Goal: Use online tool/utility: Utilize a website feature to perform a specific function

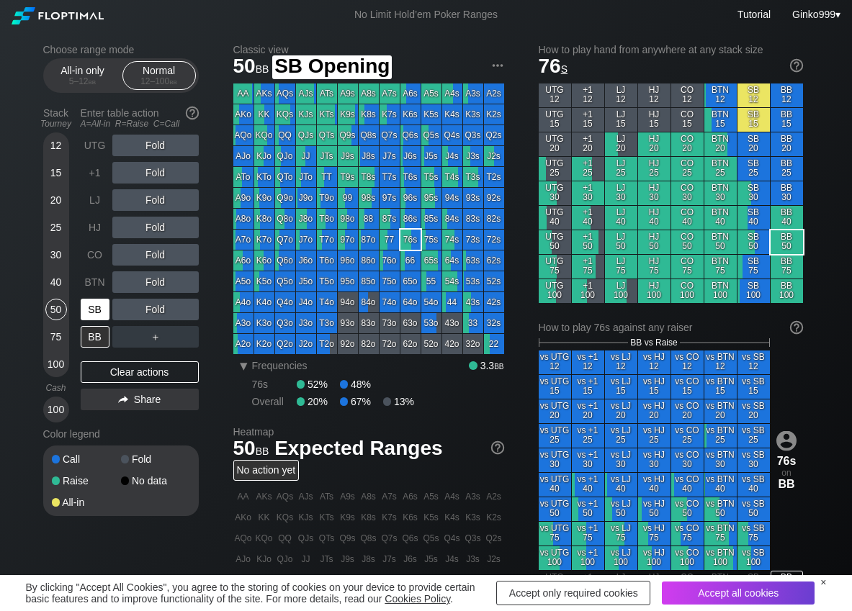
scroll to position [72, 0]
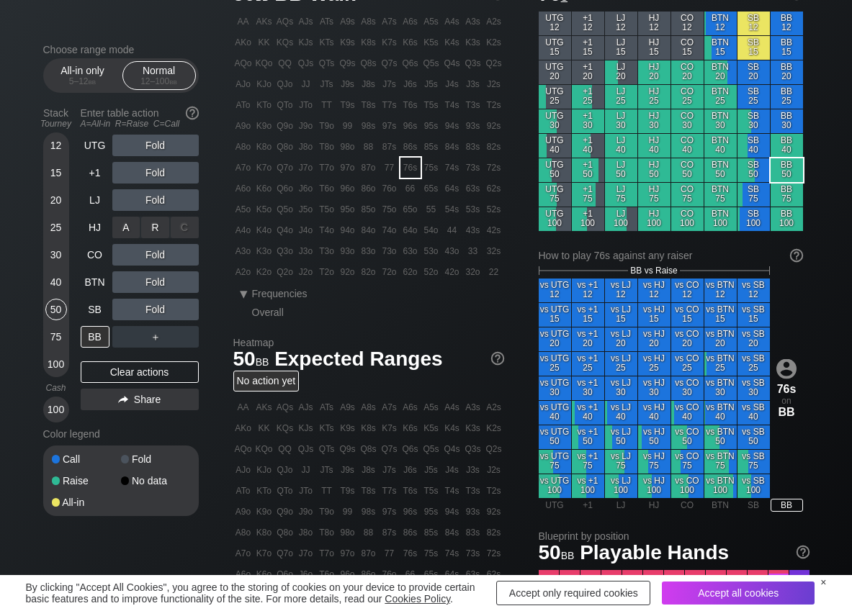
click at [153, 235] on div "R ✕" at bounding box center [155, 228] width 28 height 22
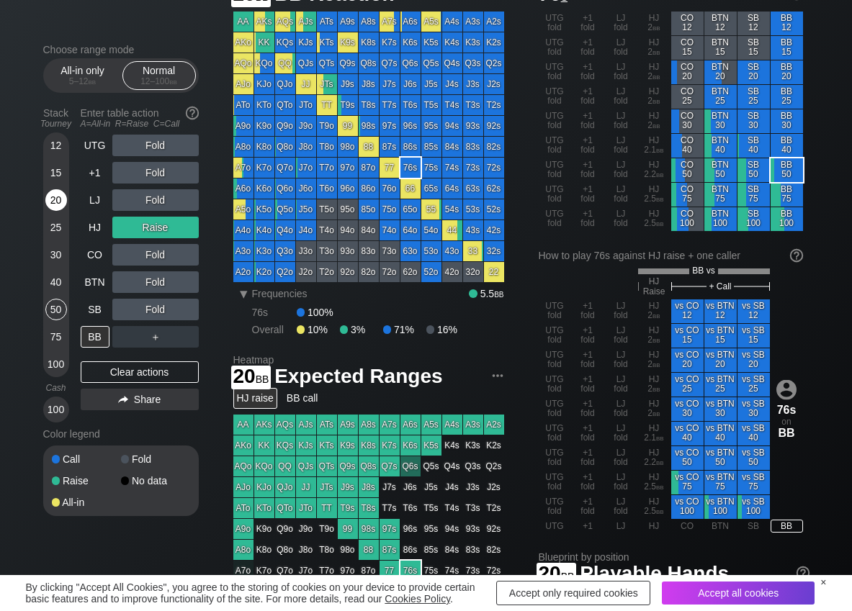
click at [60, 200] on div "20" at bounding box center [56, 200] width 22 height 22
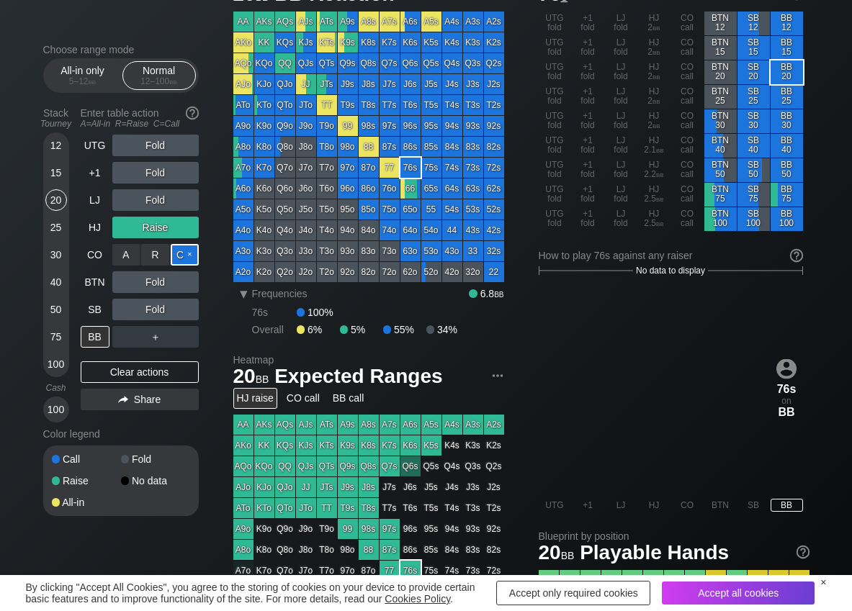
click at [184, 254] on div "C ✕" at bounding box center [185, 255] width 28 height 22
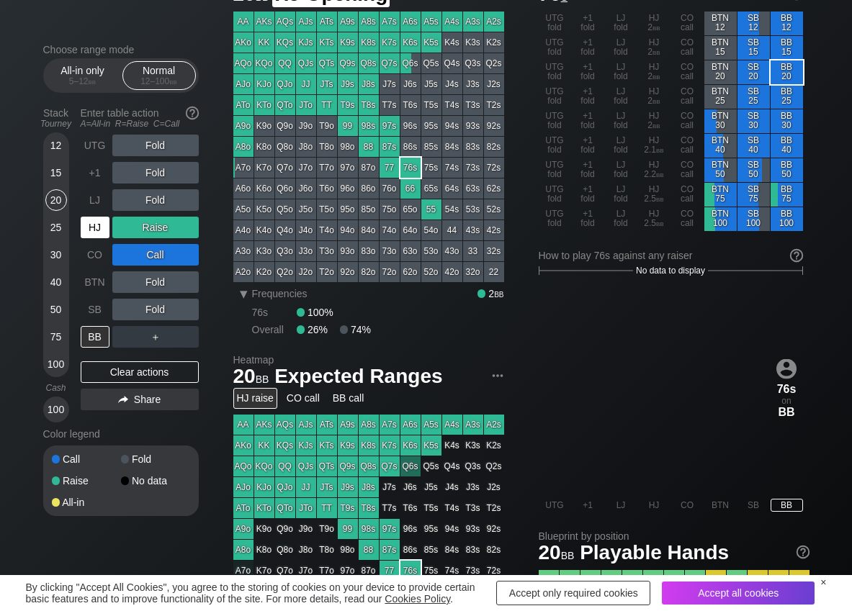
click at [89, 227] on div "HJ" at bounding box center [95, 228] width 29 height 22
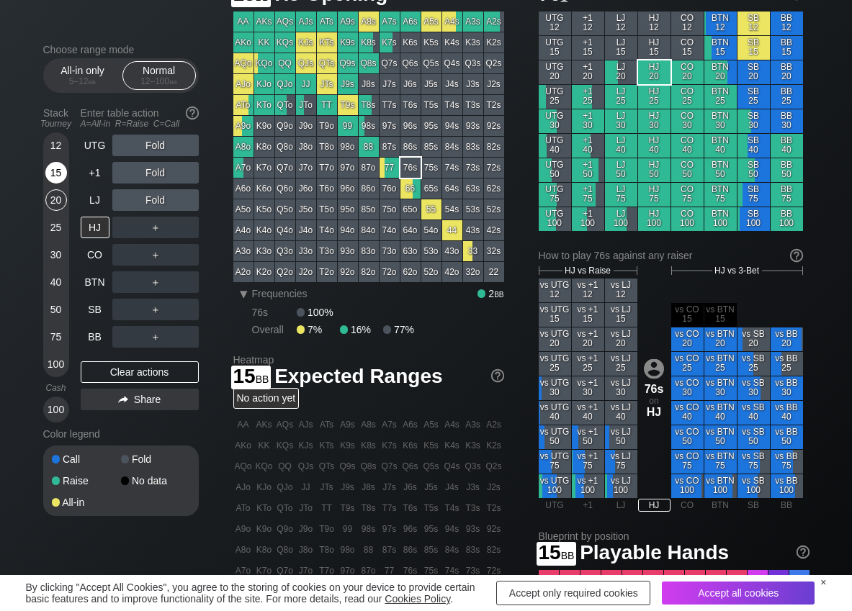
click at [58, 173] on div "15" at bounding box center [56, 173] width 22 height 22
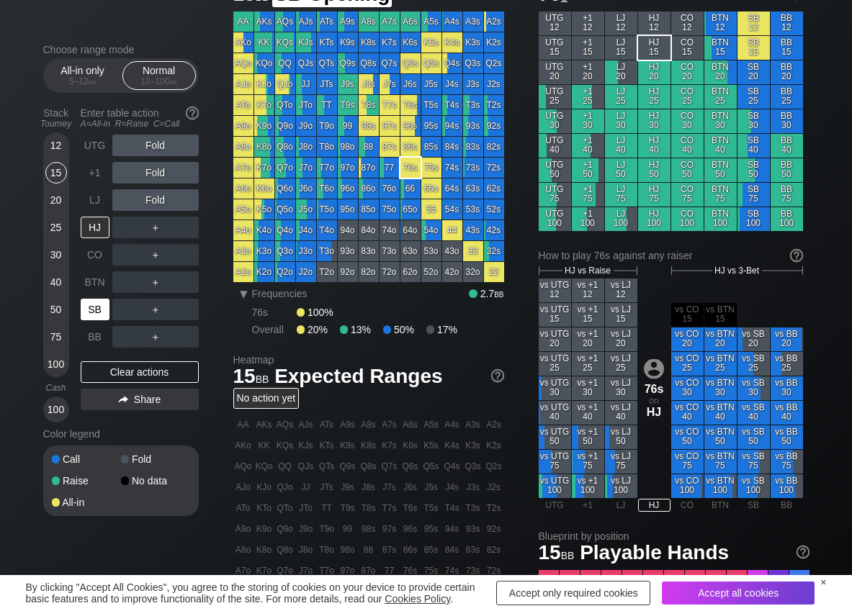
click at [97, 305] on div "SB" at bounding box center [95, 310] width 29 height 22
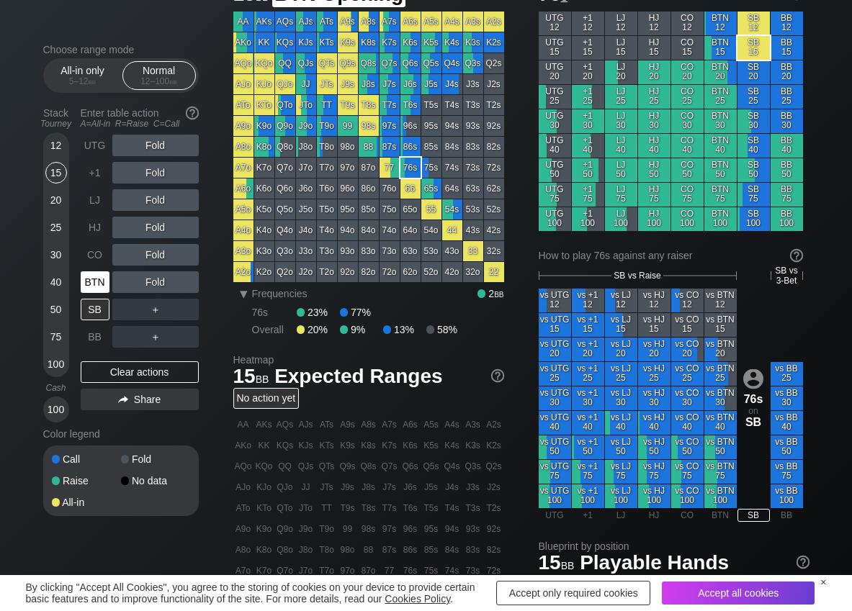
click at [92, 281] on div "BTN" at bounding box center [95, 282] width 29 height 22
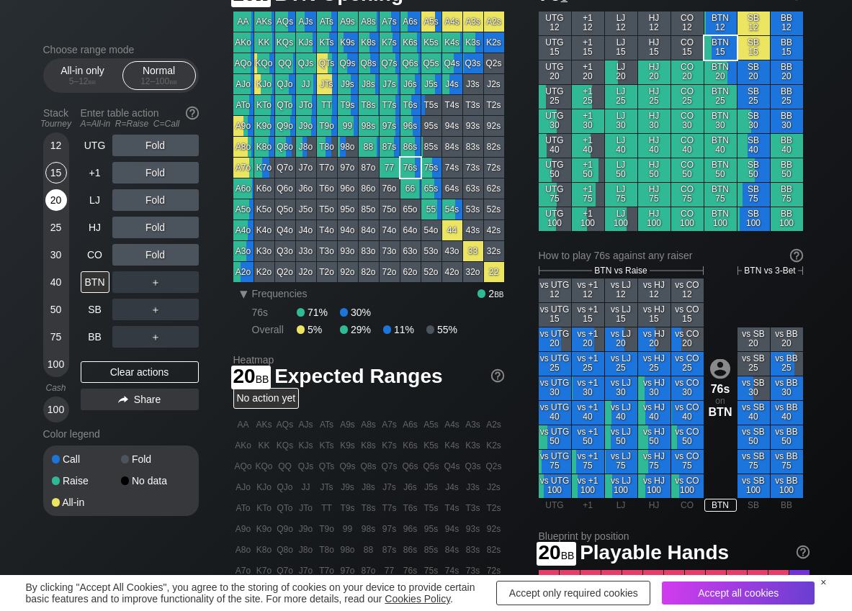
click at [55, 195] on div "20" at bounding box center [56, 200] width 22 height 22
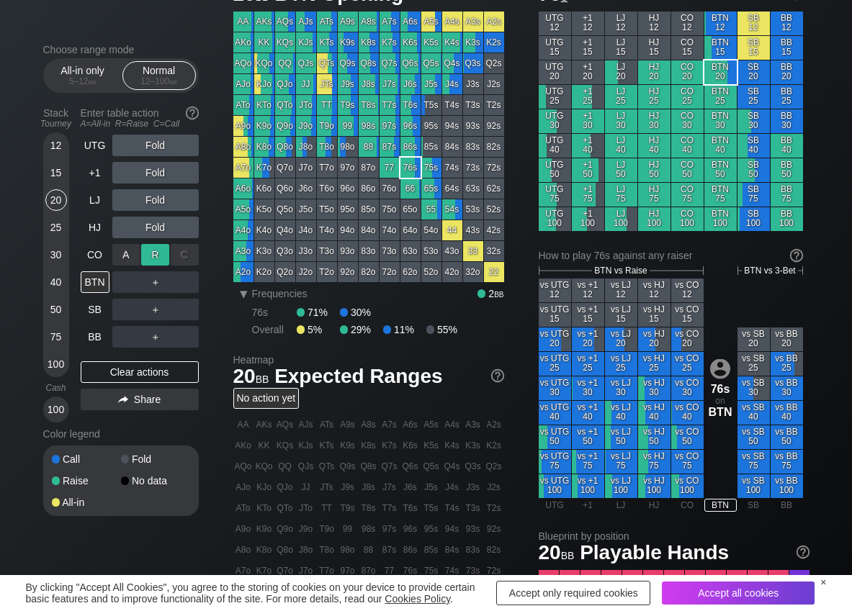
click at [145, 256] on div "R ✕" at bounding box center [155, 255] width 28 height 22
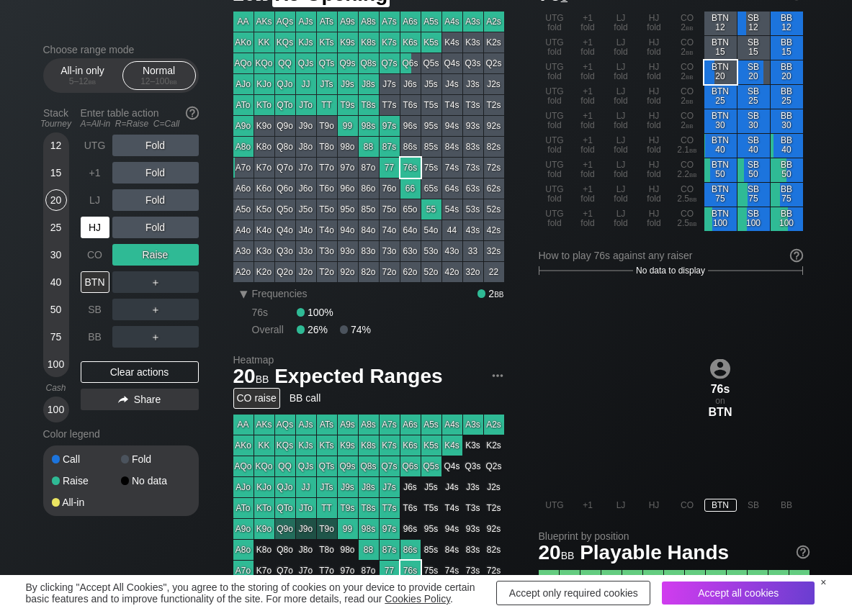
click at [94, 218] on div "HJ" at bounding box center [95, 228] width 29 height 22
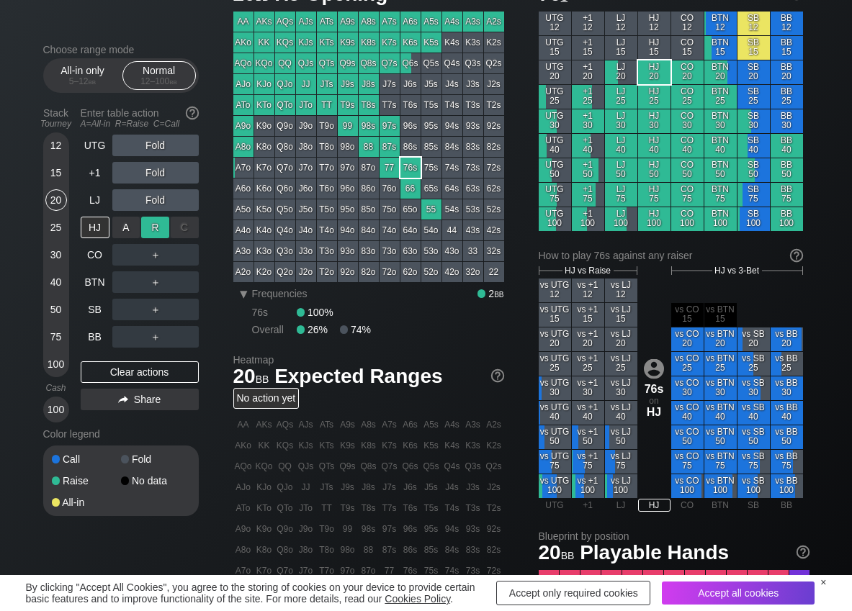
click at [168, 227] on div "R ✕" at bounding box center [155, 228] width 28 height 22
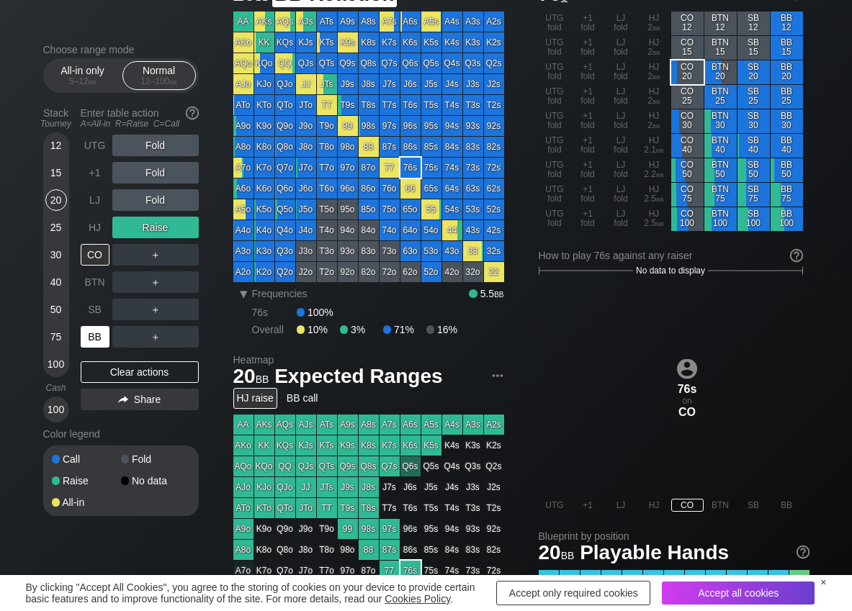
click at [98, 344] on div "BB" at bounding box center [95, 337] width 29 height 22
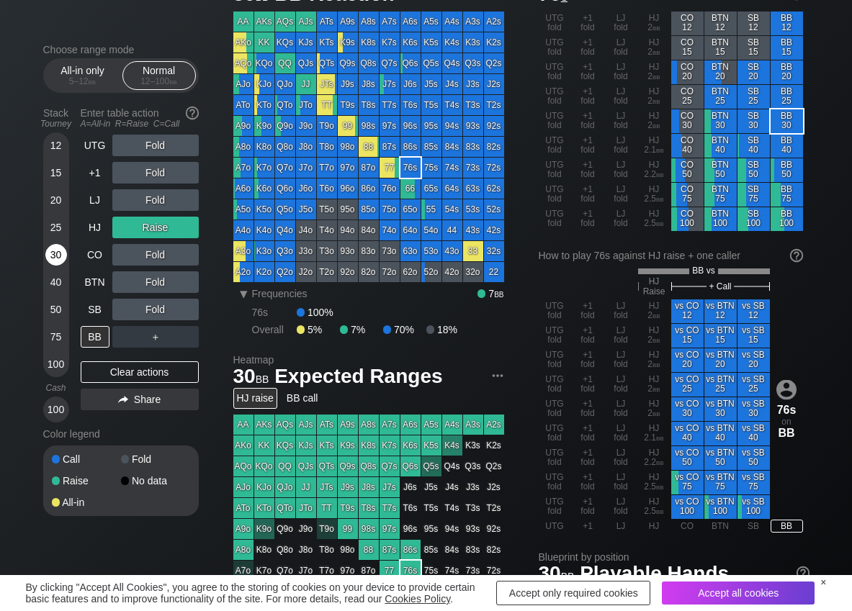
click at [49, 256] on div "30" at bounding box center [56, 255] width 22 height 22
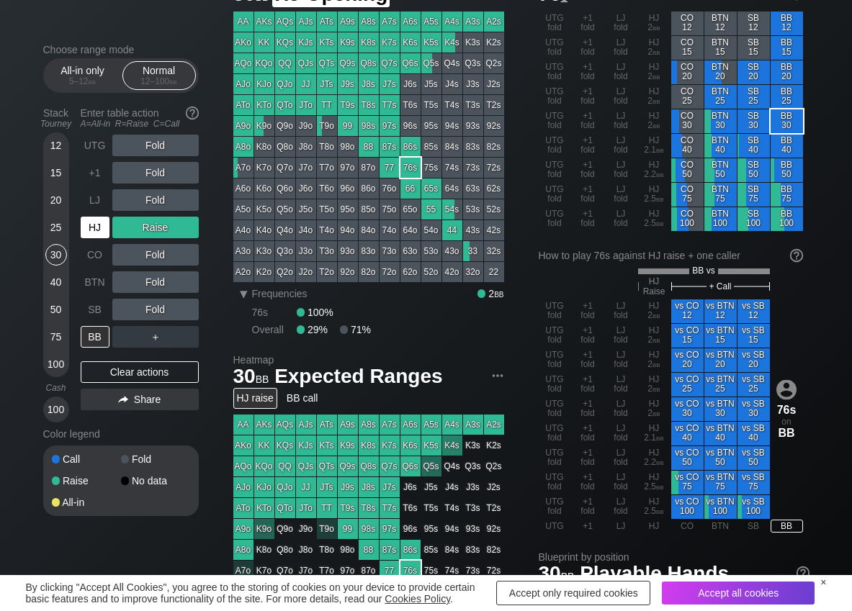
click at [90, 233] on div "HJ" at bounding box center [95, 228] width 29 height 22
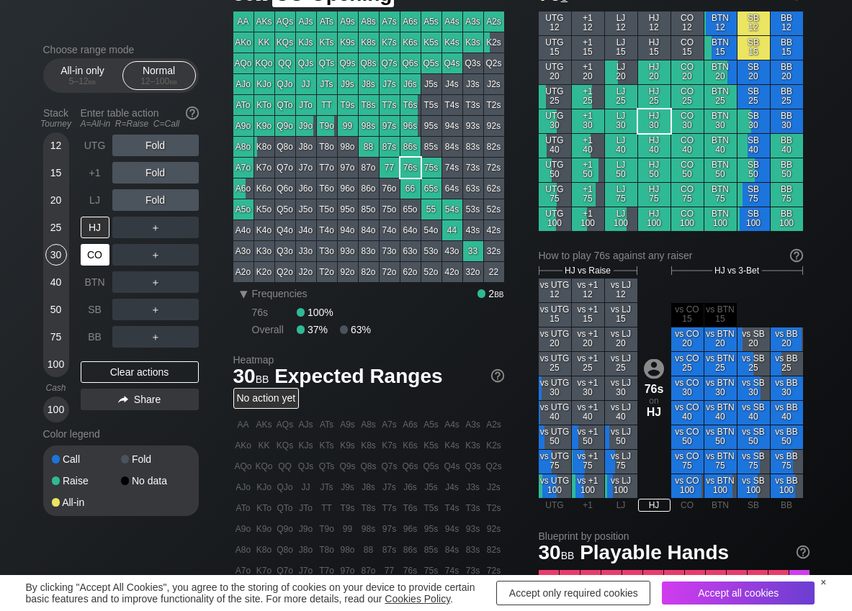
click at [94, 258] on div "CO" at bounding box center [95, 255] width 29 height 22
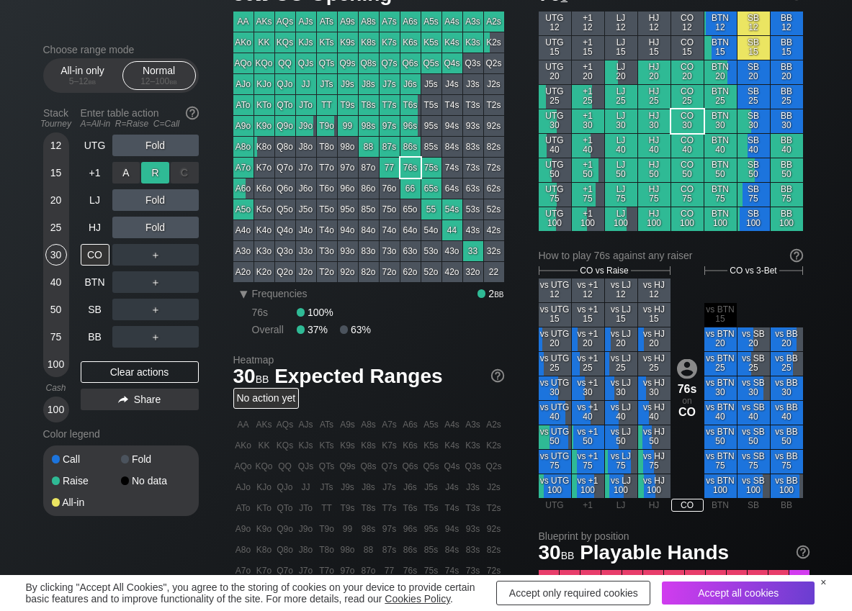
click at [153, 170] on div "R ✕" at bounding box center [155, 173] width 28 height 22
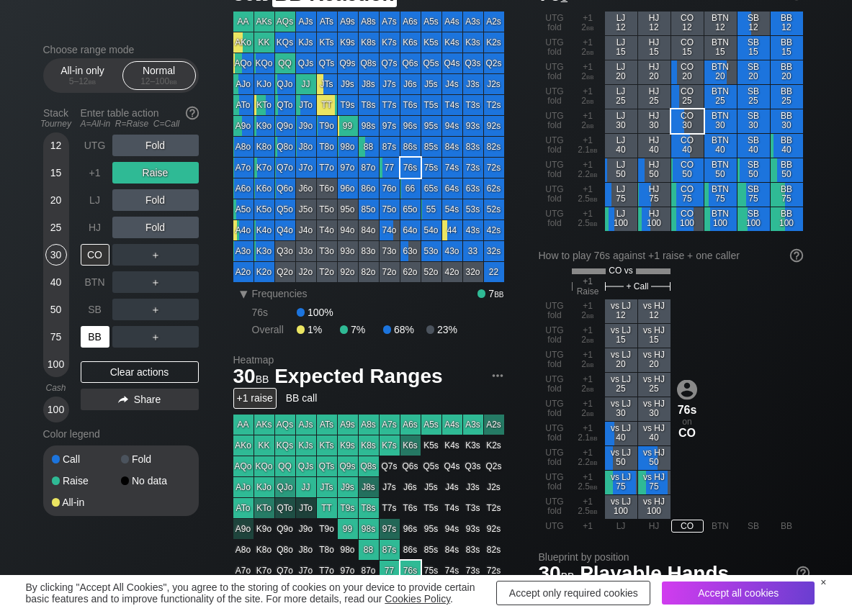
click at [91, 342] on div "BB" at bounding box center [95, 337] width 29 height 22
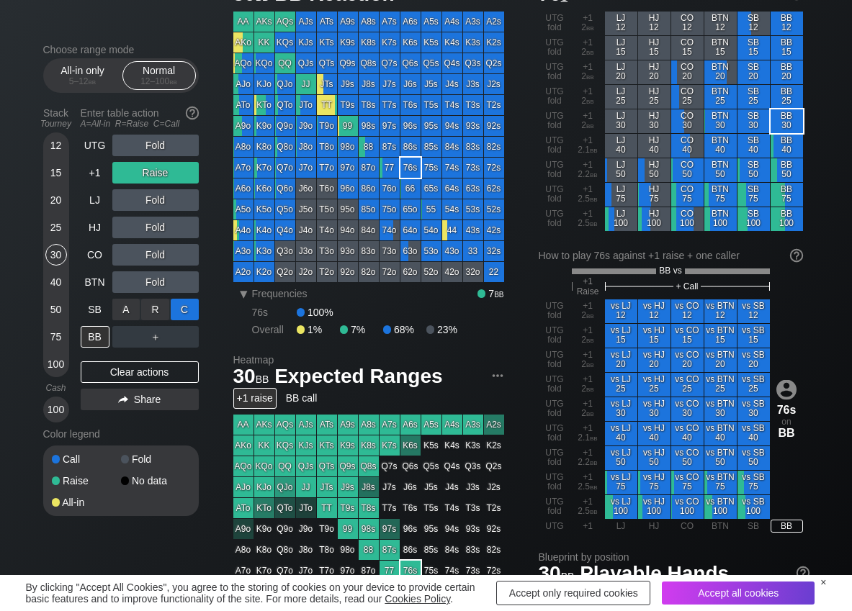
click at [182, 313] on div "C ✕" at bounding box center [185, 310] width 28 height 22
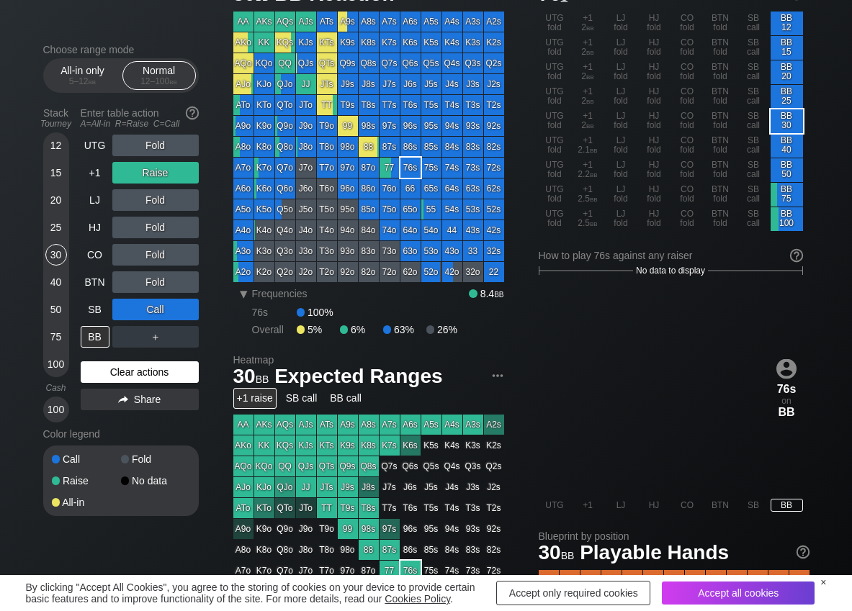
click at [145, 374] on div "Clear actions" at bounding box center [140, 372] width 118 height 22
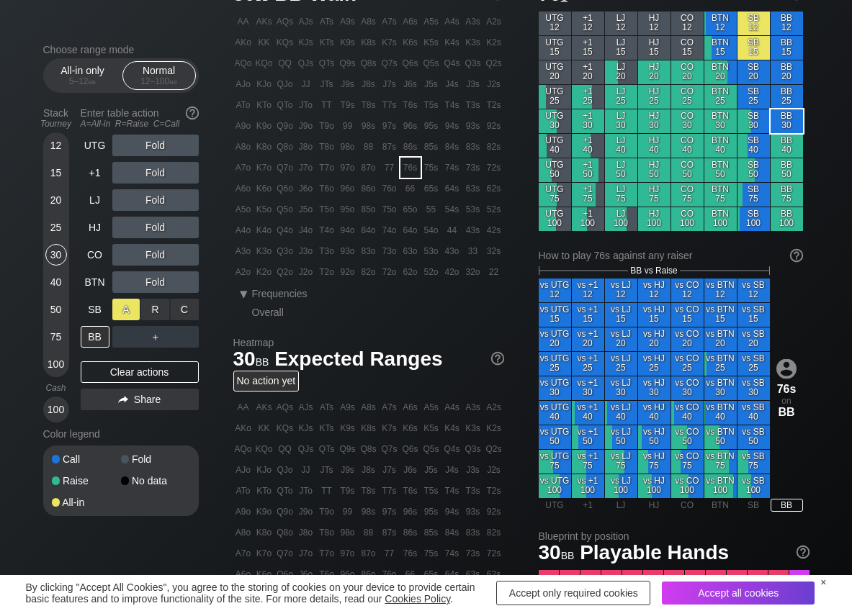
click at [129, 308] on div "A ✕" at bounding box center [126, 310] width 28 height 22
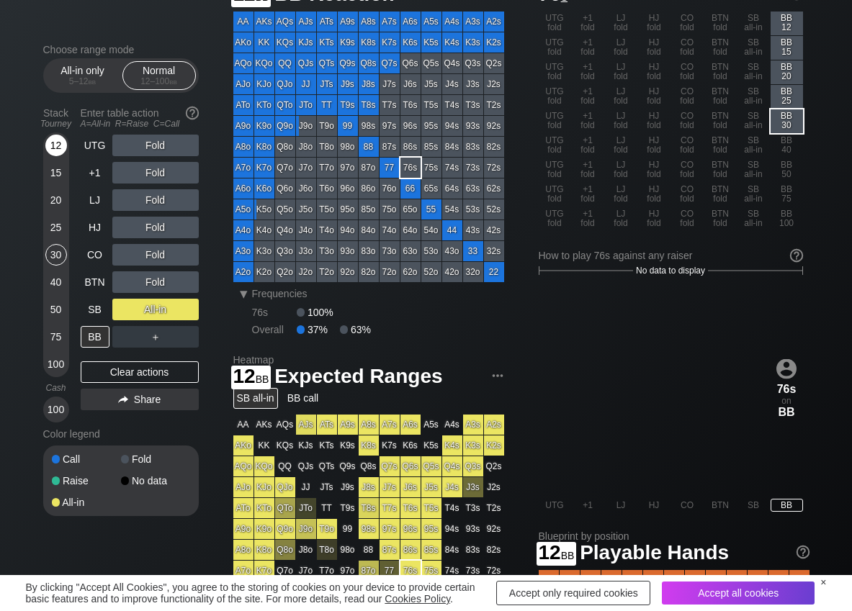
click at [45, 142] on div "12 15 20 25 30 40 50 75 100 Cash 100" at bounding box center [56, 279] width 26 height 288
click at [51, 144] on div "12" at bounding box center [56, 146] width 22 height 22
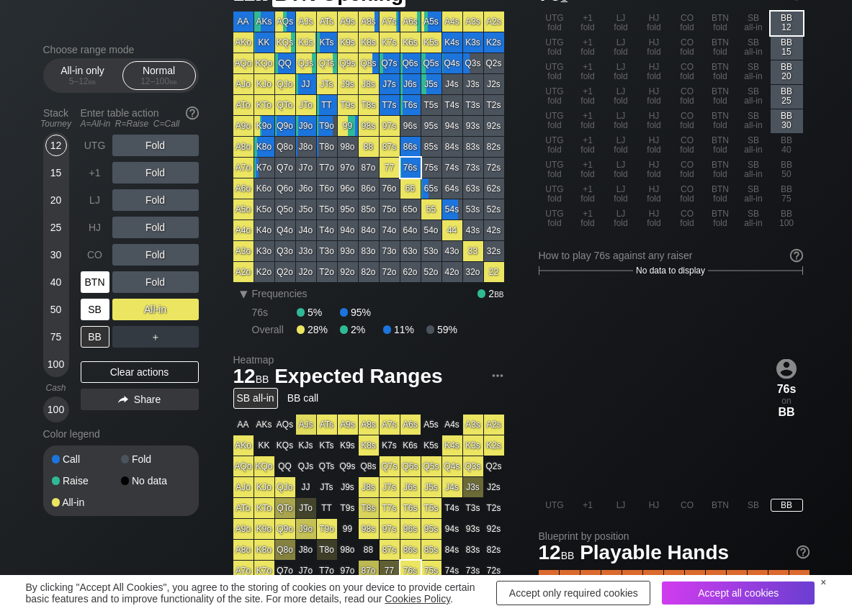
drag, startPoint x: 99, startPoint y: 284, endPoint x: 95, endPoint y: 297, distance: 13.7
click at [99, 284] on div "BTN" at bounding box center [95, 282] width 29 height 22
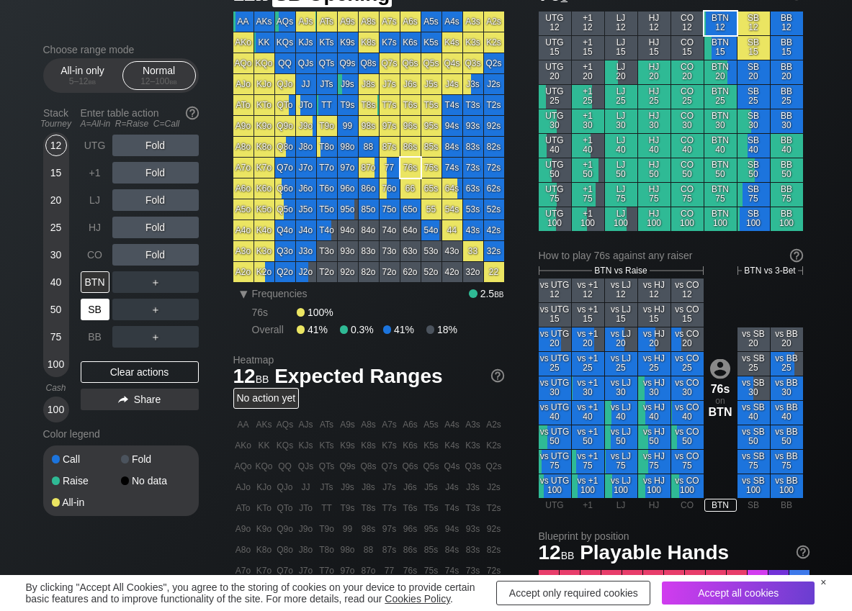
click at [92, 313] on div "SB" at bounding box center [95, 310] width 29 height 22
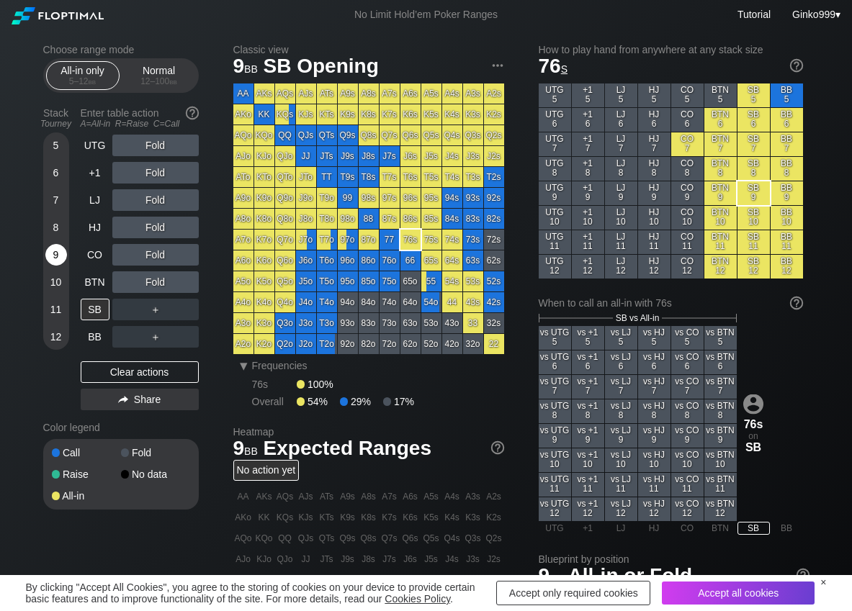
click at [59, 261] on div "9" at bounding box center [56, 255] width 22 height 22
click at [184, 302] on div "C ✕" at bounding box center [185, 310] width 28 height 22
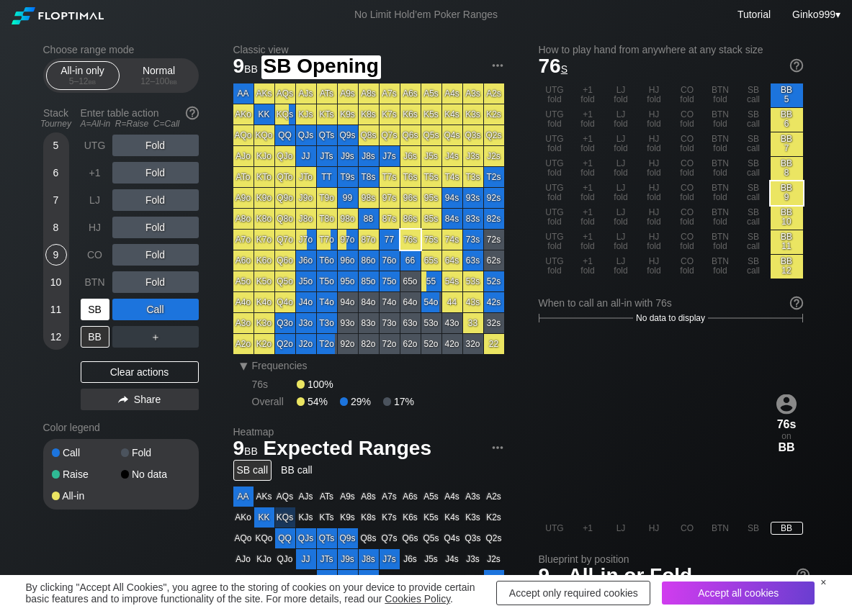
click at [108, 309] on div "SB" at bounding box center [95, 310] width 29 height 22
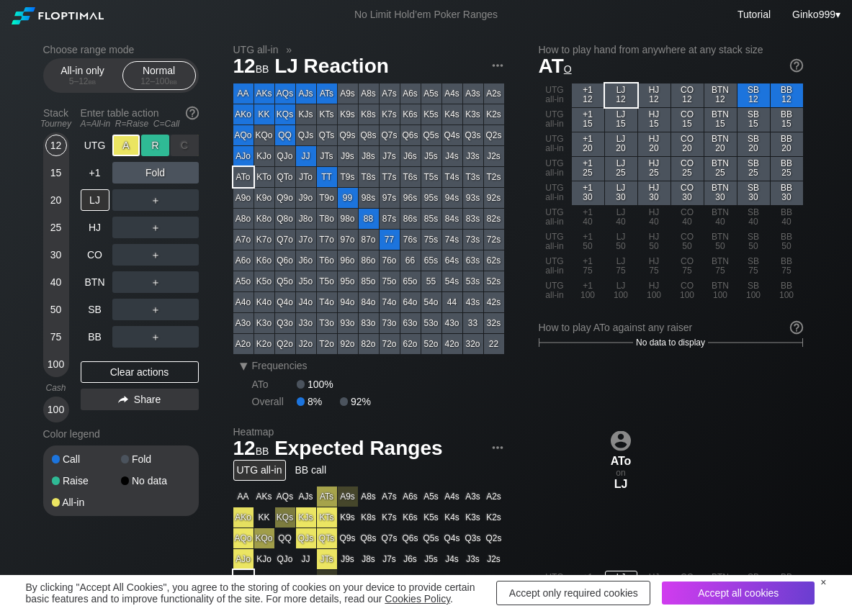
scroll to position [72, 0]
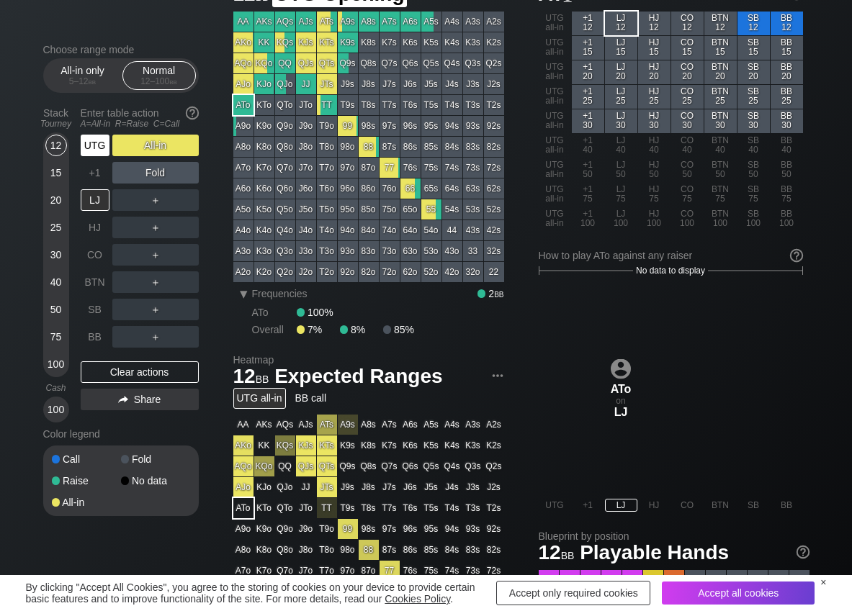
click at [99, 145] on div "UTG" at bounding box center [95, 146] width 29 height 22
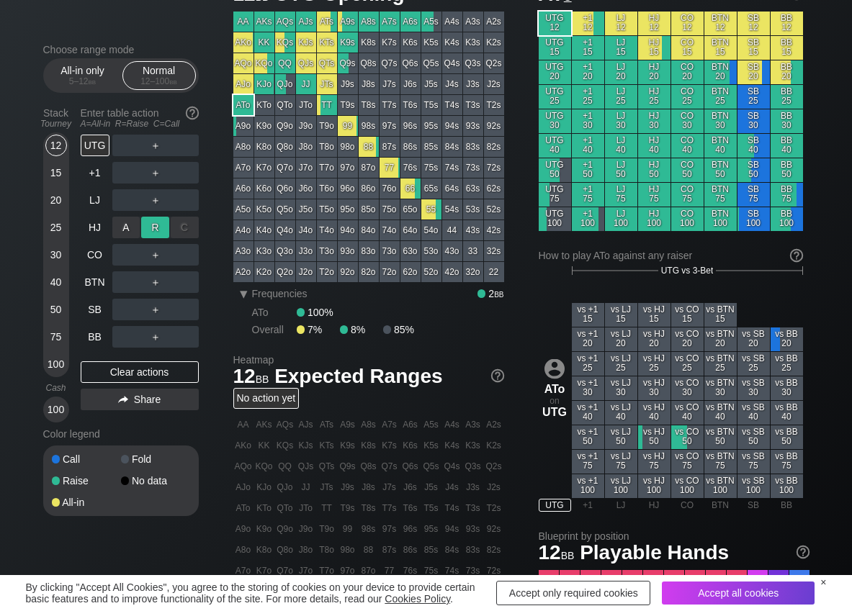
click at [152, 231] on div "R ✕" at bounding box center [155, 228] width 28 height 22
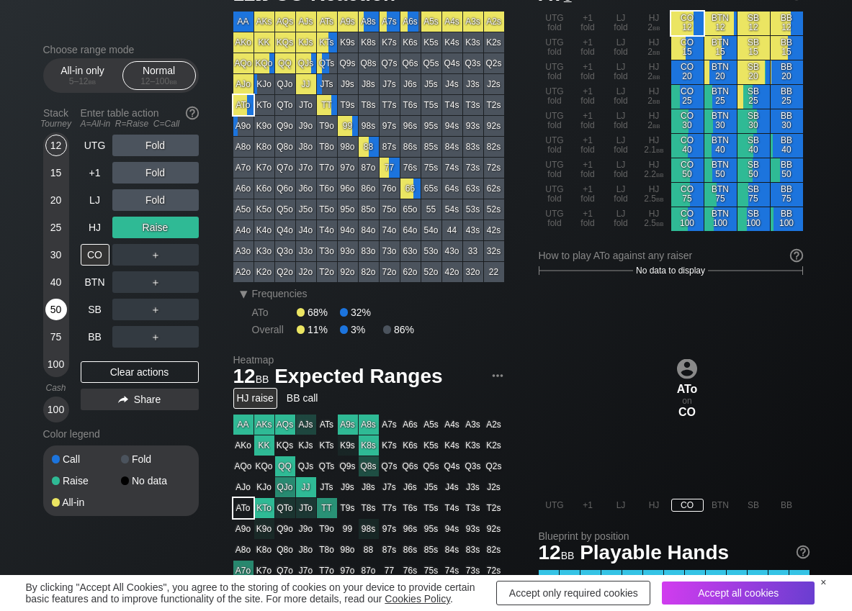
click at [58, 310] on div "50" at bounding box center [56, 310] width 22 height 22
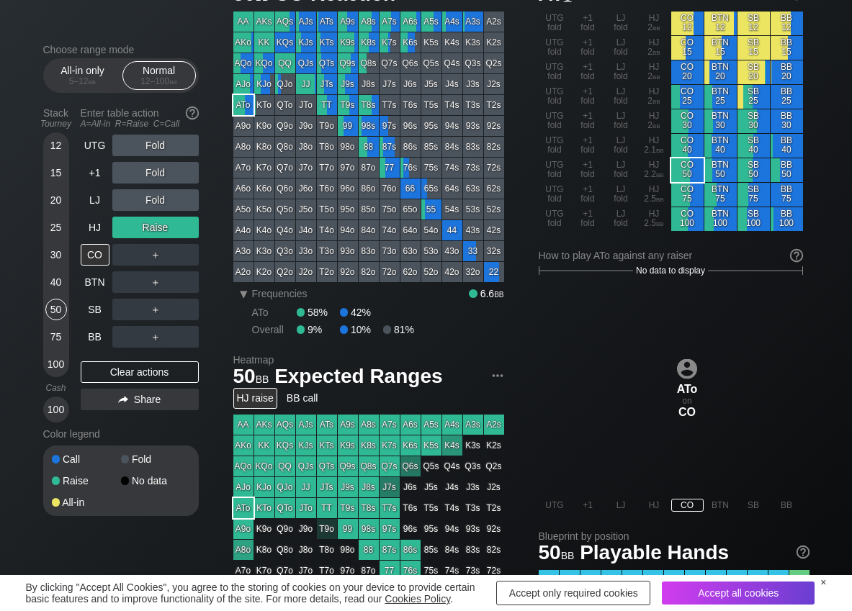
click at [78, 338] on div "Stack Tourney Enter table action A=All-in R=Raise C=Call 12 15 20 25 30 40 50 7…" at bounding box center [120, 262] width 155 height 321
click at [91, 338] on div "BB" at bounding box center [95, 337] width 29 height 22
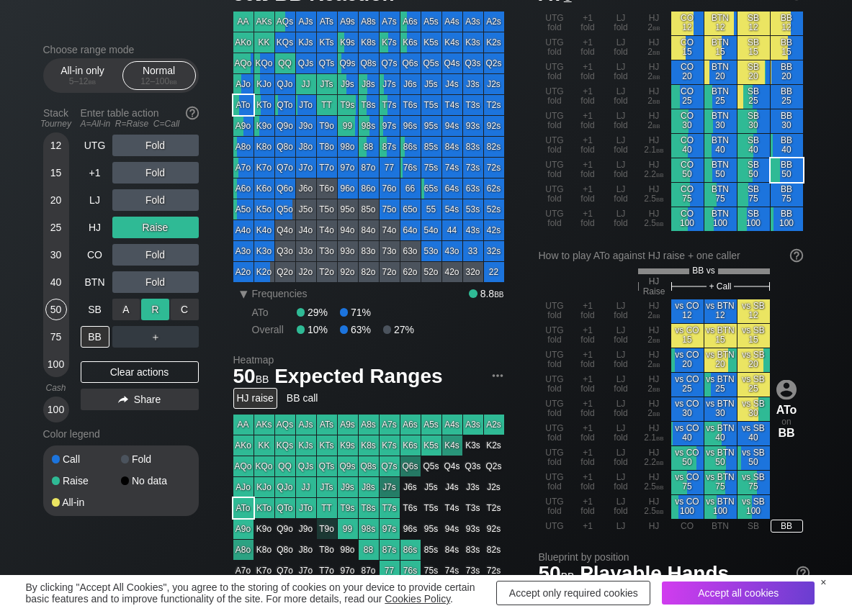
click at [156, 312] on div "R ✕" at bounding box center [155, 310] width 28 height 22
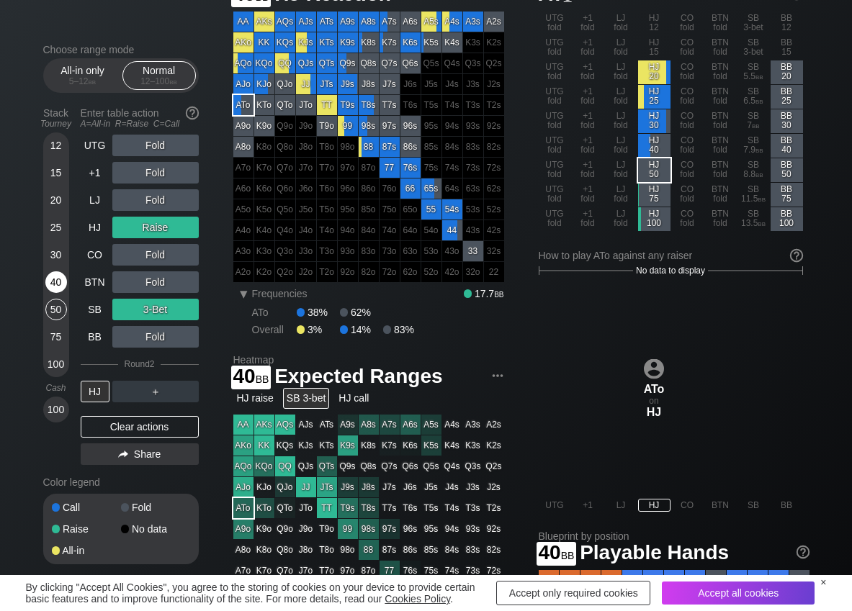
click at [56, 283] on div "40" at bounding box center [56, 282] width 22 height 22
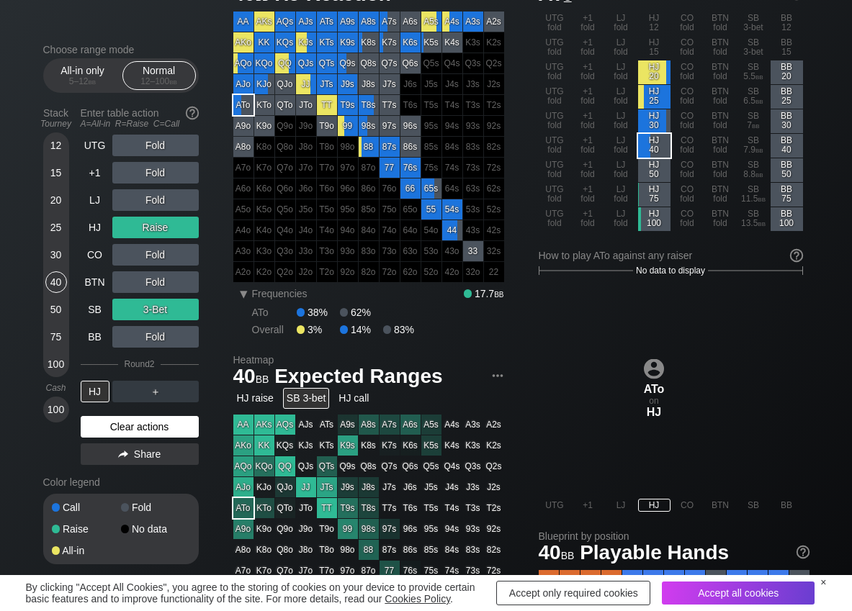
click at [120, 434] on div "Clear actions" at bounding box center [140, 427] width 118 height 22
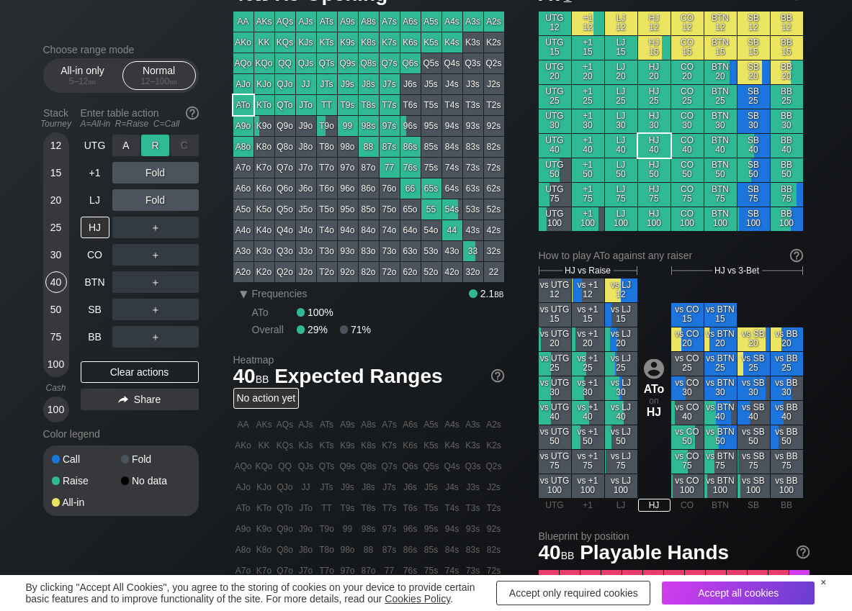
click at [151, 146] on div "R ✕" at bounding box center [155, 146] width 28 height 22
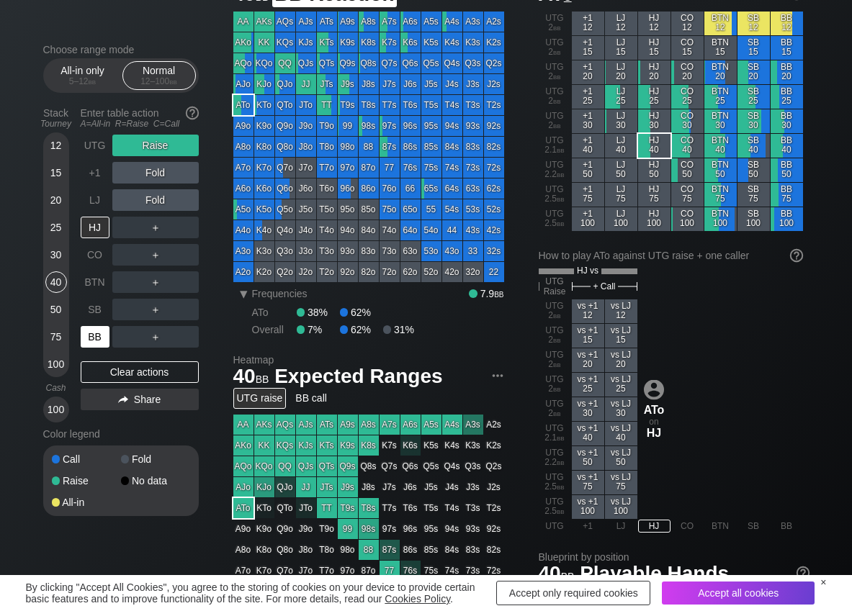
click at [93, 334] on div "BB" at bounding box center [95, 337] width 29 height 22
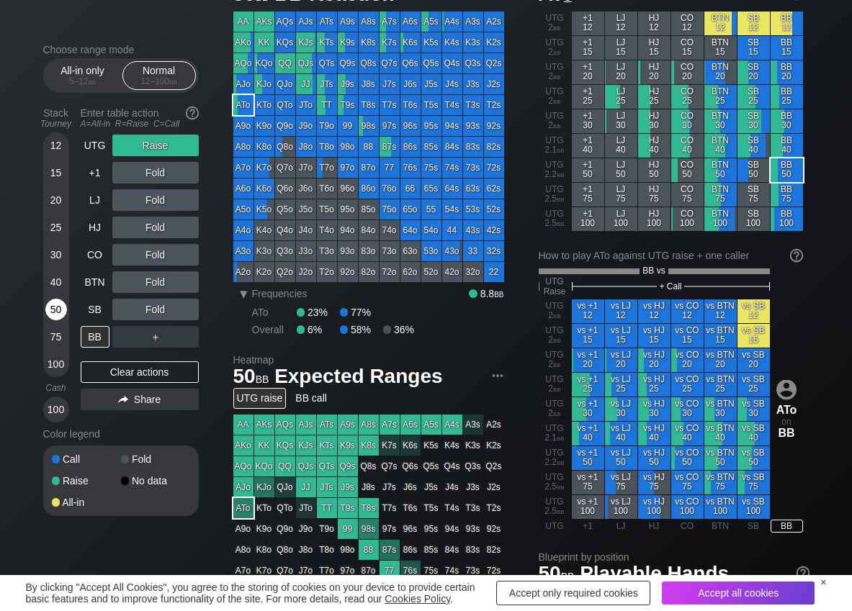
click at [58, 312] on div "50" at bounding box center [56, 310] width 22 height 22
click at [194, 276] on div "C ✕" at bounding box center [185, 282] width 28 height 22
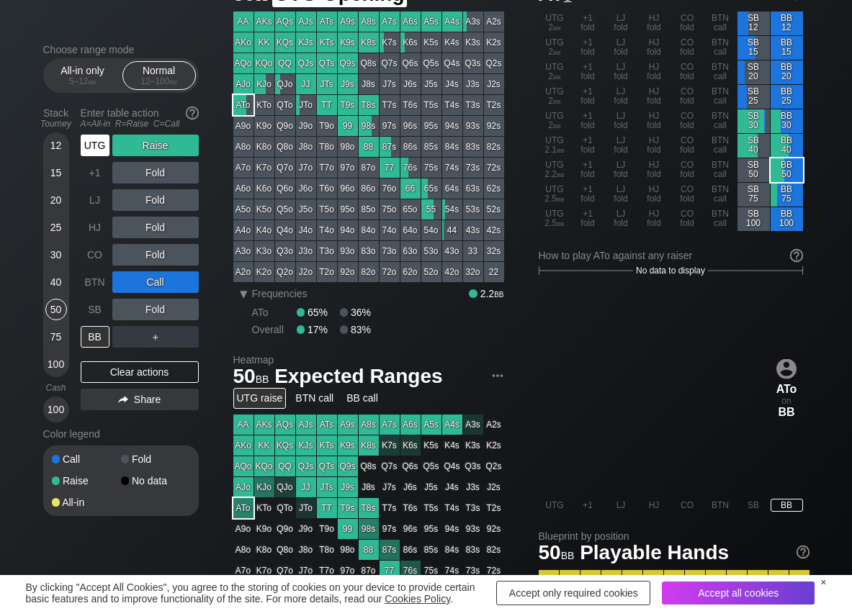
click at [91, 148] on div "UTG" at bounding box center [95, 146] width 29 height 22
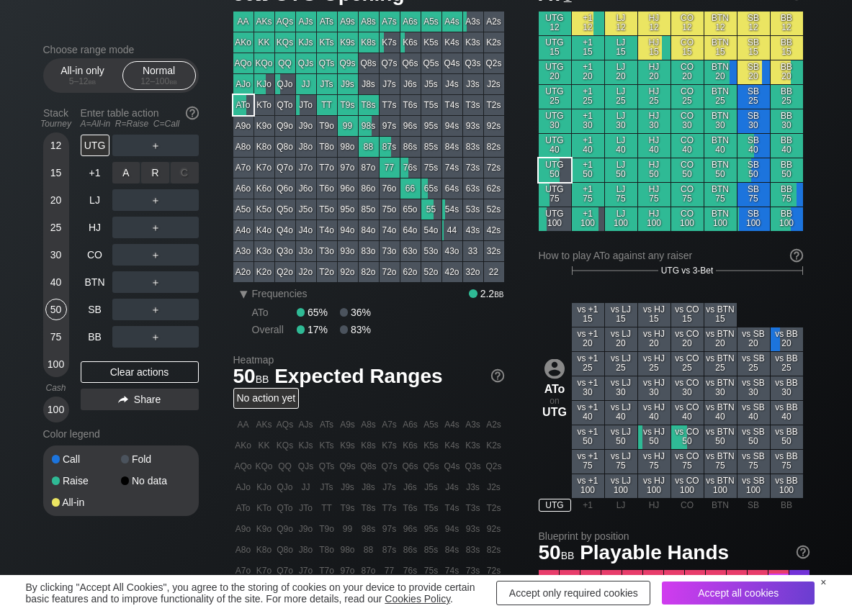
click at [165, 164] on div "R ✕" at bounding box center [155, 173] width 28 height 22
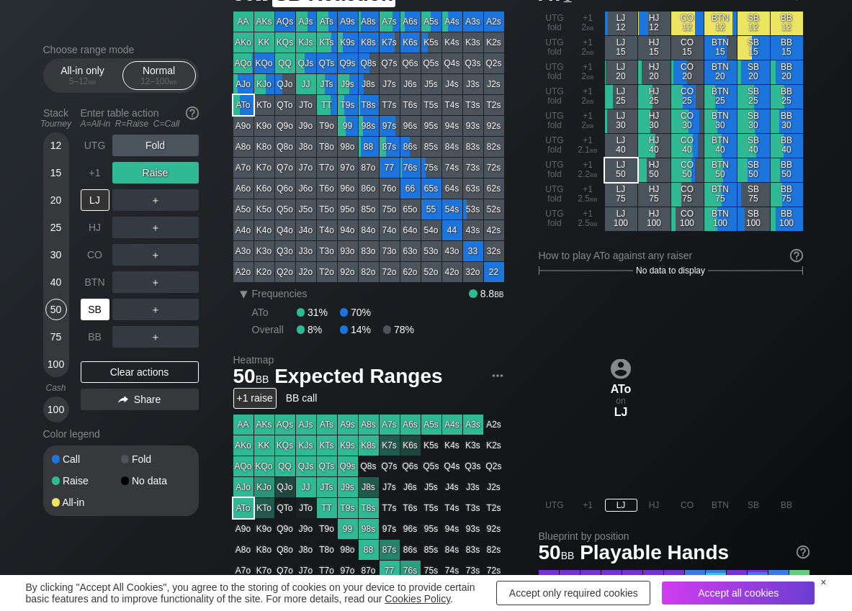
click at [84, 308] on div "SB" at bounding box center [95, 310] width 29 height 22
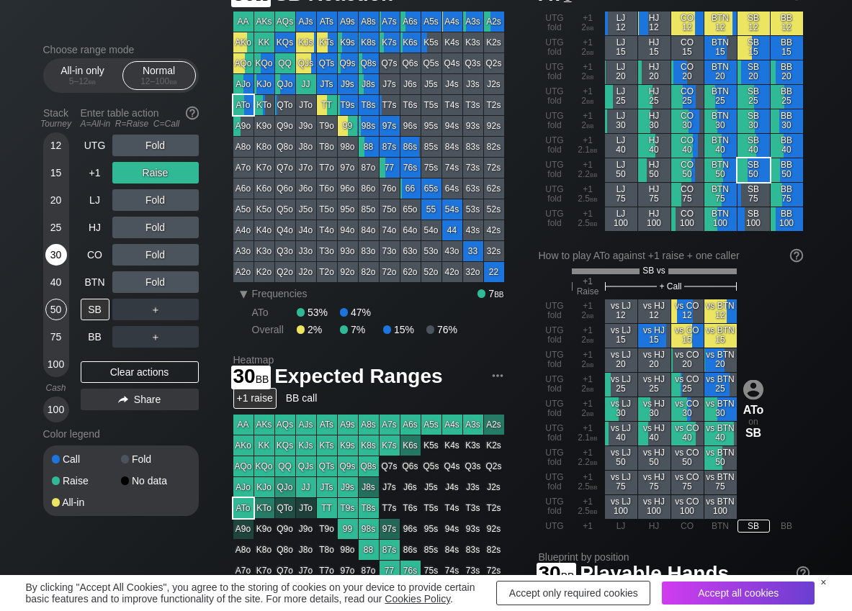
click at [55, 265] on div "30" at bounding box center [56, 255] width 22 height 22
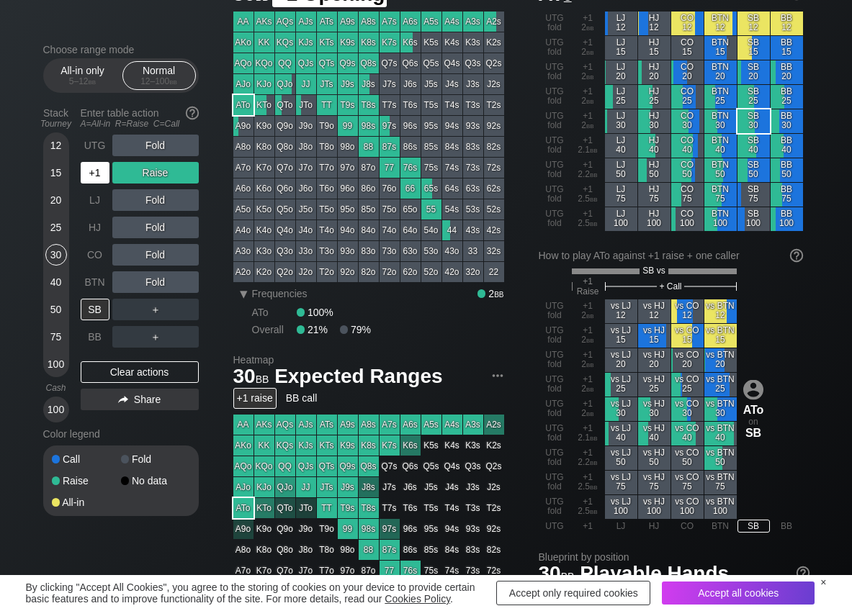
click at [86, 171] on div "+1" at bounding box center [95, 173] width 29 height 22
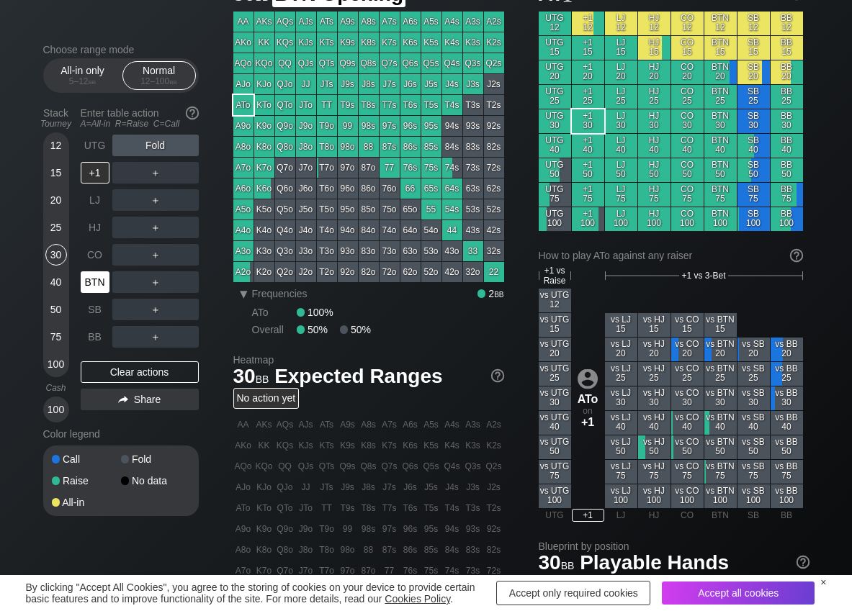
click at [91, 284] on div "BTN" at bounding box center [95, 282] width 29 height 22
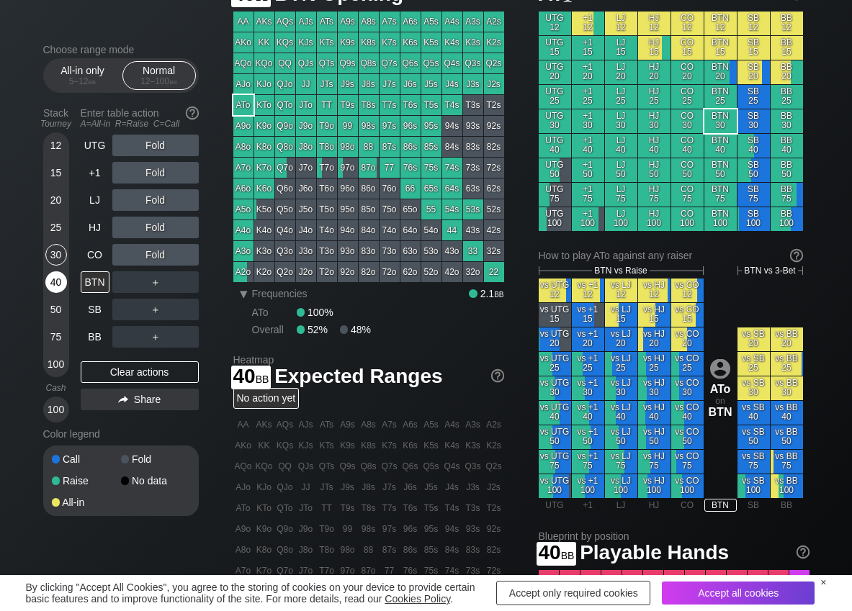
click at [56, 284] on div "40" at bounding box center [56, 282] width 22 height 22
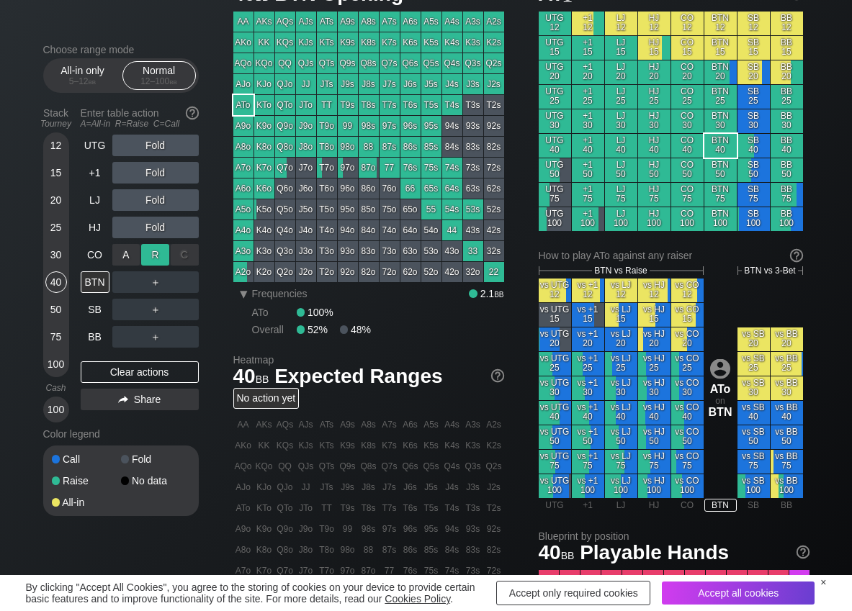
click at [155, 258] on div "R ✕" at bounding box center [155, 255] width 28 height 22
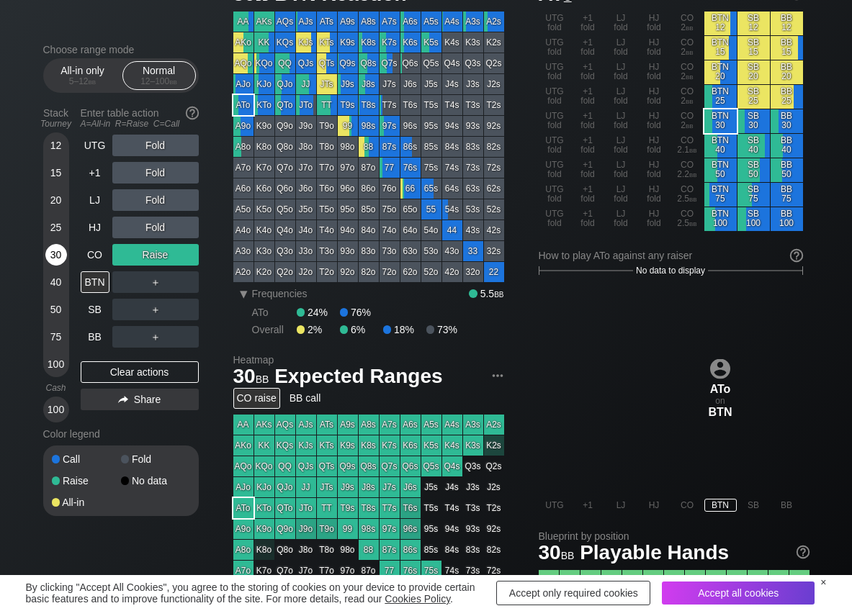
click at [53, 256] on div "30" at bounding box center [56, 255] width 22 height 22
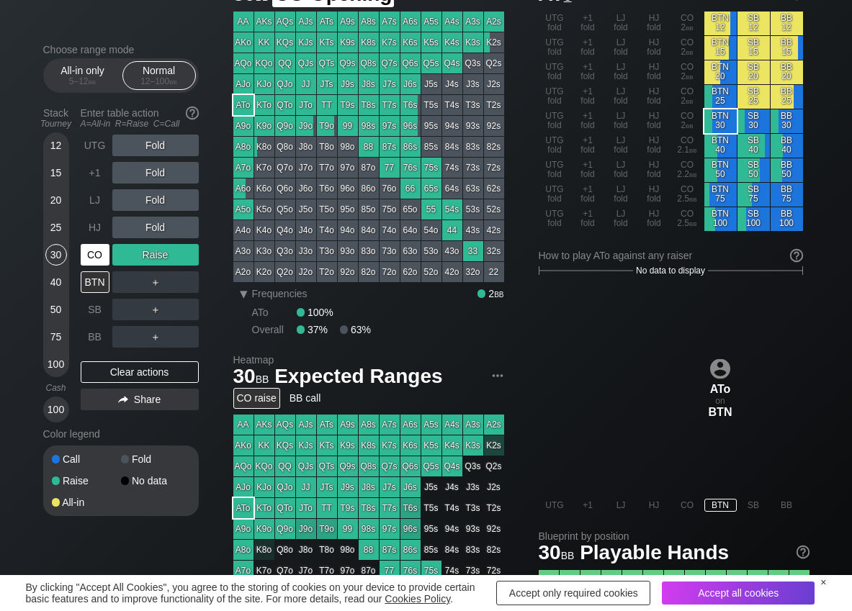
click at [90, 251] on div "CO" at bounding box center [95, 255] width 29 height 22
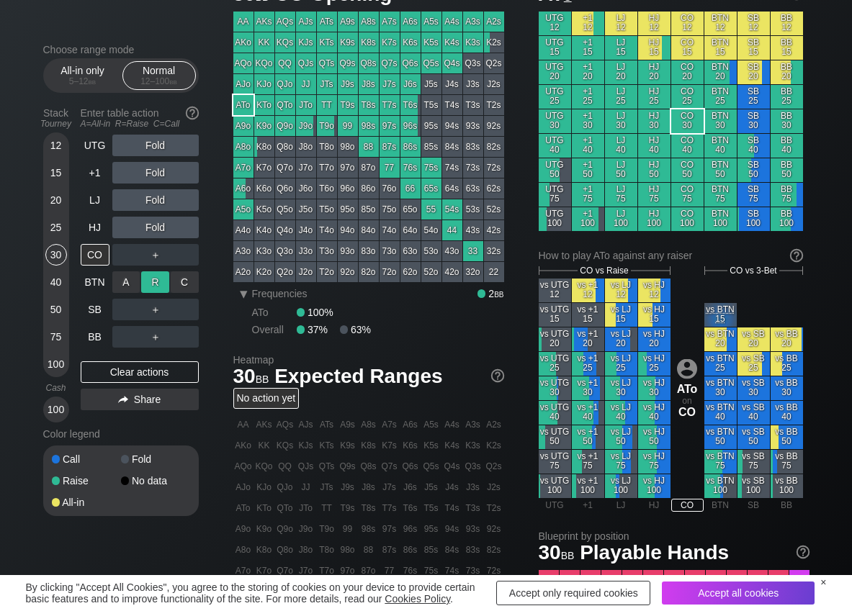
click at [153, 278] on div "R ✕" at bounding box center [155, 282] width 28 height 22
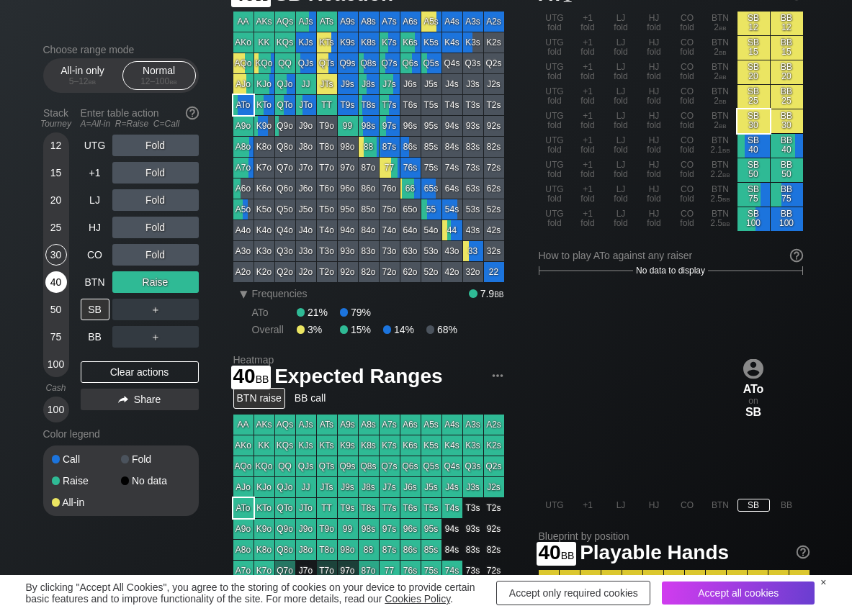
click at [55, 287] on div "40" at bounding box center [56, 282] width 22 height 22
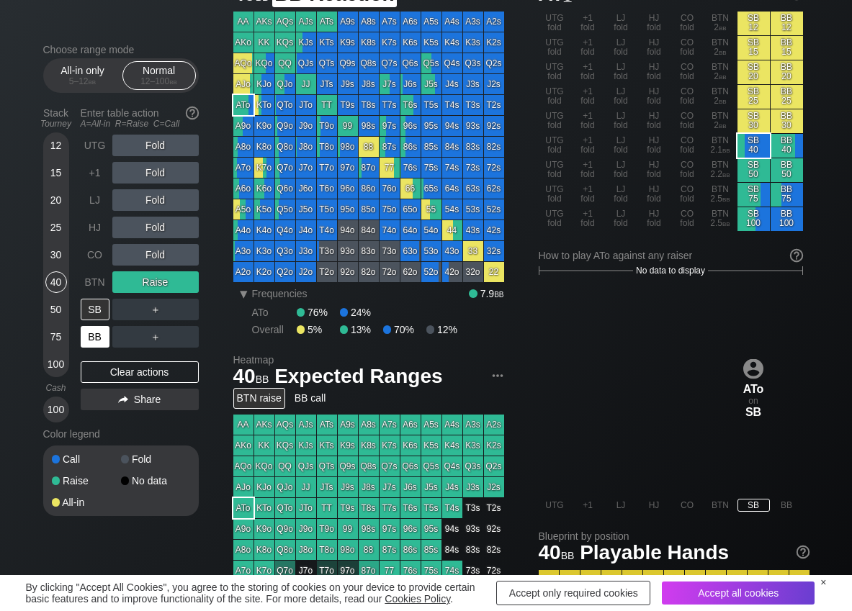
click at [86, 336] on div "BB" at bounding box center [95, 337] width 29 height 22
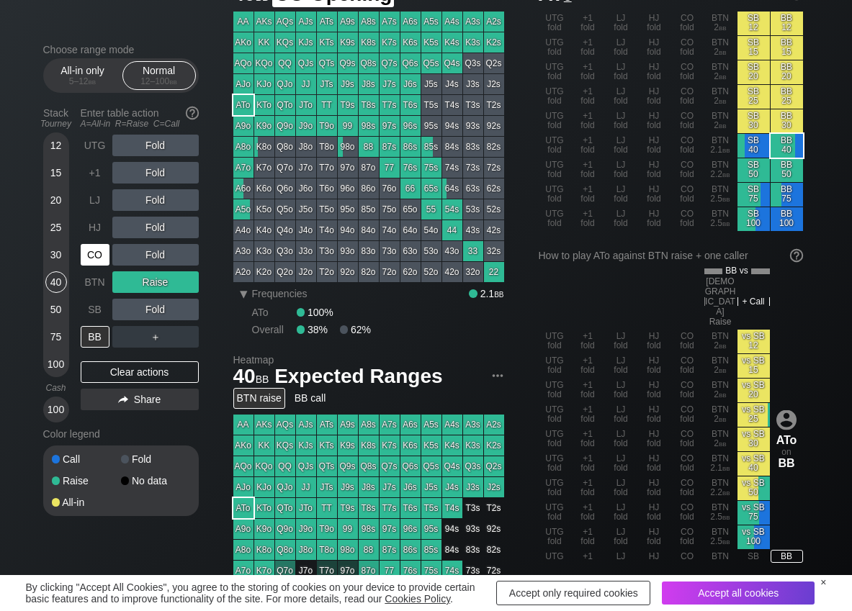
click at [87, 255] on div "CO" at bounding box center [95, 255] width 29 height 22
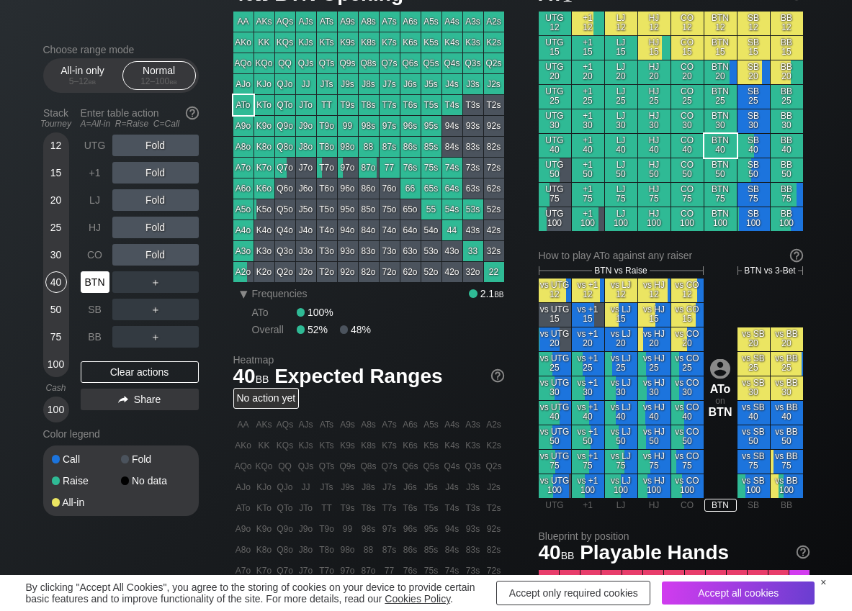
click at [97, 277] on div "BTN" at bounding box center [95, 282] width 29 height 22
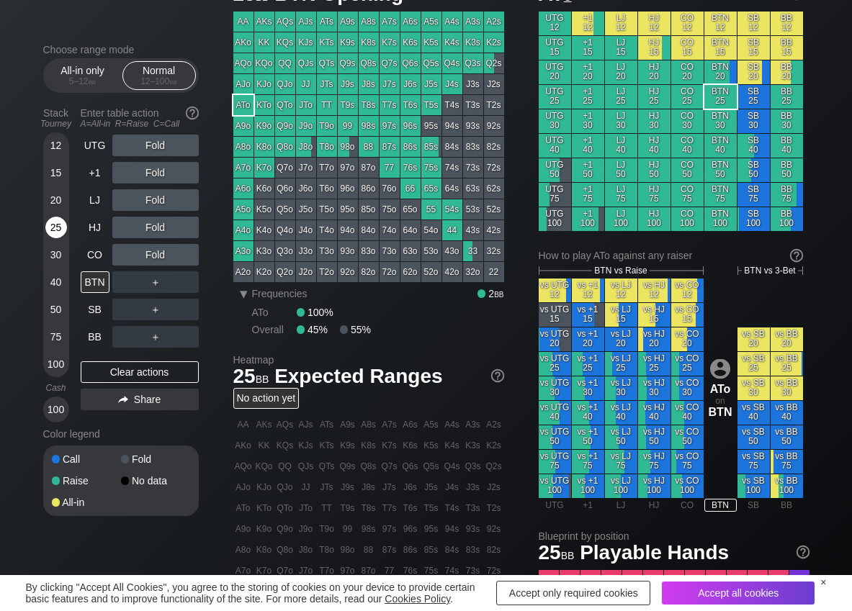
click at [55, 230] on div "25" at bounding box center [56, 228] width 22 height 22
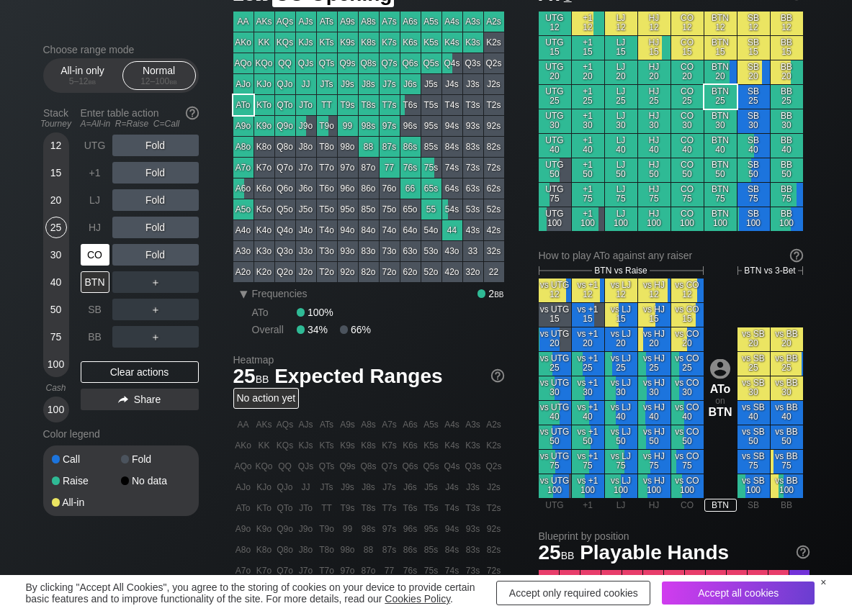
click at [97, 250] on div "CO" at bounding box center [95, 255] width 29 height 22
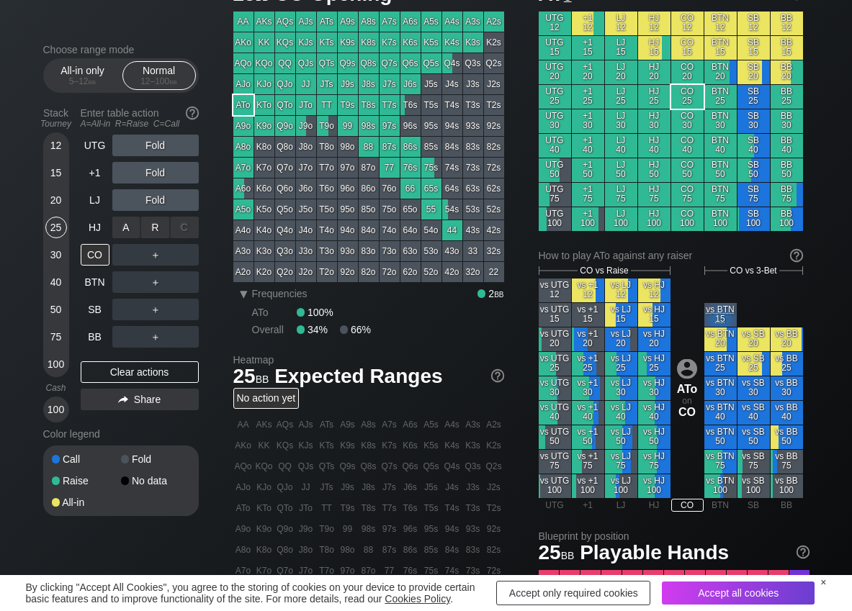
drag, startPoint x: 155, startPoint y: 225, endPoint x: 122, endPoint y: 242, distance: 37.0
click at [153, 227] on div "R ✕" at bounding box center [155, 228] width 28 height 22
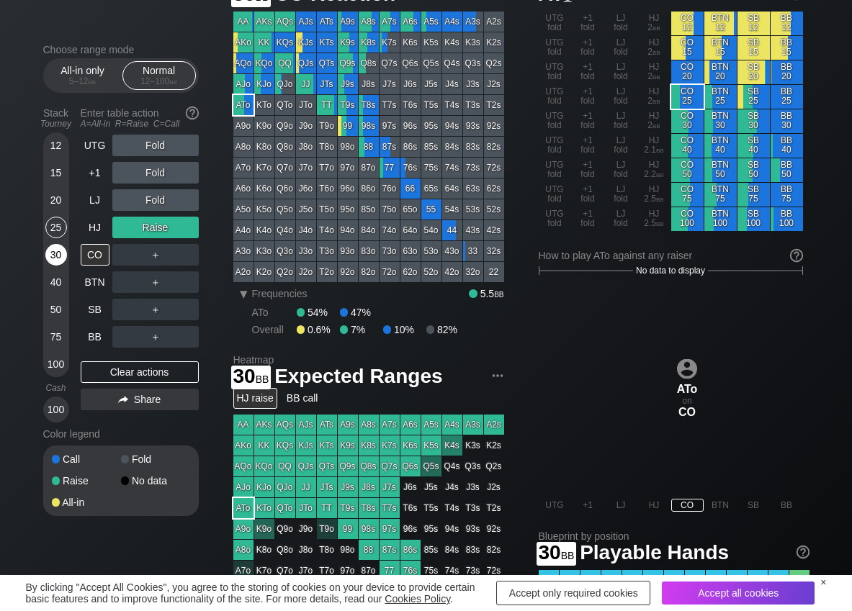
click at [58, 247] on div "30" at bounding box center [56, 255] width 22 height 22
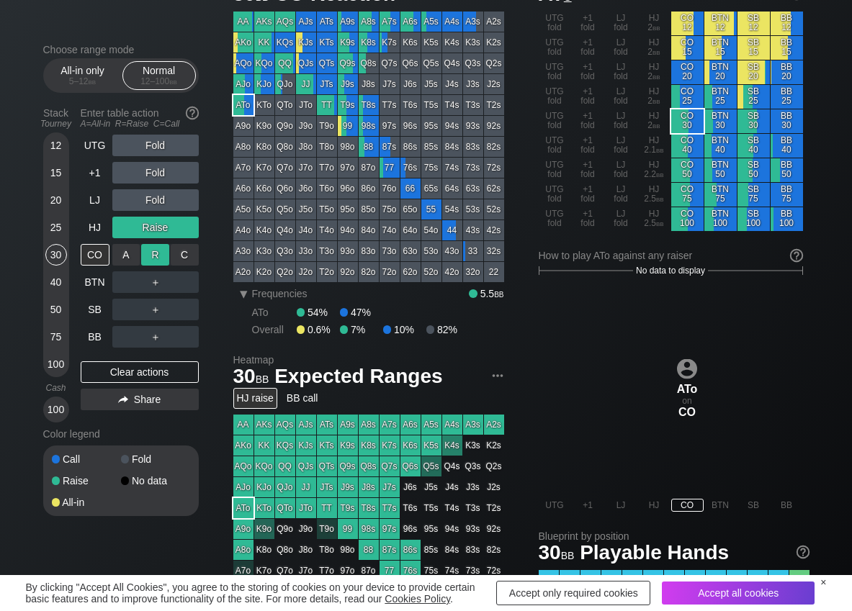
click at [160, 258] on div "R ✕" at bounding box center [155, 255] width 28 height 22
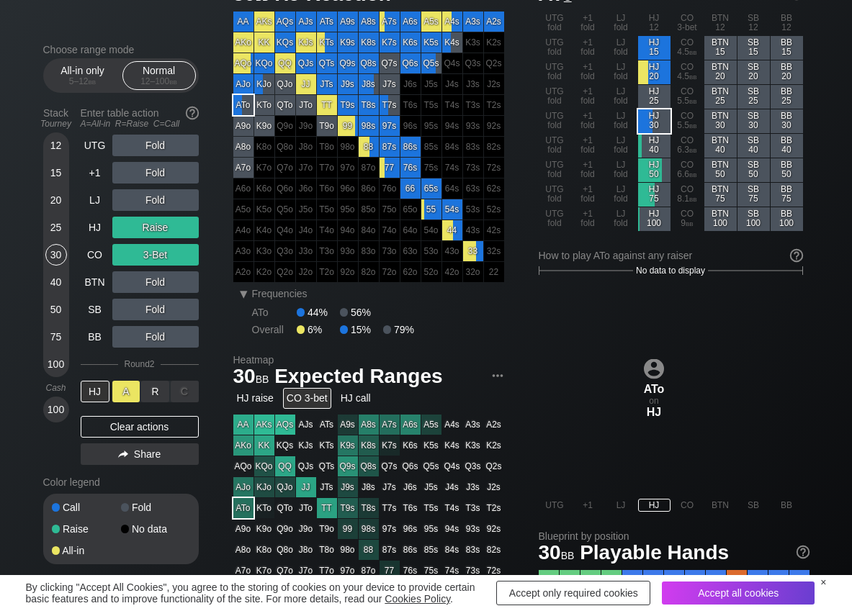
click at [130, 391] on div "A ✕" at bounding box center [126, 392] width 28 height 22
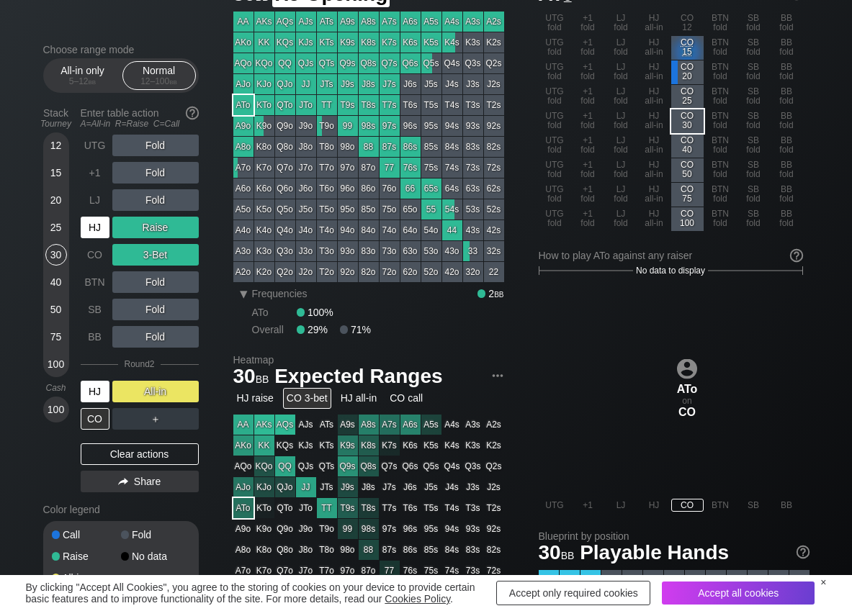
click at [96, 238] on div "HJ" at bounding box center [95, 228] width 29 height 22
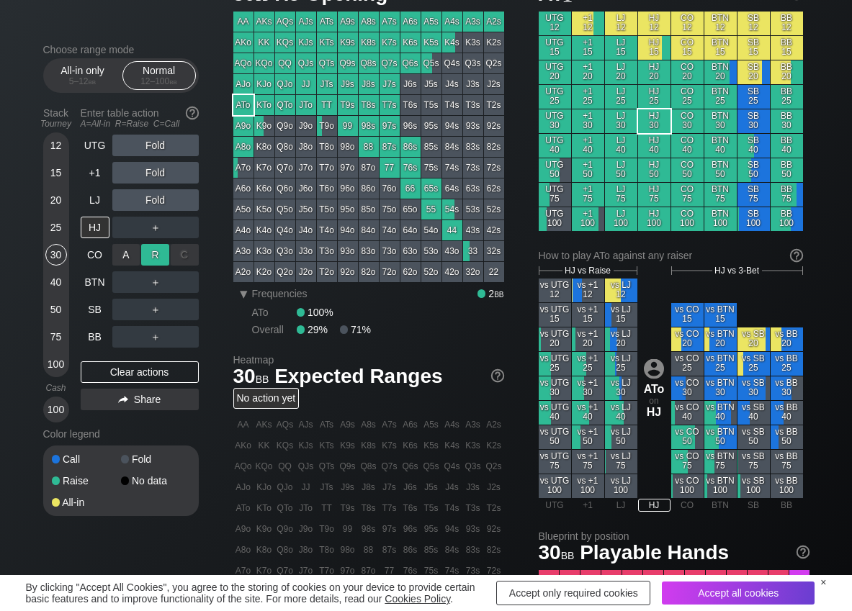
click at [158, 254] on div "R ✕" at bounding box center [155, 255] width 28 height 22
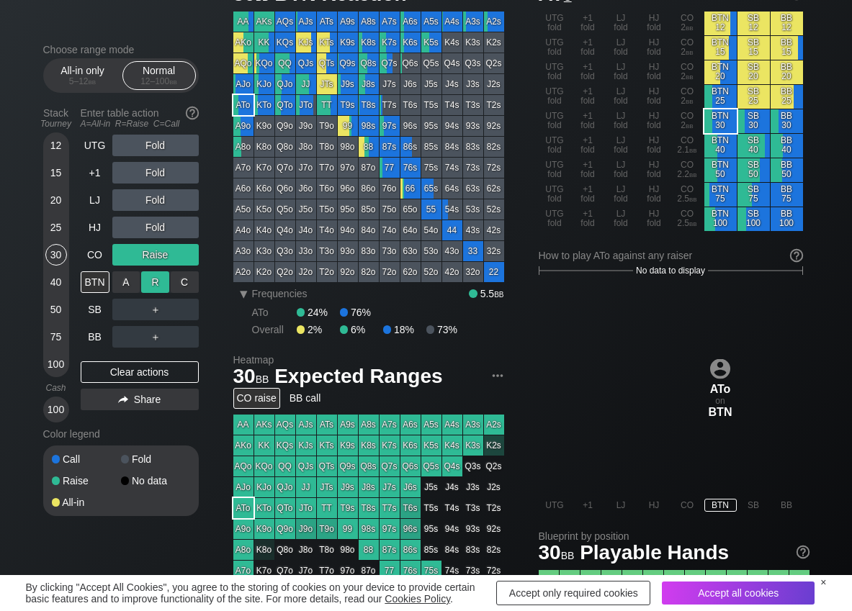
click at [153, 289] on div "R ✕" at bounding box center [155, 282] width 28 height 22
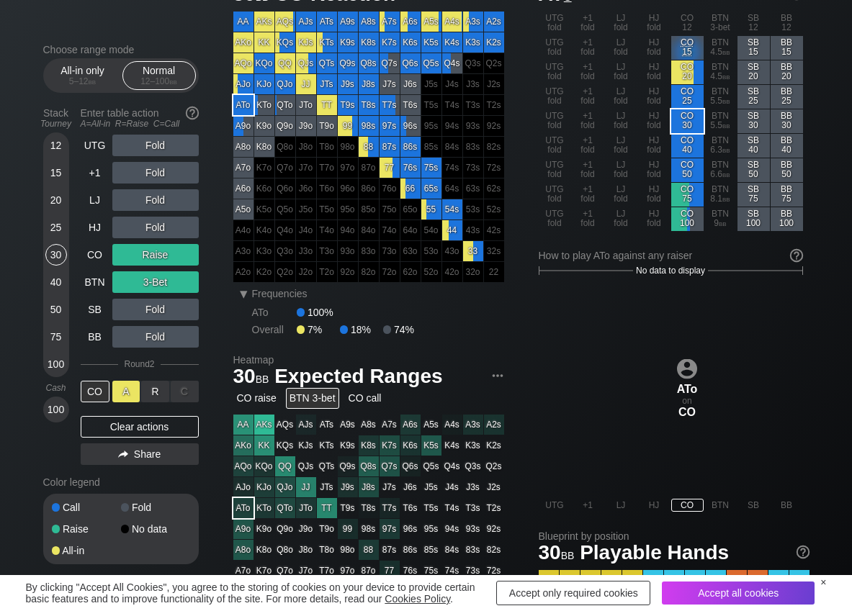
click at [127, 397] on div "A ✕" at bounding box center [126, 392] width 28 height 22
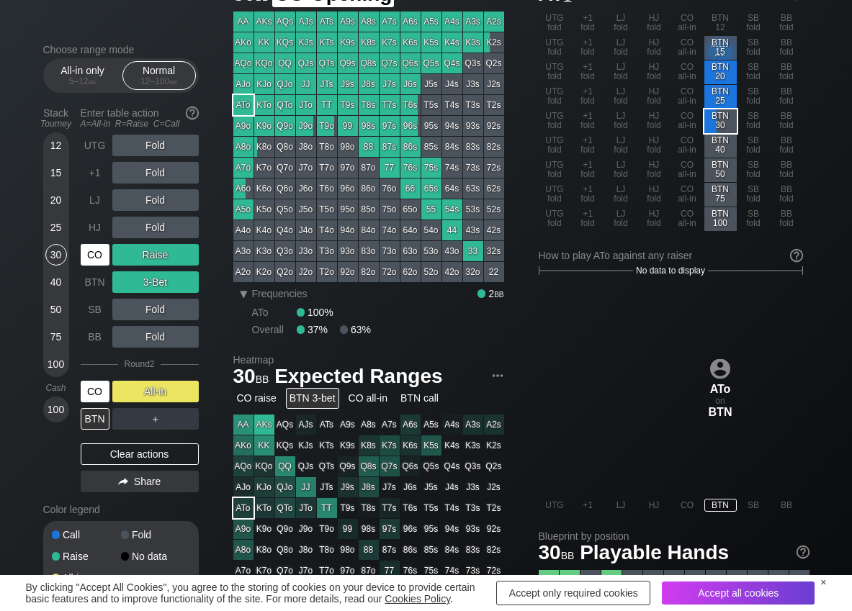
click at [90, 258] on div "CO" at bounding box center [95, 255] width 29 height 22
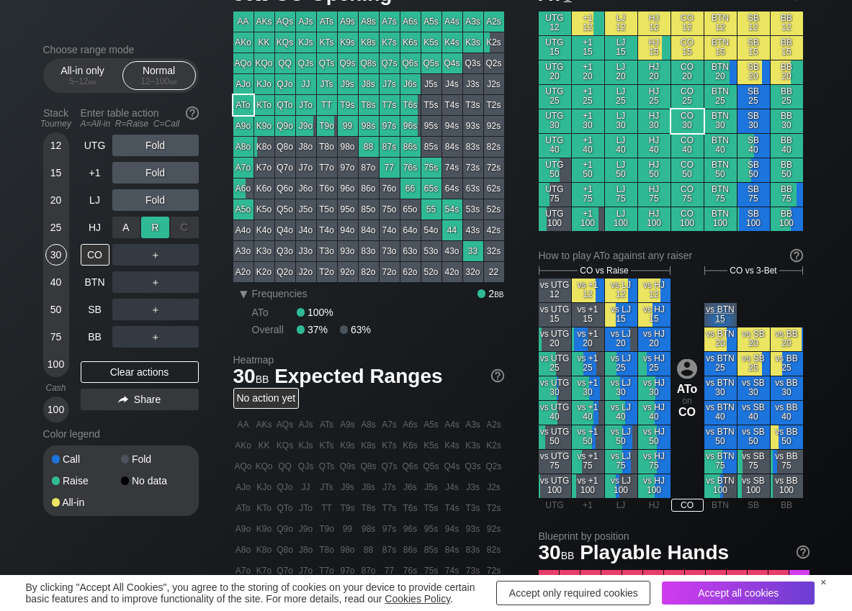
click at [159, 222] on div "R ✕" at bounding box center [155, 228] width 28 height 22
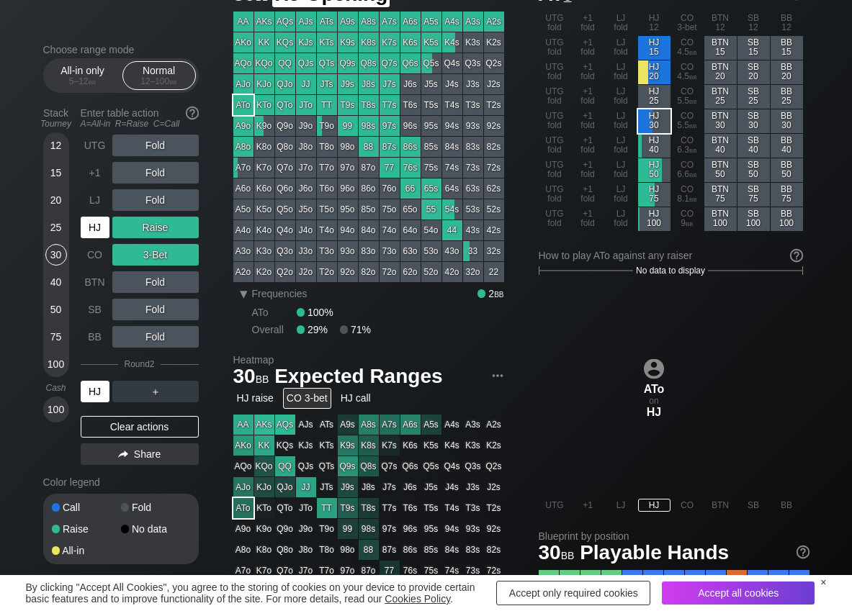
click at [85, 229] on div "HJ" at bounding box center [95, 228] width 29 height 22
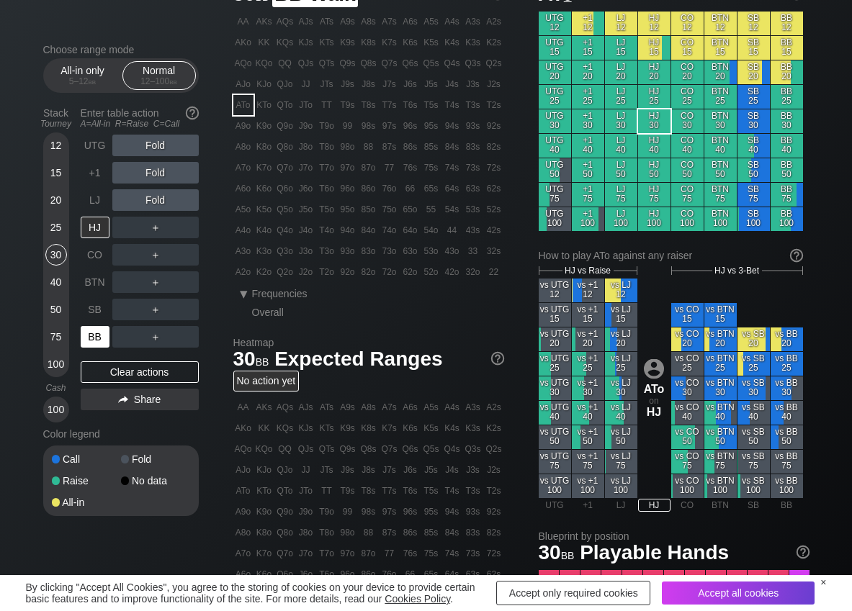
click at [92, 339] on div "BB" at bounding box center [95, 337] width 29 height 22
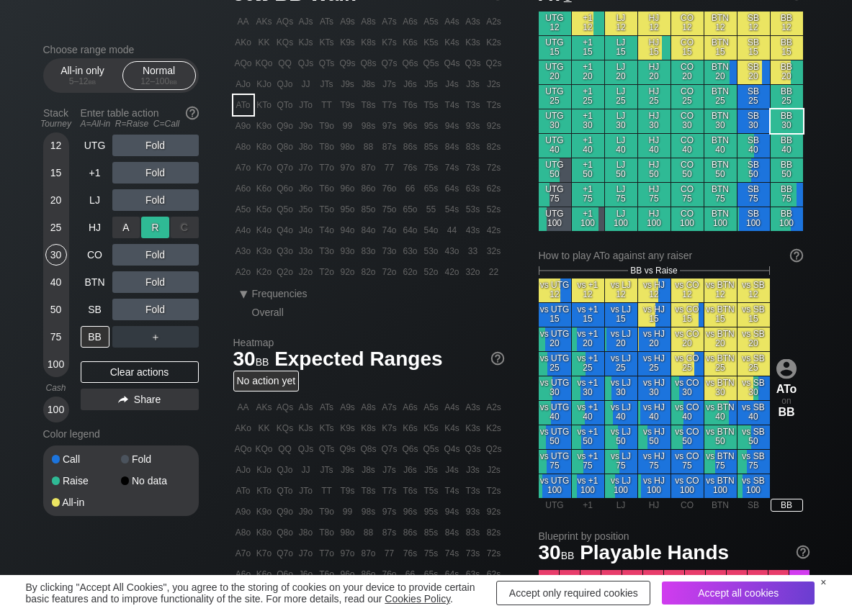
click at [159, 235] on div "R ✕" at bounding box center [155, 228] width 28 height 22
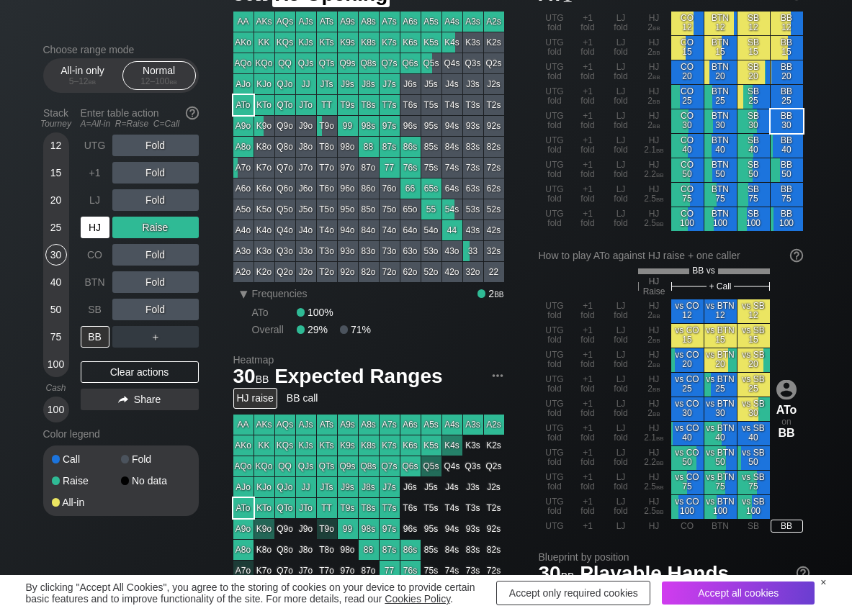
click at [91, 226] on div "HJ" at bounding box center [95, 228] width 29 height 22
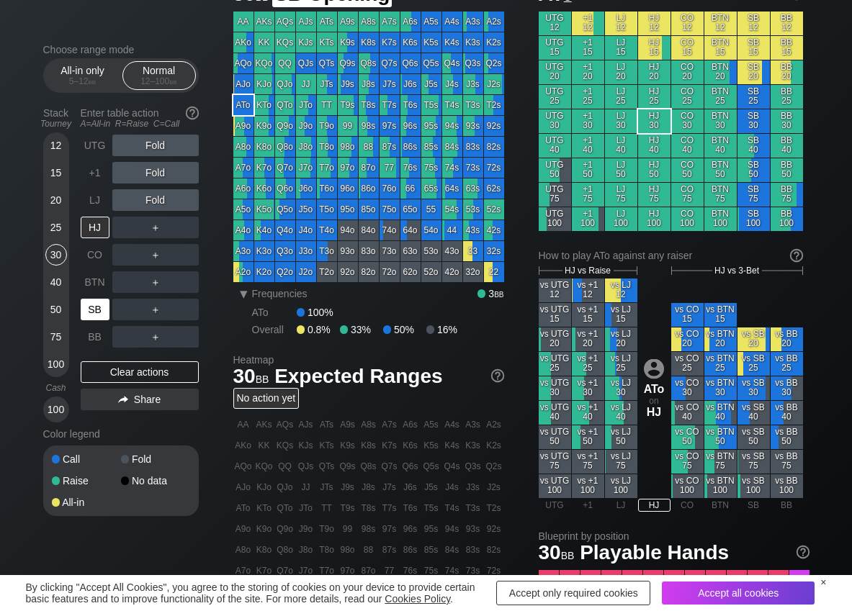
click at [94, 310] on div "SB" at bounding box center [95, 310] width 29 height 22
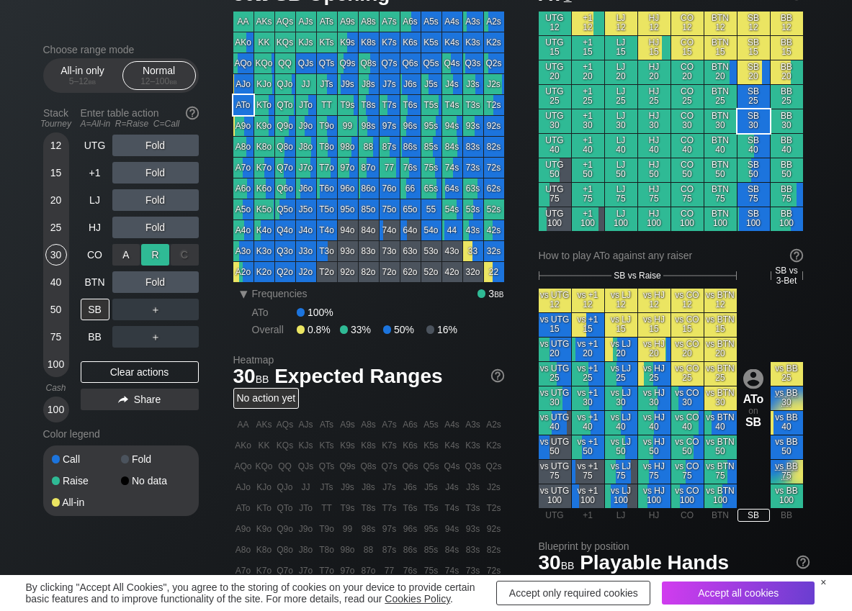
click at [162, 258] on div "R ✕" at bounding box center [155, 255] width 28 height 22
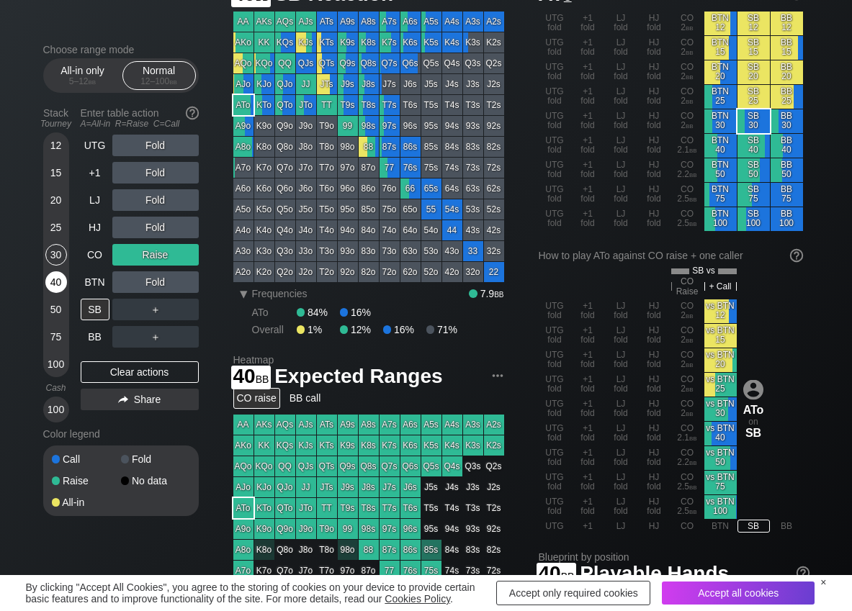
click at [58, 281] on div "40" at bounding box center [56, 282] width 22 height 22
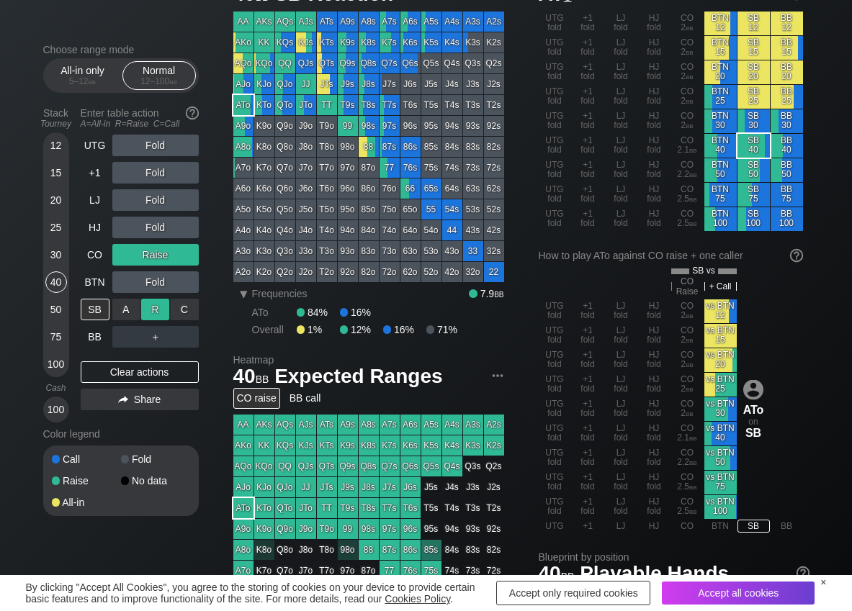
click at [158, 311] on div "R ✕" at bounding box center [155, 310] width 28 height 22
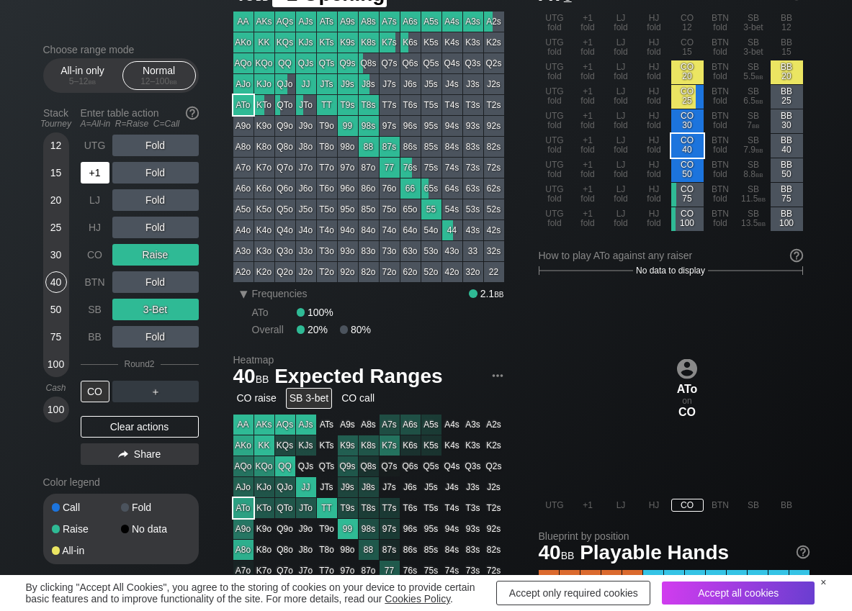
click at [94, 176] on div "+1" at bounding box center [95, 173] width 29 height 22
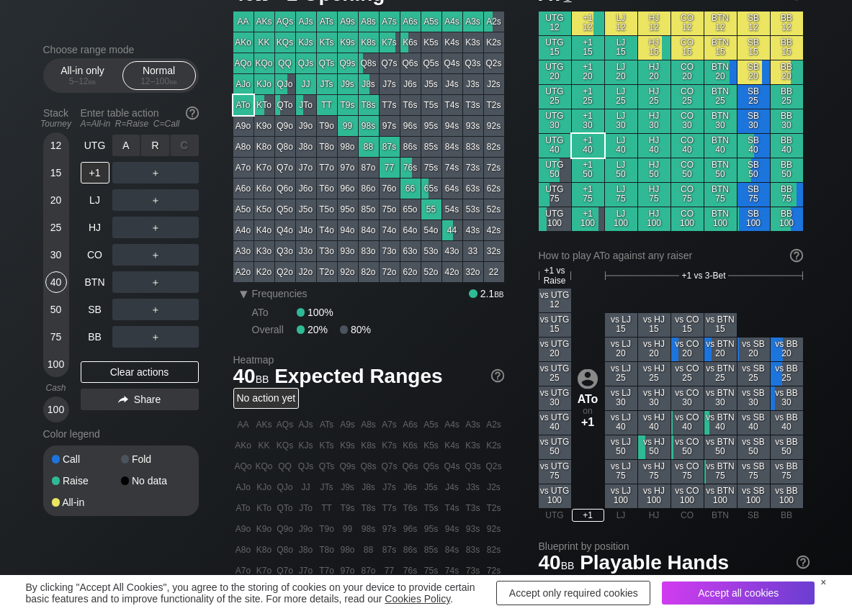
click at [148, 148] on div "R ✕" at bounding box center [155, 146] width 28 height 22
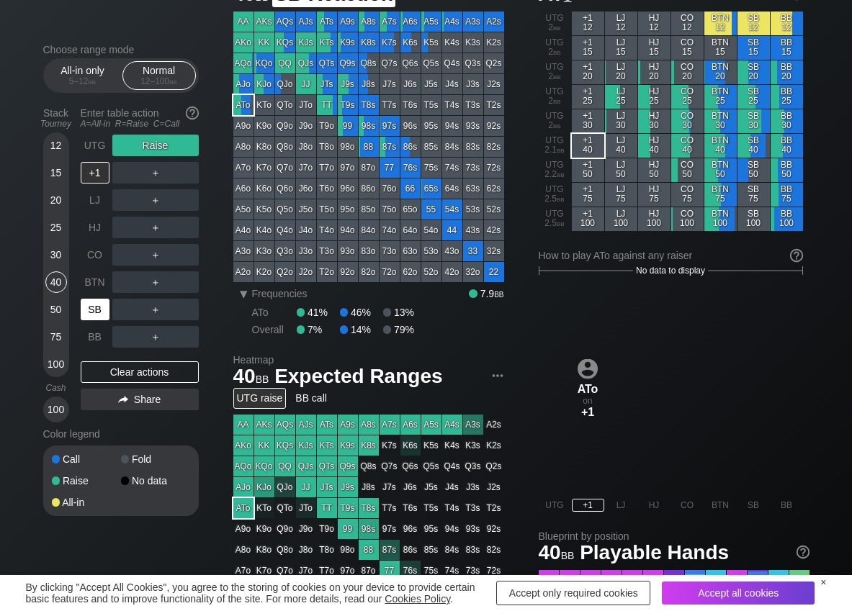
click at [86, 307] on div "SB" at bounding box center [95, 310] width 29 height 22
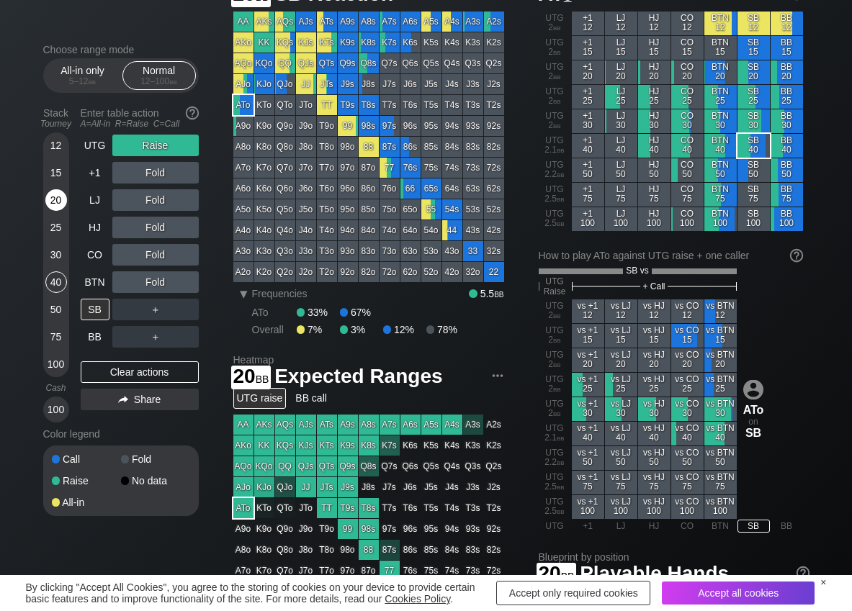
click at [63, 202] on div "20" at bounding box center [56, 200] width 22 height 22
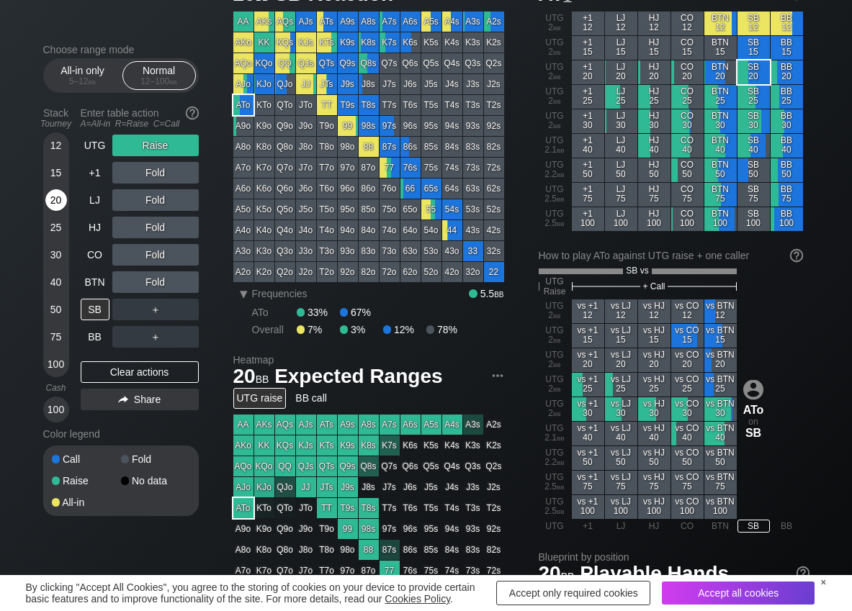
click at [59, 202] on div "20" at bounding box center [56, 200] width 22 height 22
click at [148, 310] on div "R ✕" at bounding box center [155, 310] width 28 height 22
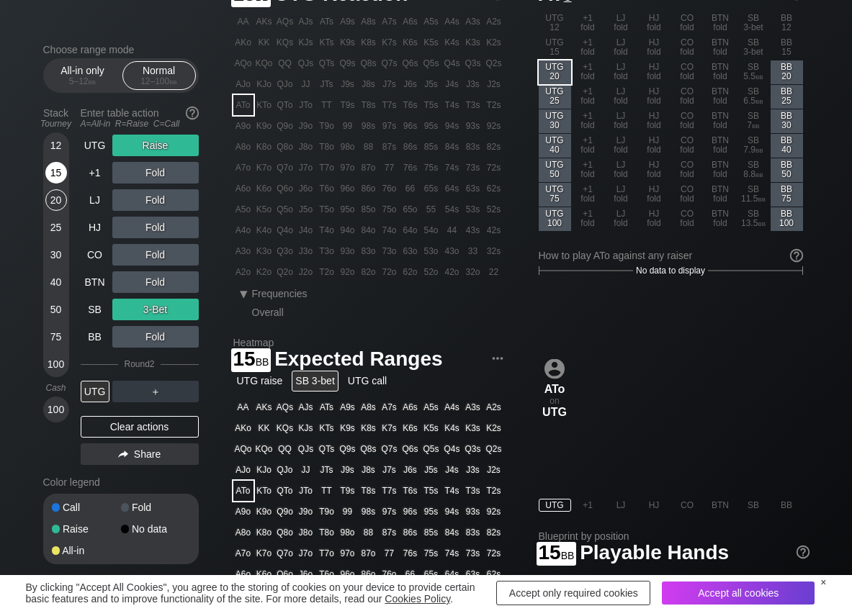
click at [53, 168] on div "15" at bounding box center [56, 173] width 22 height 22
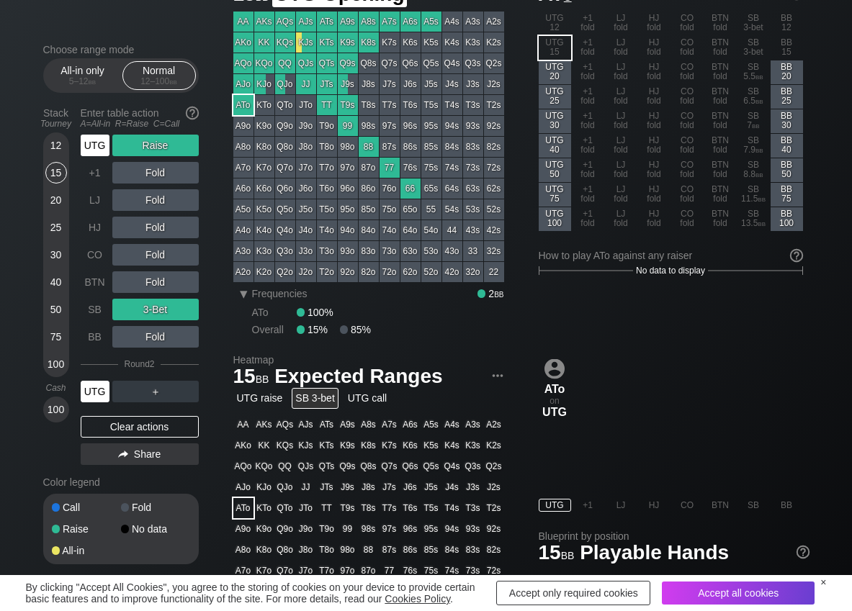
click at [98, 148] on div "UTG" at bounding box center [95, 146] width 29 height 22
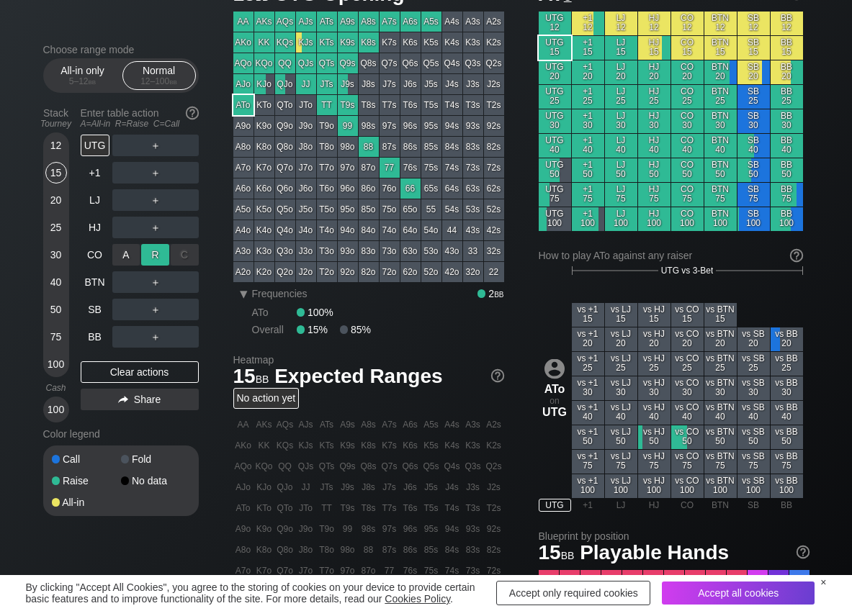
click at [162, 261] on div "R ✕" at bounding box center [155, 255] width 28 height 22
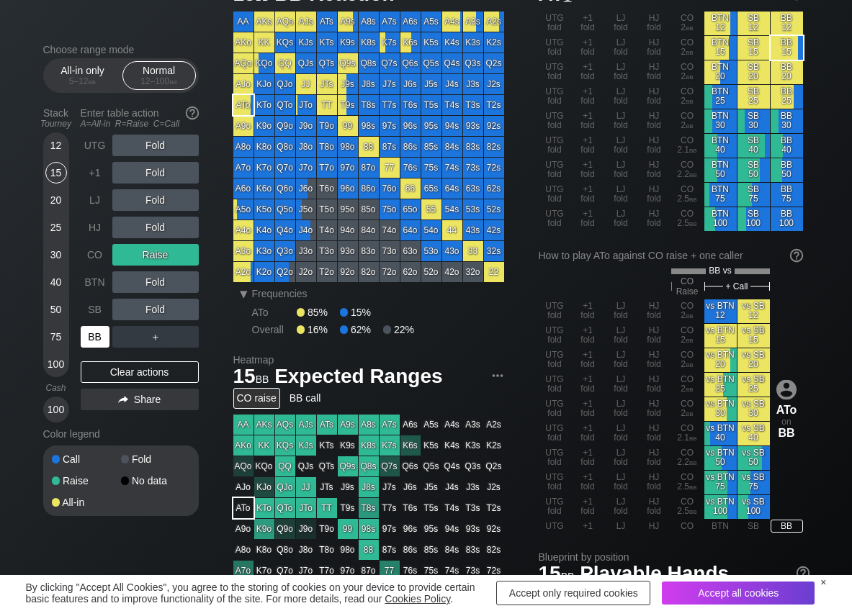
click at [99, 335] on div "BB" at bounding box center [95, 337] width 29 height 22
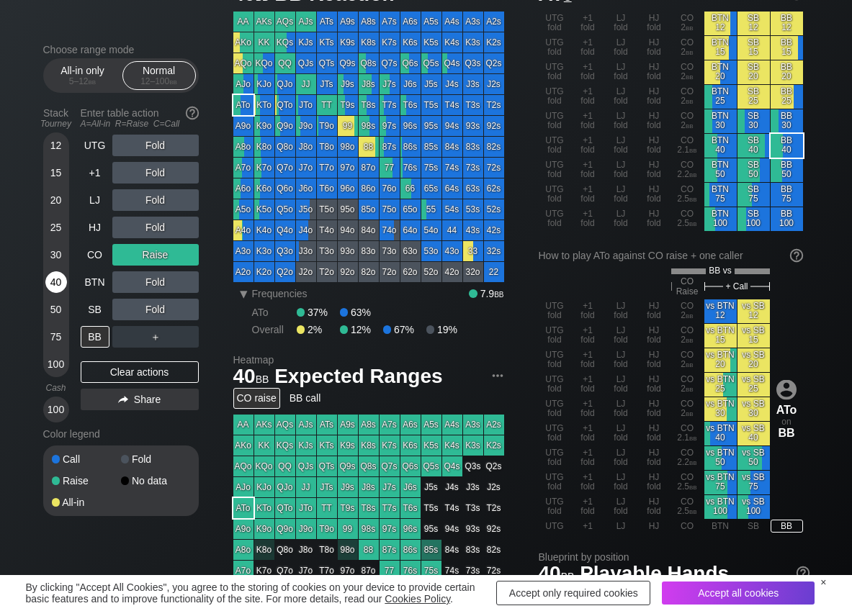
click at [58, 284] on div "40" at bounding box center [56, 282] width 22 height 22
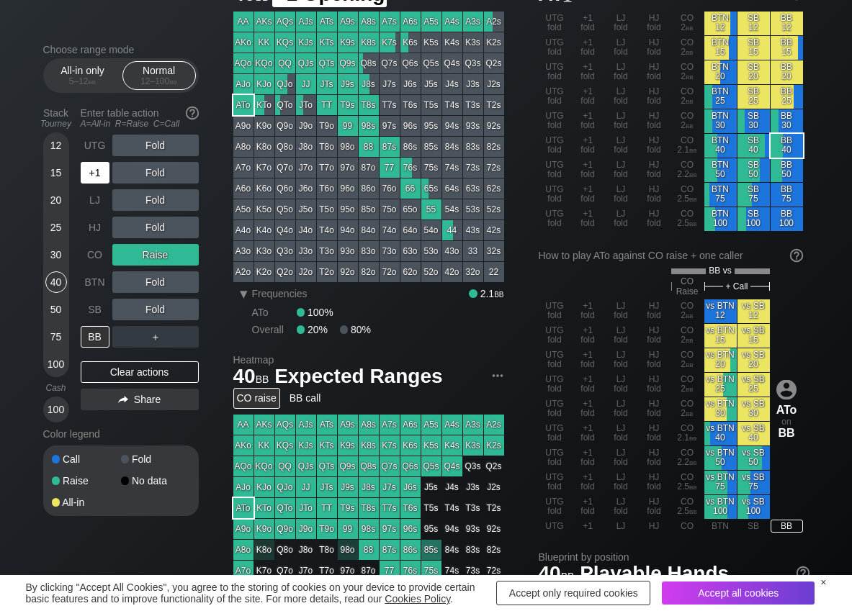
click at [87, 178] on div "+1" at bounding box center [95, 173] width 29 height 22
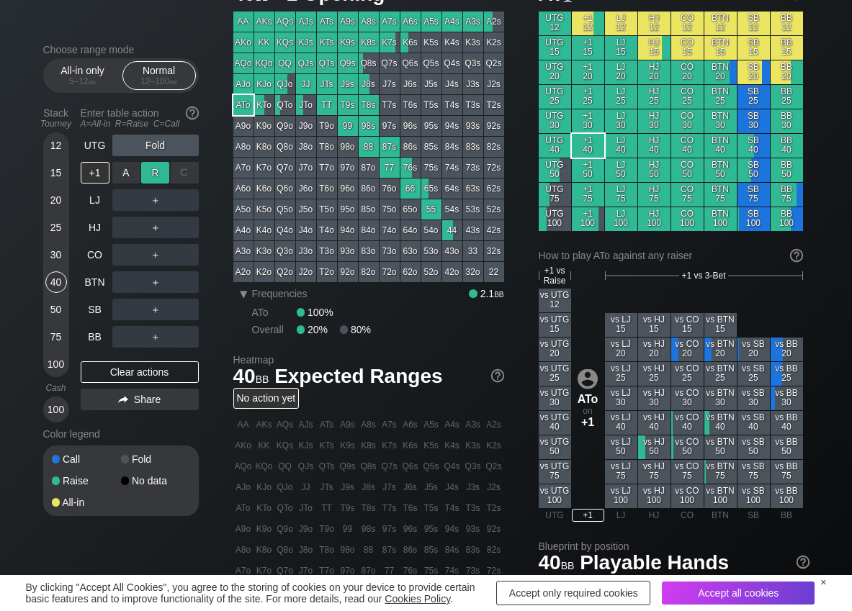
click at [150, 170] on div "R ✕" at bounding box center [155, 173] width 28 height 22
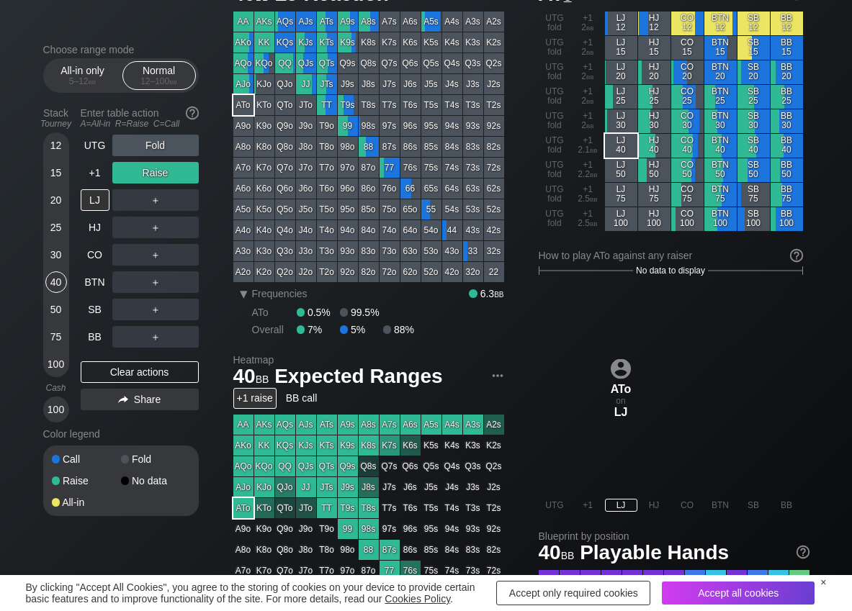
click at [41, 196] on div "Choose range mode All-in only 5 – 12 bb Normal 12 – 100 bb Stack Tourney Enter …" at bounding box center [426, 417] width 789 height 919
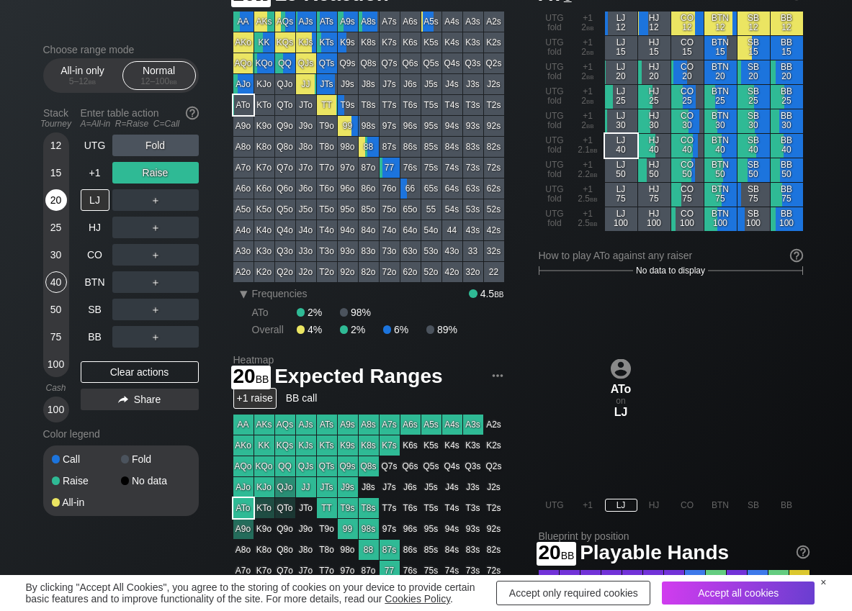
click at [49, 198] on div "20" at bounding box center [56, 200] width 22 height 22
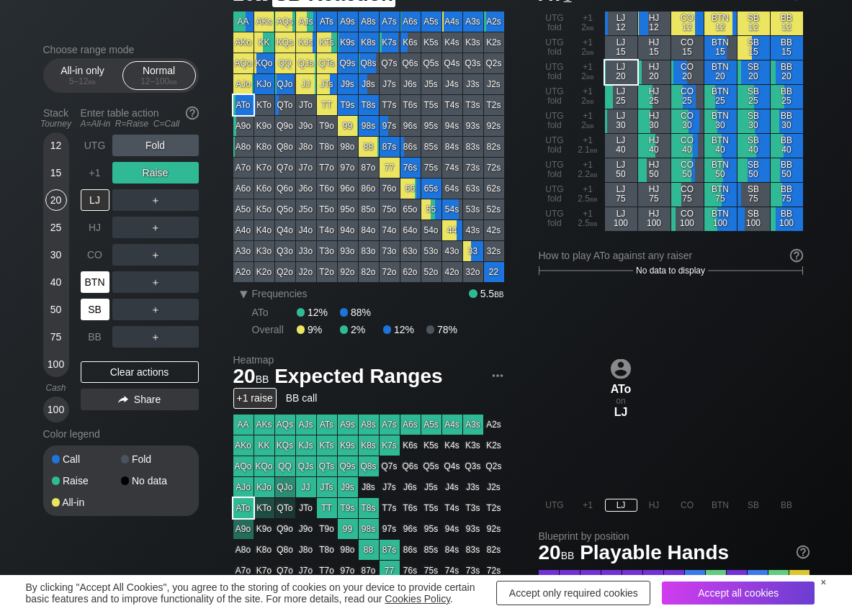
click at [97, 287] on div "BTN" at bounding box center [95, 282] width 29 height 22
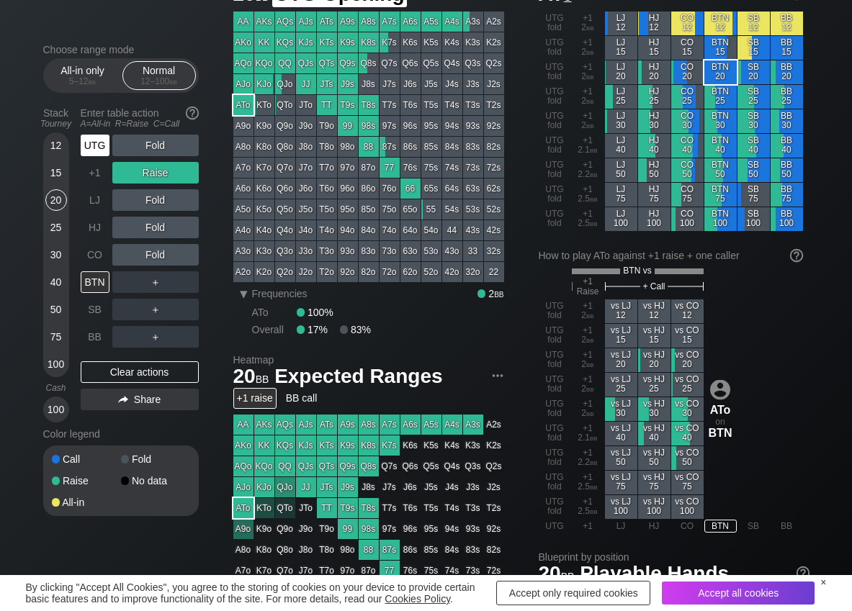
click at [102, 155] on div "UTG" at bounding box center [95, 146] width 29 height 22
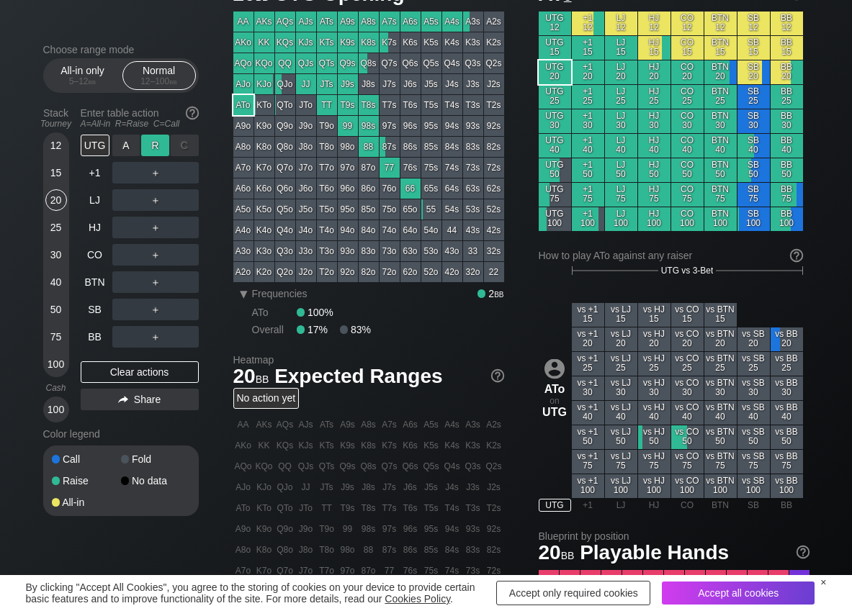
click at [151, 145] on div "R ✕" at bounding box center [155, 146] width 28 height 22
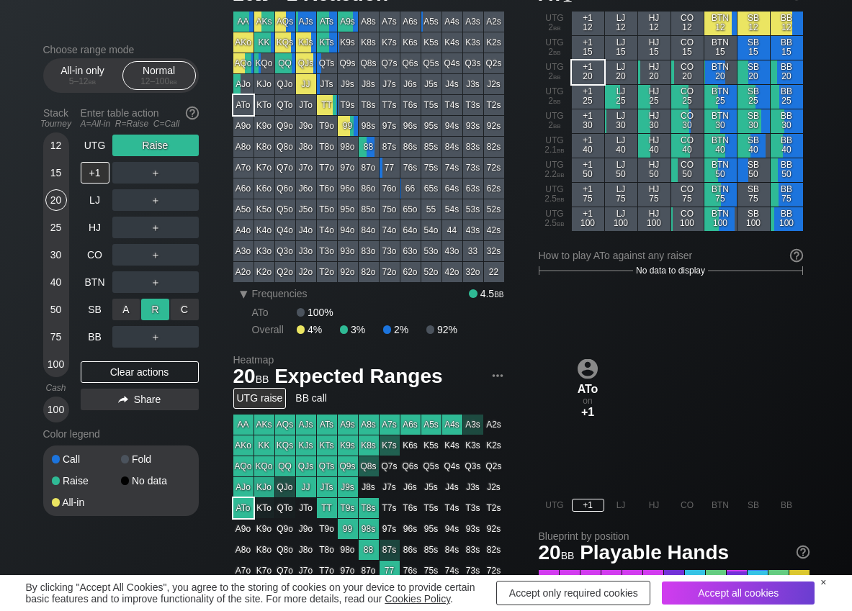
click at [155, 308] on div "R ✕" at bounding box center [155, 310] width 28 height 22
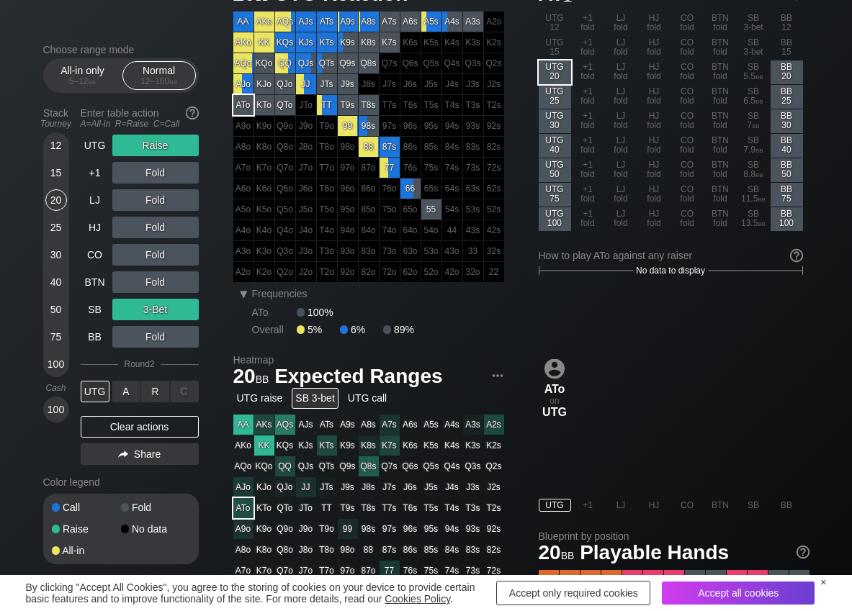
click at [131, 389] on div "A ✕" at bounding box center [126, 392] width 28 height 22
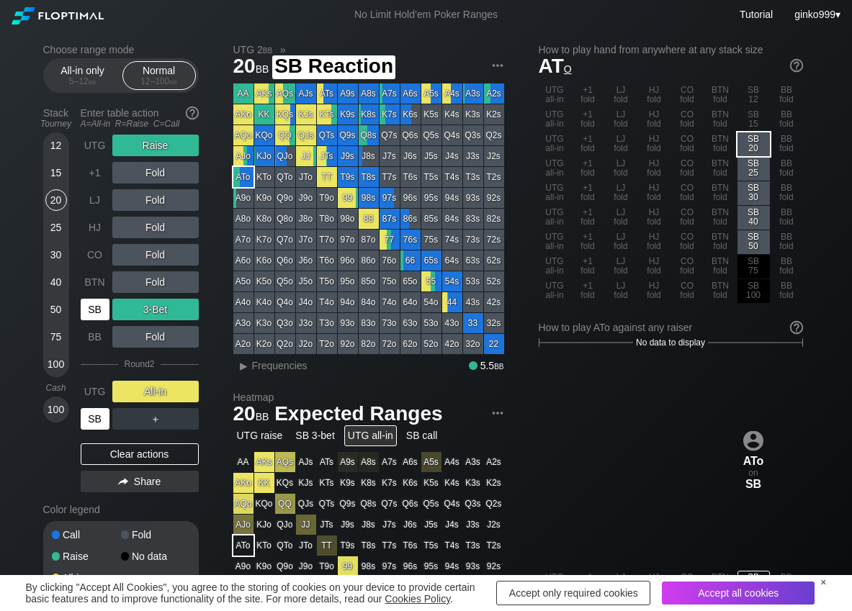
click at [98, 313] on div "SB" at bounding box center [95, 310] width 29 height 22
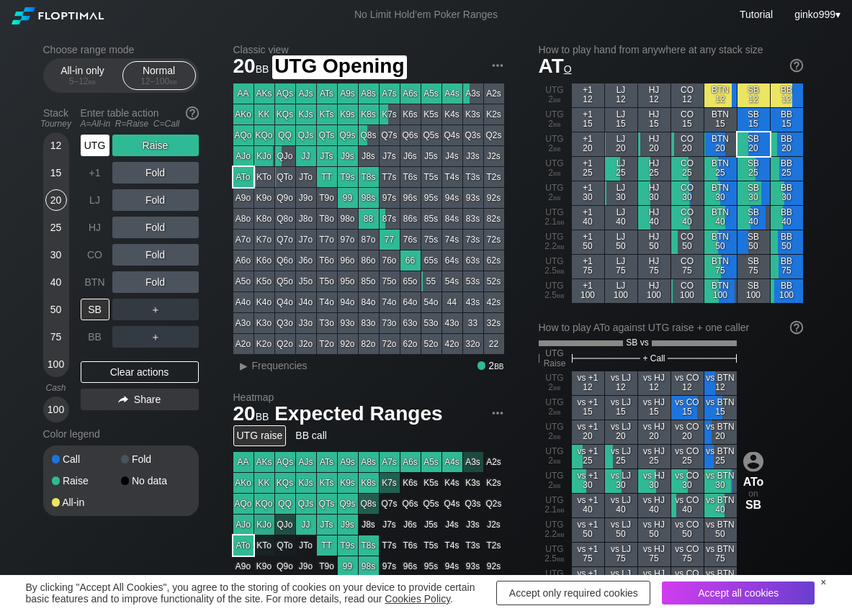
click at [89, 143] on div "UTG" at bounding box center [95, 146] width 29 height 22
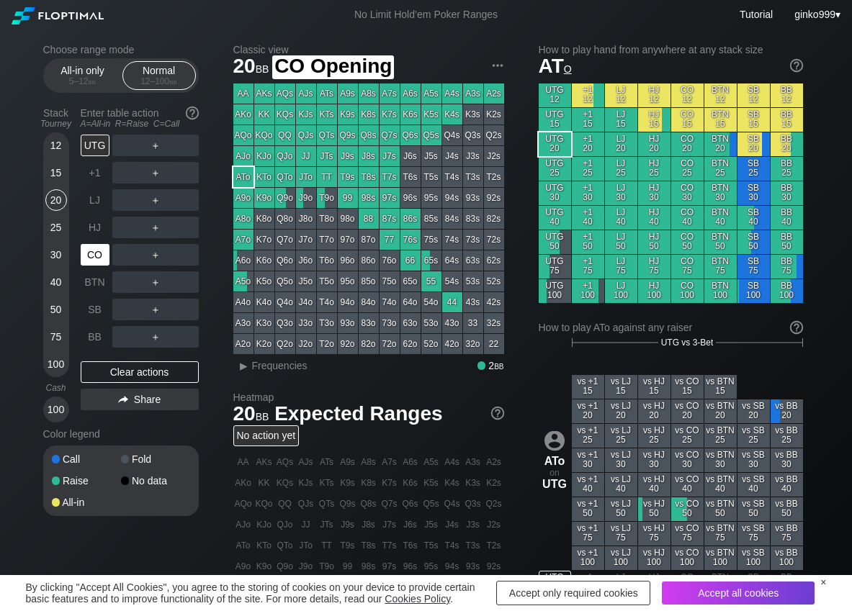
click at [90, 253] on div "CO" at bounding box center [95, 255] width 29 height 22
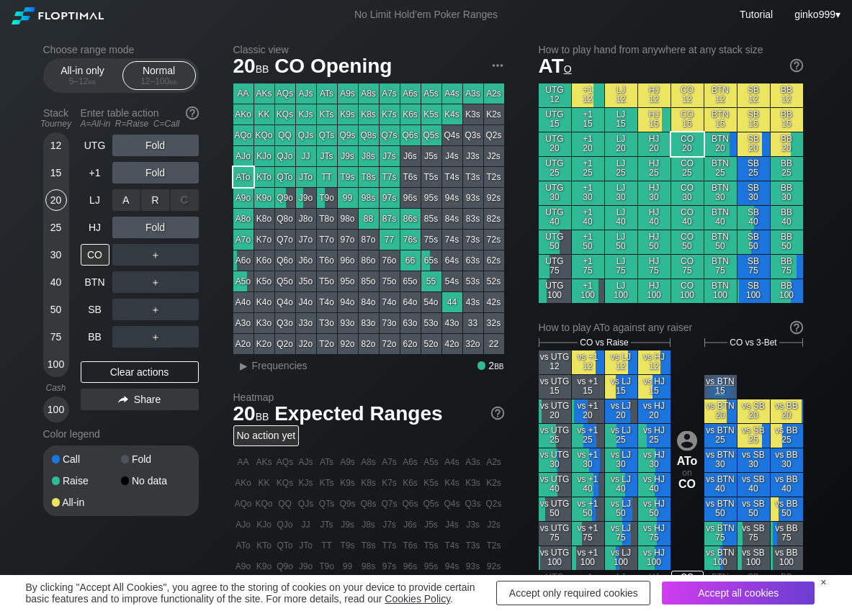
click at [163, 196] on div "R ✕" at bounding box center [155, 200] width 28 height 22
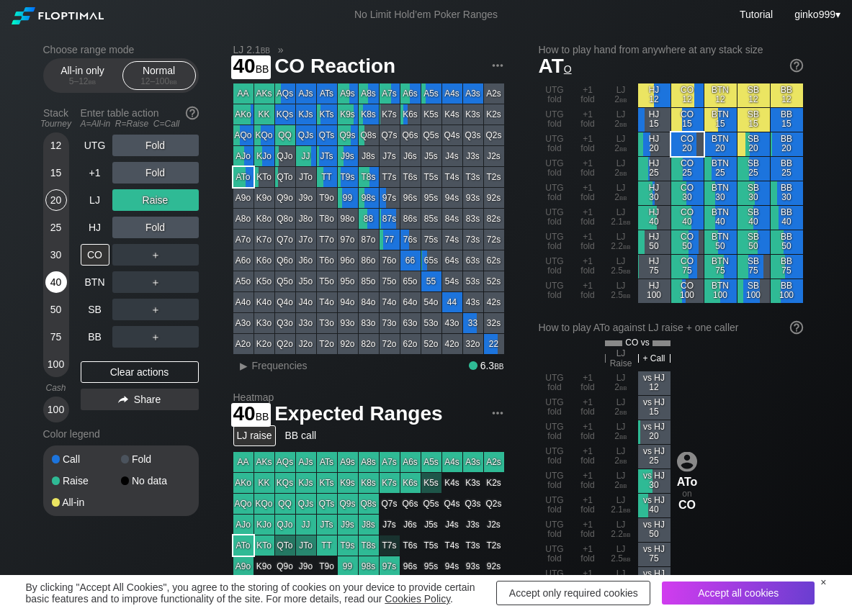
click at [60, 281] on div "40" at bounding box center [56, 282] width 22 height 22
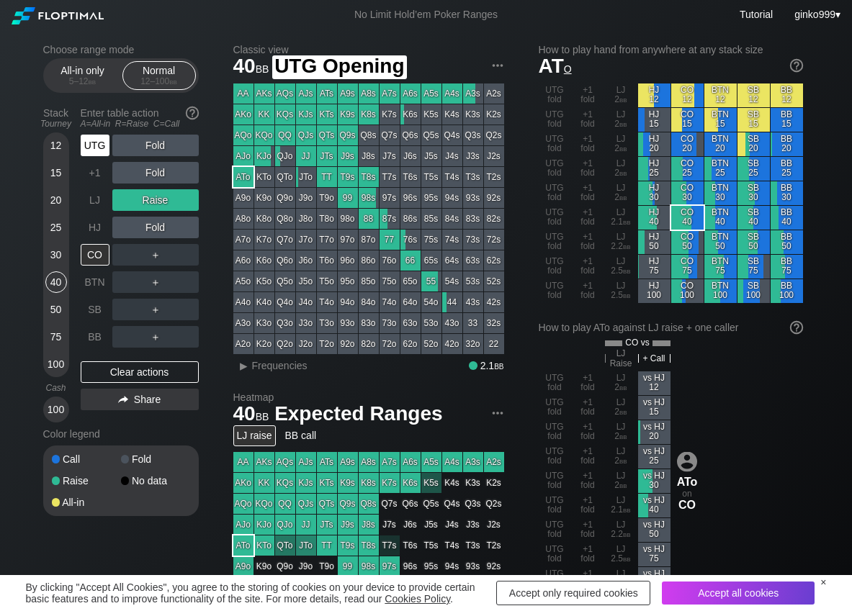
click at [94, 145] on div "UTG" at bounding box center [95, 146] width 29 height 22
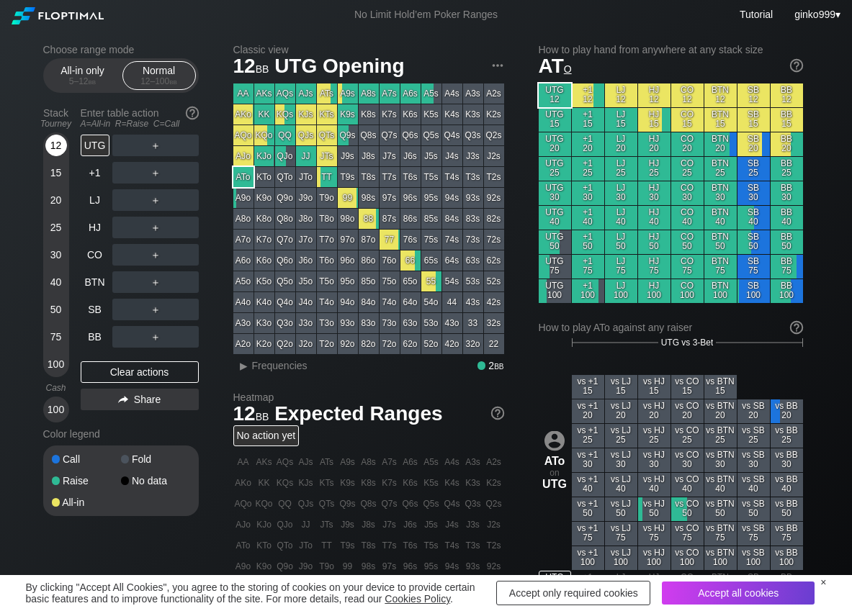
click at [63, 145] on div "12" at bounding box center [56, 146] width 22 height 22
click at [153, 250] on div "R ✕" at bounding box center [155, 255] width 28 height 22
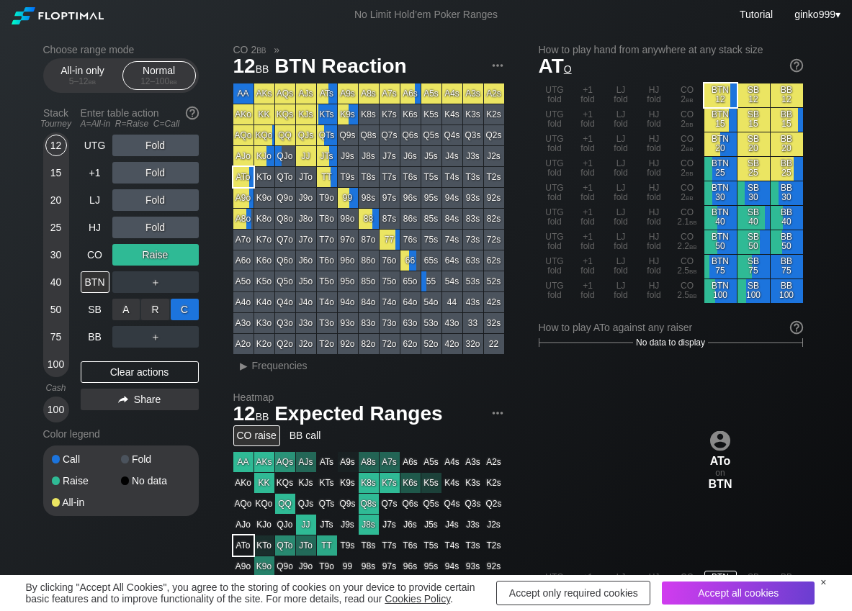
click at [196, 315] on div "C ✕" at bounding box center [185, 310] width 28 height 22
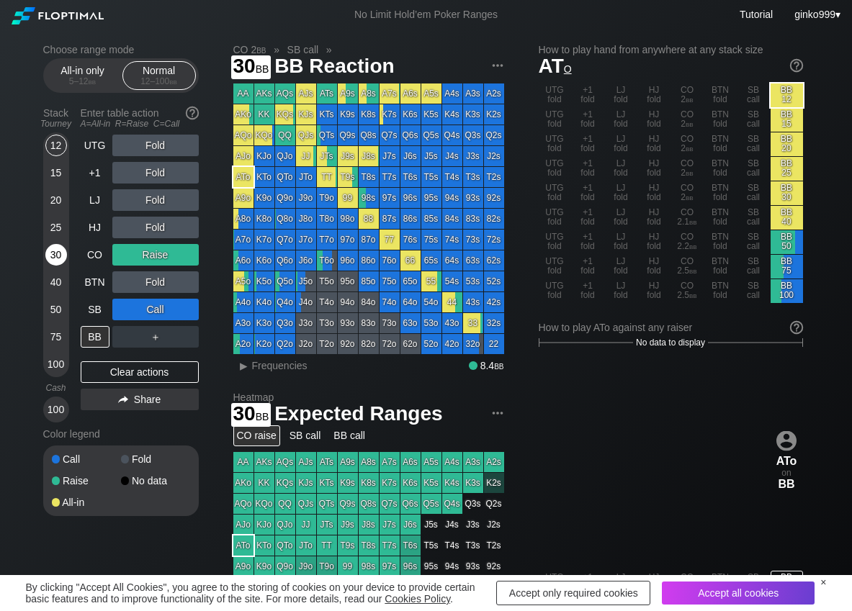
click at [55, 263] on div "30" at bounding box center [56, 255] width 22 height 22
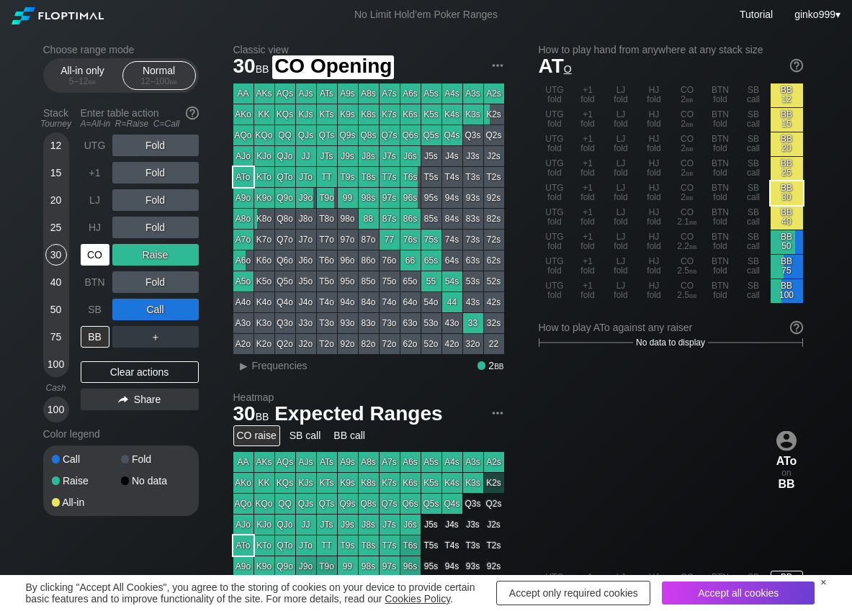
click at [107, 257] on div "CO" at bounding box center [95, 255] width 29 height 22
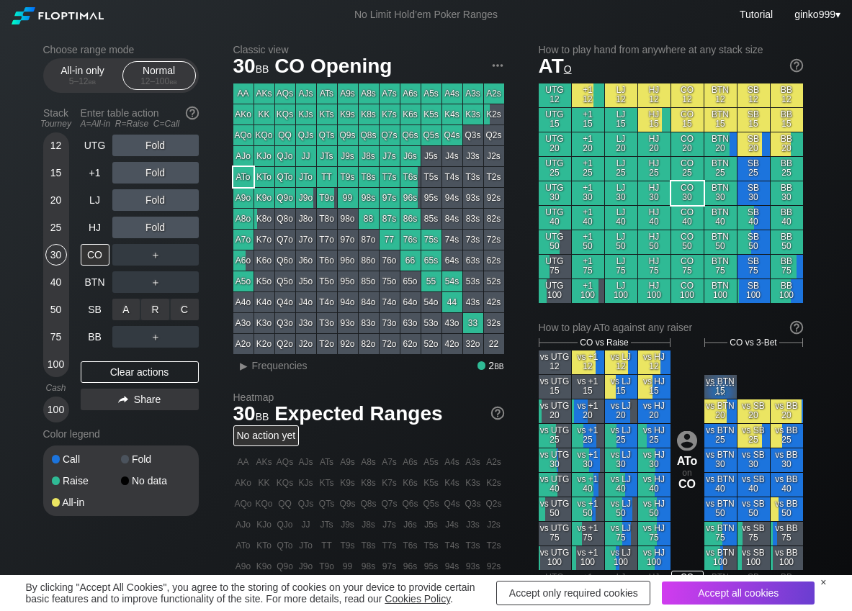
click at [179, 305] on div "C ✕" at bounding box center [185, 310] width 28 height 22
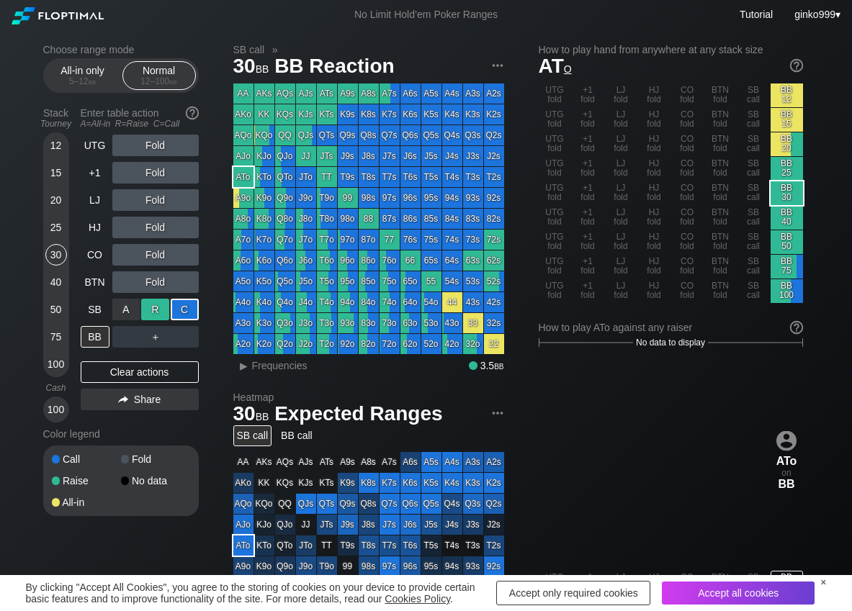
click at [153, 305] on div "R ✕" at bounding box center [155, 310] width 28 height 22
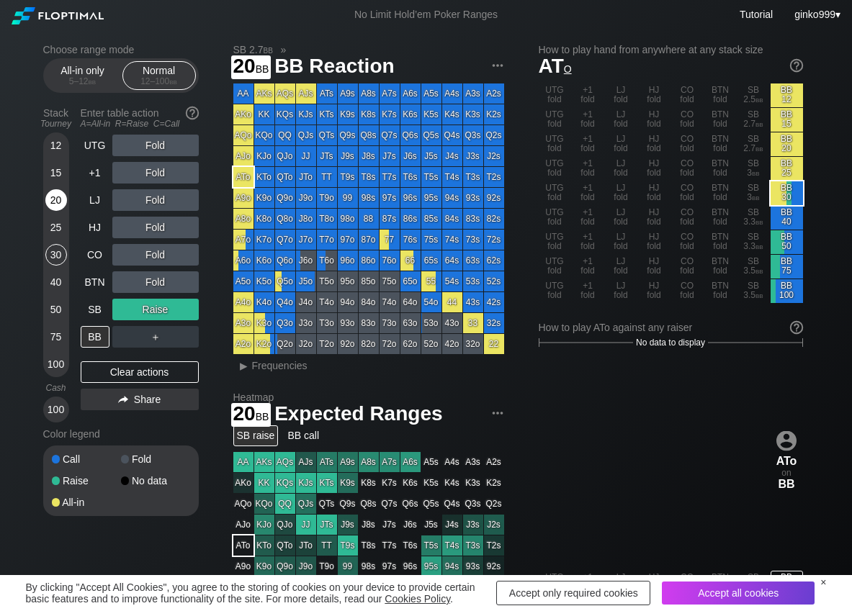
click at [59, 201] on div "20" at bounding box center [56, 200] width 22 height 22
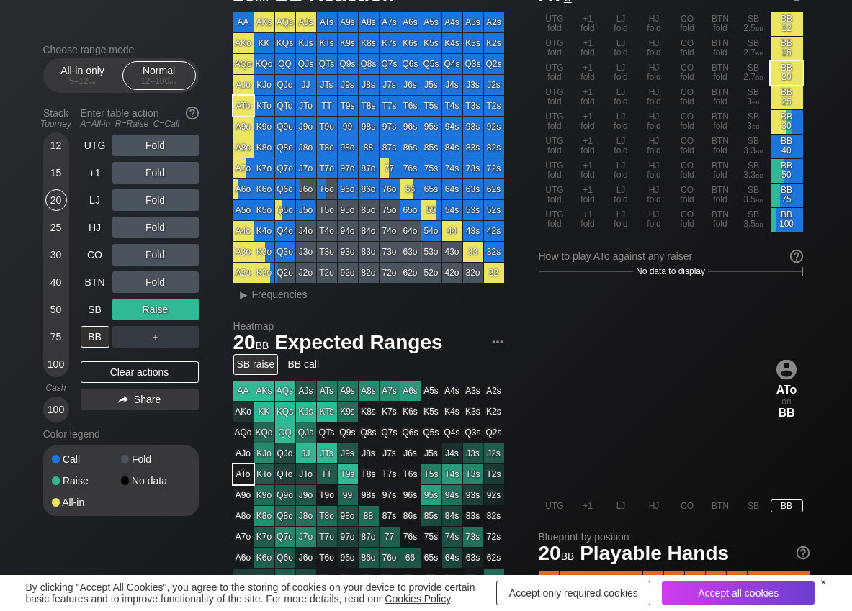
scroll to position [72, 0]
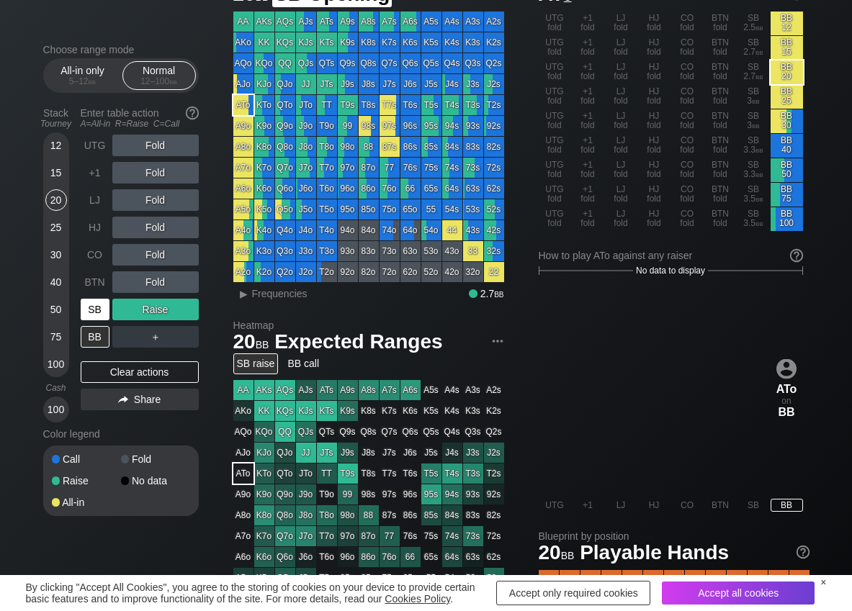
click at [100, 310] on div "SB" at bounding box center [95, 310] width 29 height 22
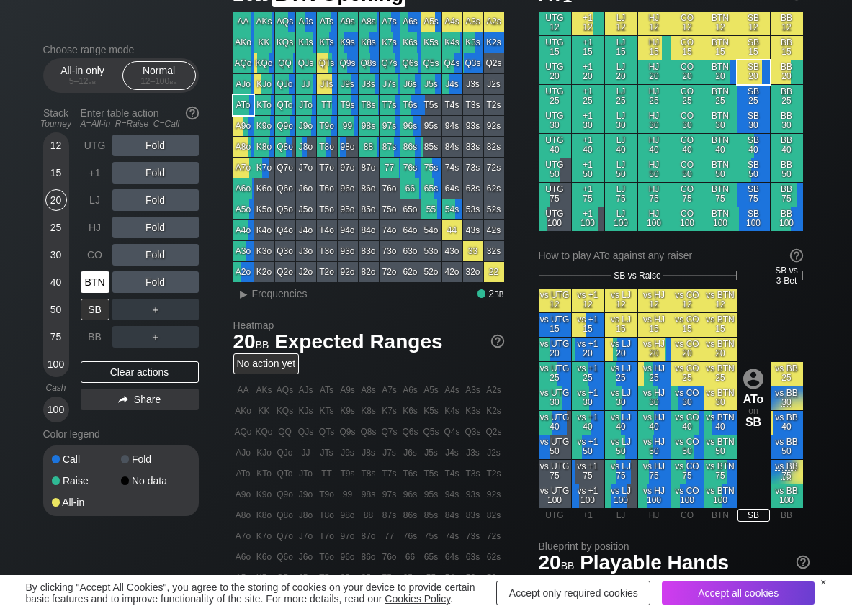
click at [99, 287] on div "BTN" at bounding box center [95, 282] width 29 height 22
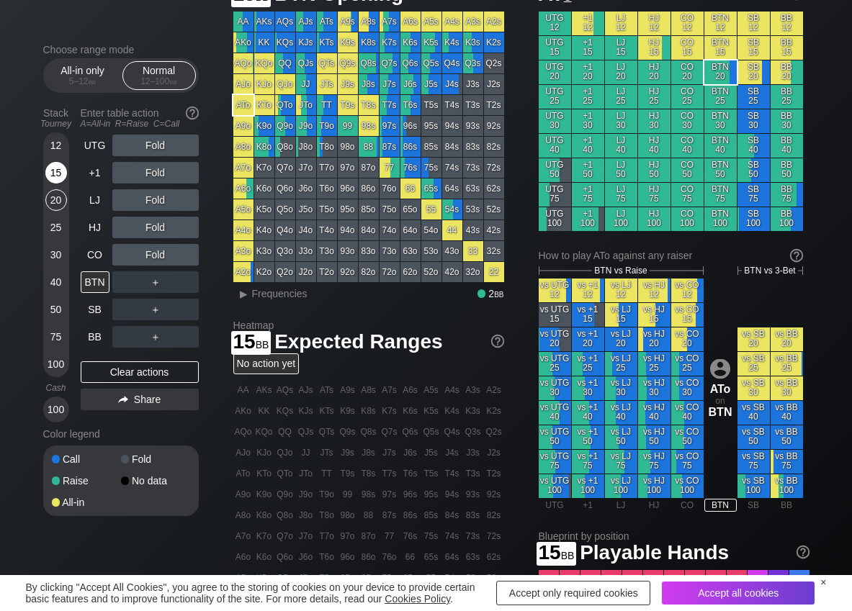
click at [55, 175] on div "15" at bounding box center [56, 173] width 22 height 22
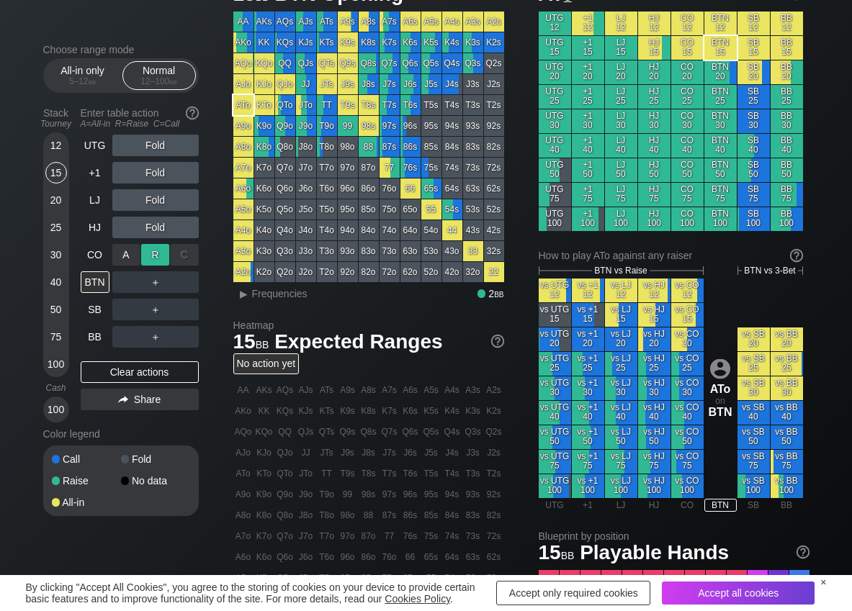
click at [161, 258] on div "R ✕" at bounding box center [155, 255] width 28 height 22
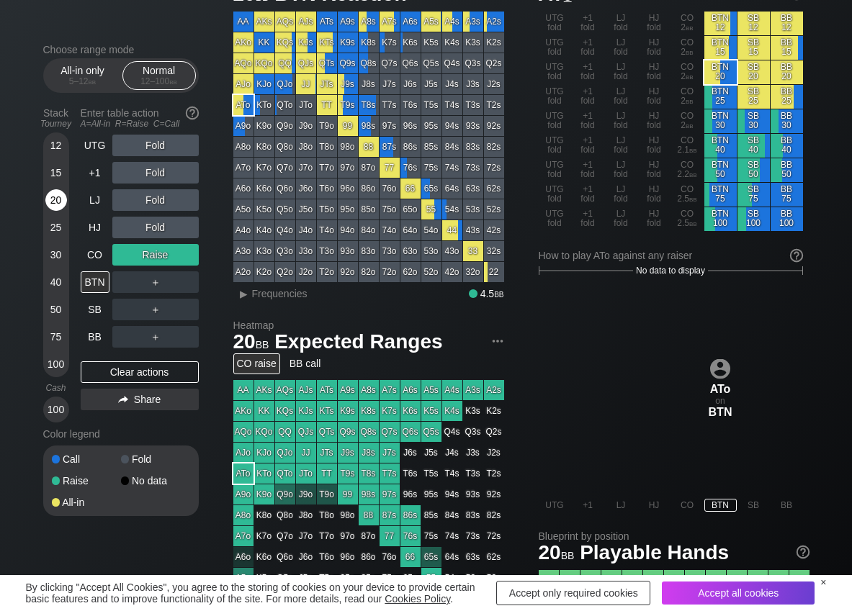
click at [55, 195] on div "20" at bounding box center [56, 200] width 22 height 22
click at [118, 288] on div "A ✕" at bounding box center [126, 282] width 28 height 22
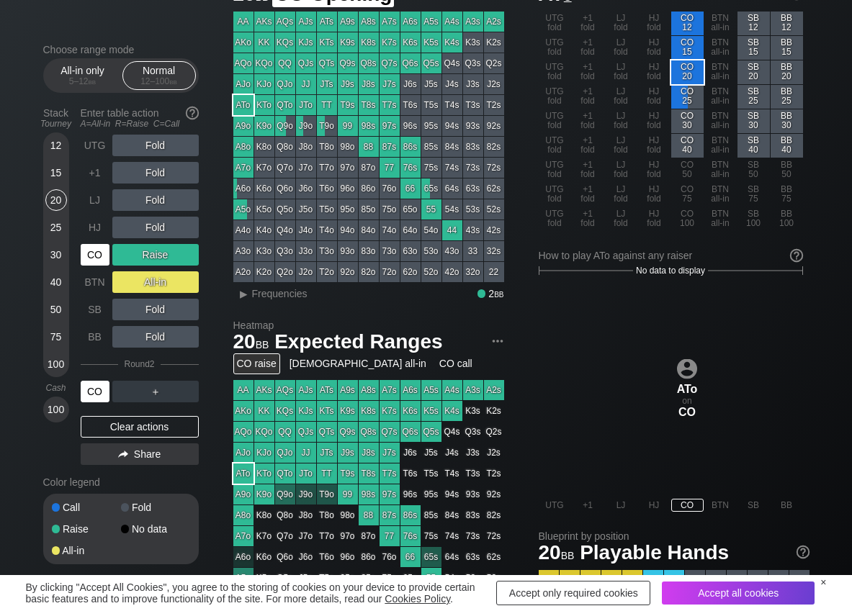
click at [89, 252] on div "CO" at bounding box center [95, 255] width 29 height 22
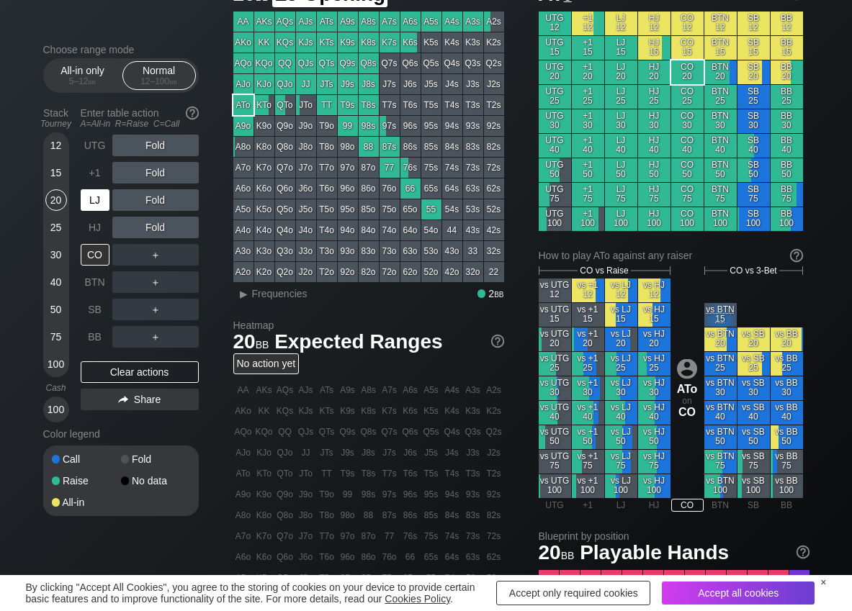
click at [81, 207] on div "LJ" at bounding box center [95, 200] width 29 height 22
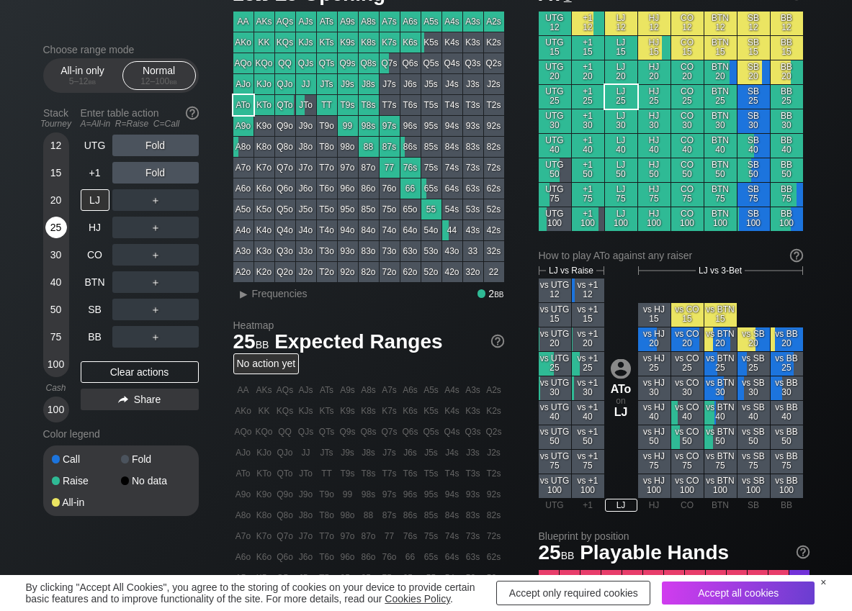
click at [63, 229] on div "25" at bounding box center [56, 228] width 22 height 22
click at [161, 141] on div "R ✕" at bounding box center [155, 146] width 28 height 22
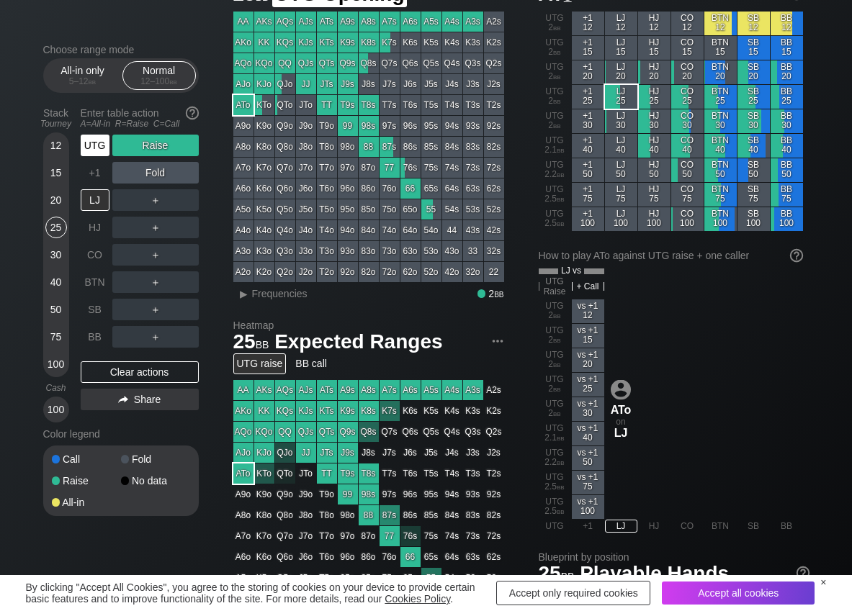
click at [83, 150] on div "UTG" at bounding box center [95, 146] width 29 height 22
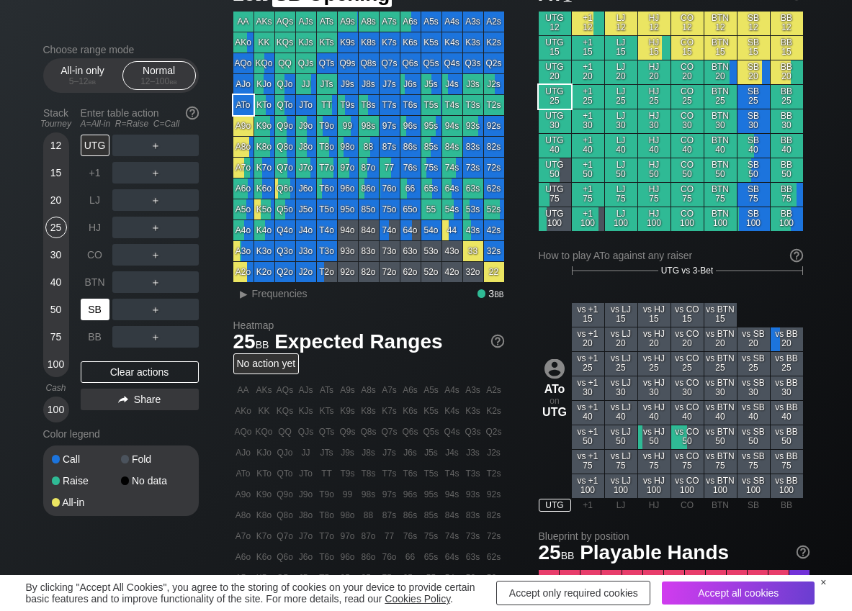
click at [98, 302] on div "SB" at bounding box center [95, 310] width 29 height 22
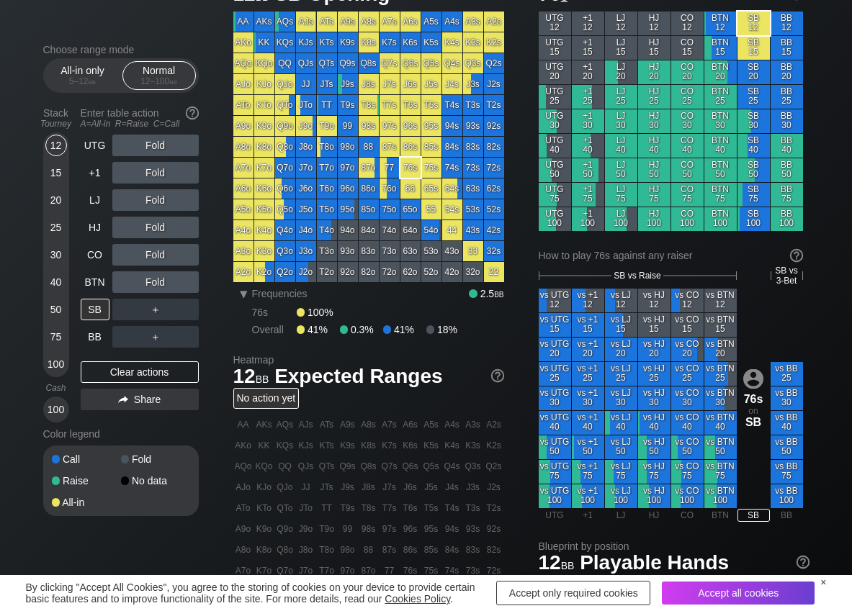
scroll to position [72, 0]
click at [155, 174] on div "R ✕" at bounding box center [155, 173] width 28 height 22
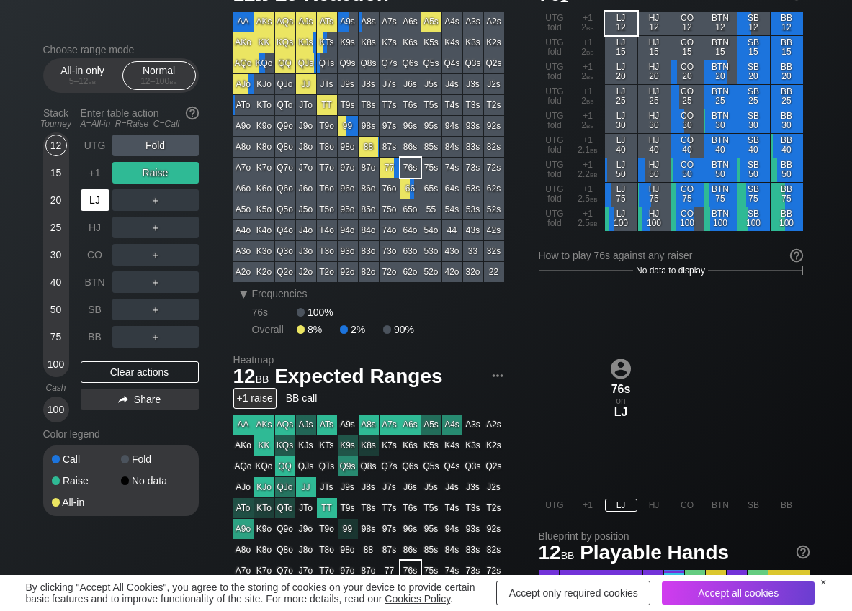
click at [92, 197] on div "LJ" at bounding box center [95, 200] width 29 height 22
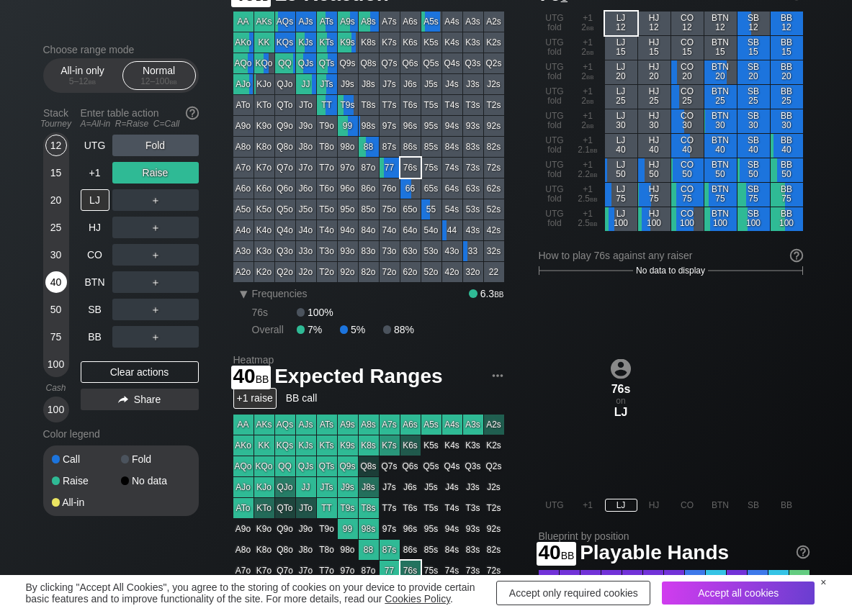
click at [56, 283] on div "40" at bounding box center [56, 282] width 22 height 22
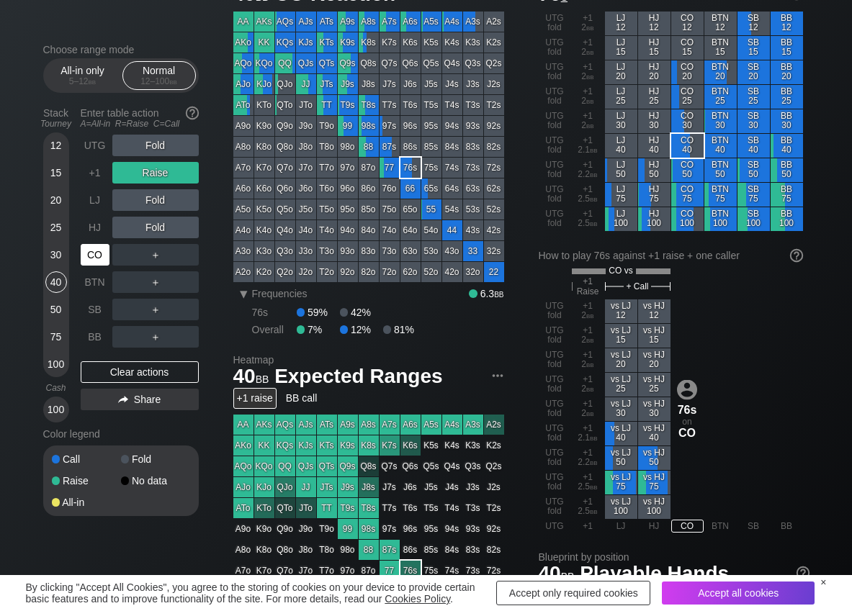
click at [87, 261] on div "CO" at bounding box center [95, 255] width 29 height 22
click at [122, 379] on div "Clear actions" at bounding box center [140, 372] width 118 height 22
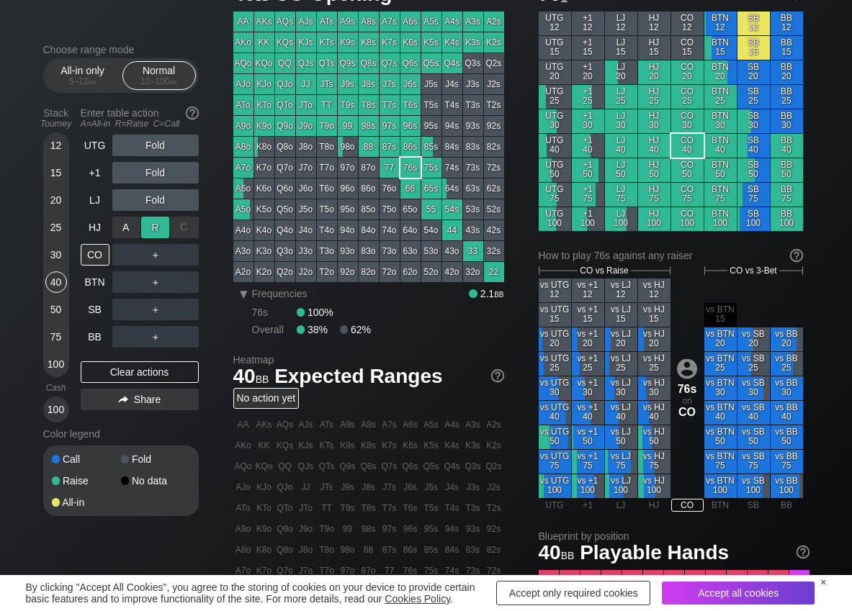
click at [156, 222] on div "R ✕" at bounding box center [155, 228] width 28 height 22
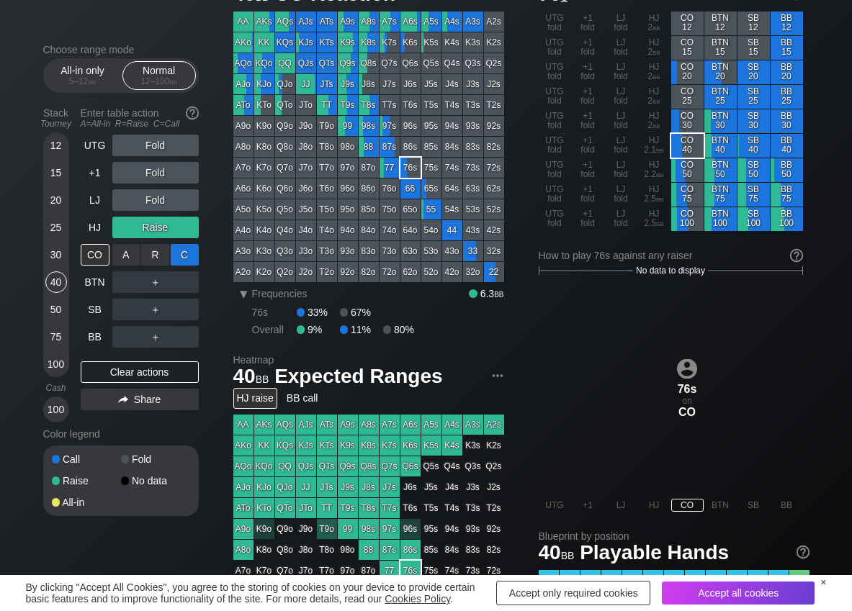
click at [182, 252] on div "C ✕" at bounding box center [185, 255] width 28 height 22
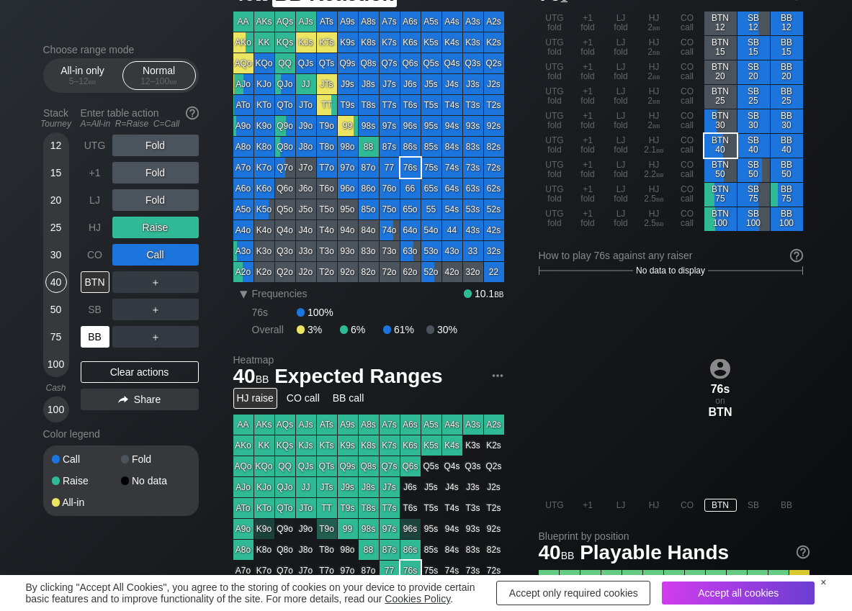
click at [88, 340] on div "BB" at bounding box center [95, 337] width 29 height 22
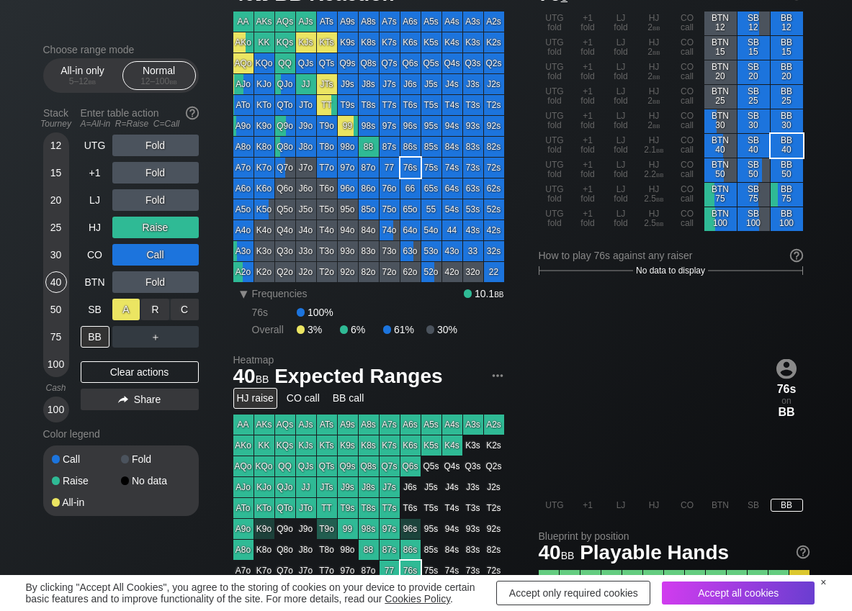
click at [119, 299] on div "A ✕" at bounding box center [126, 310] width 28 height 22
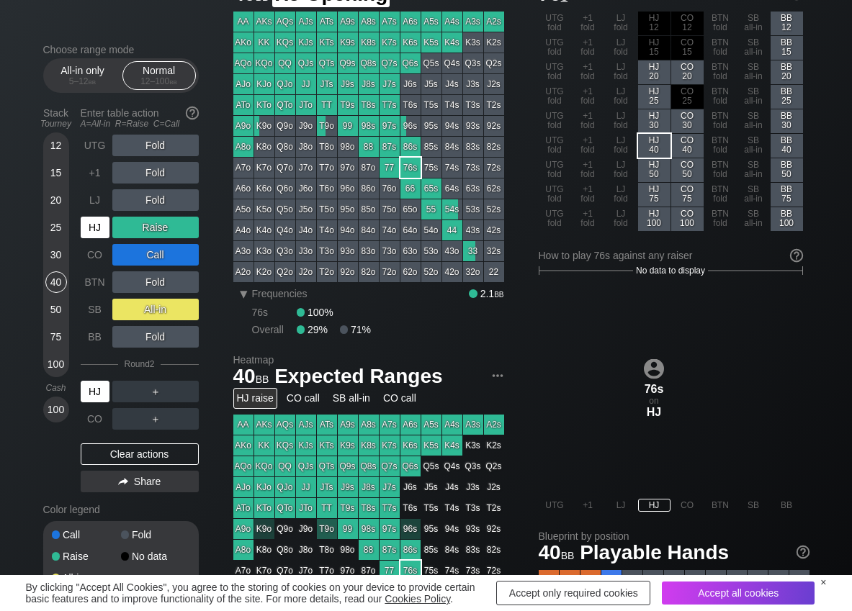
click at [95, 232] on div "HJ" at bounding box center [95, 228] width 29 height 22
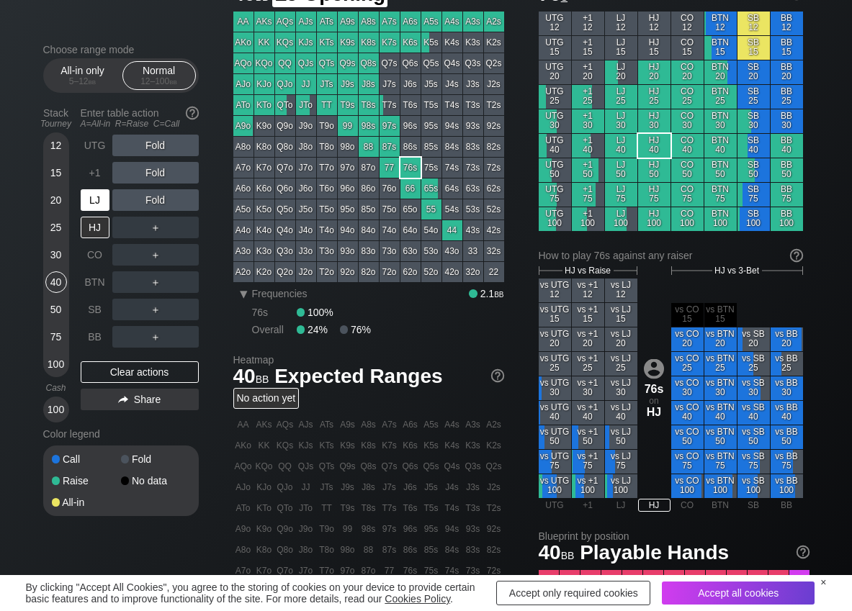
click at [96, 206] on div "LJ" at bounding box center [95, 200] width 29 height 22
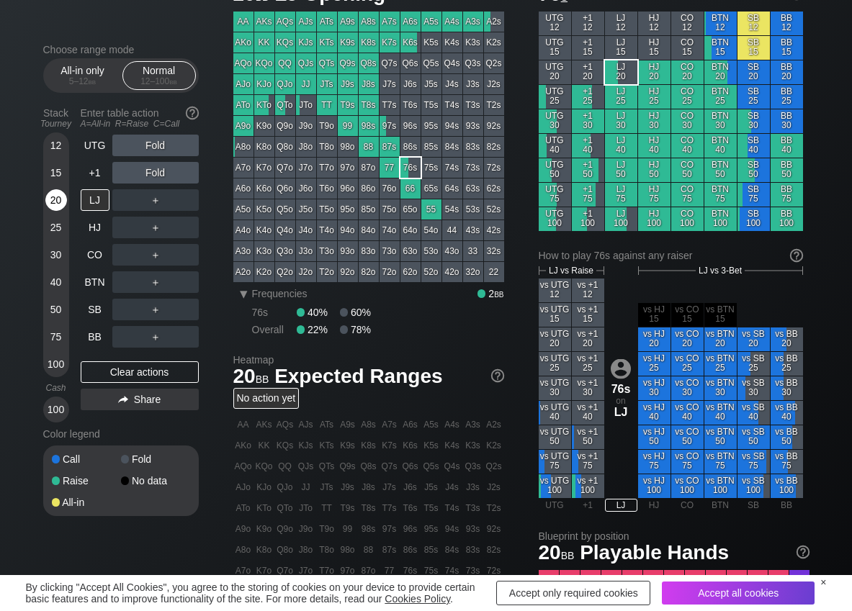
click at [60, 199] on div "20" at bounding box center [56, 200] width 22 height 22
click at [148, 197] on div "R ✕" at bounding box center [155, 200] width 28 height 22
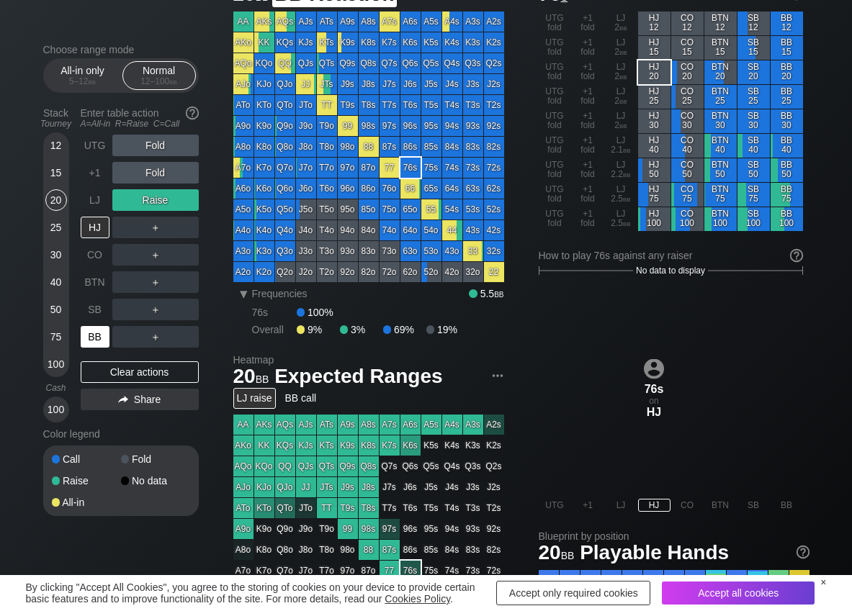
click at [106, 335] on div "BB" at bounding box center [95, 337] width 29 height 22
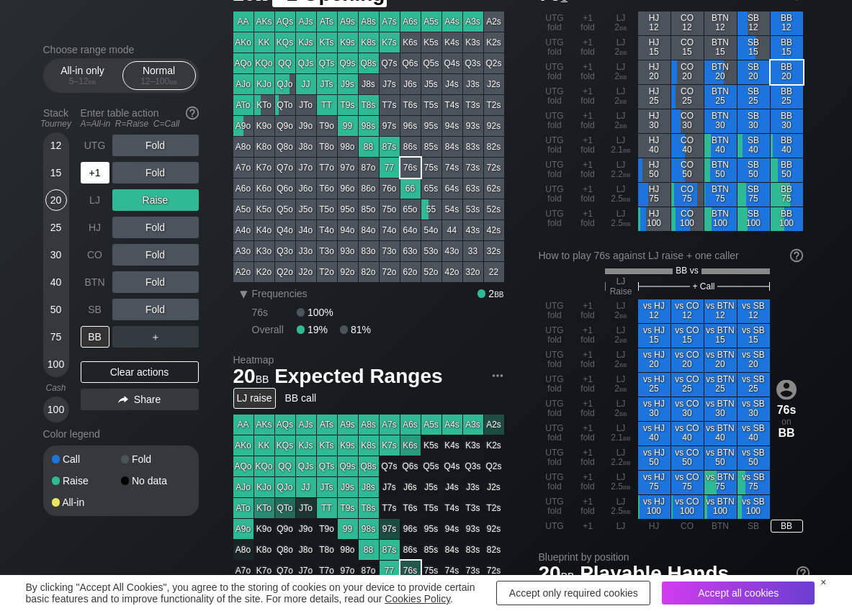
click at [93, 173] on div "+1" at bounding box center [95, 173] width 29 height 22
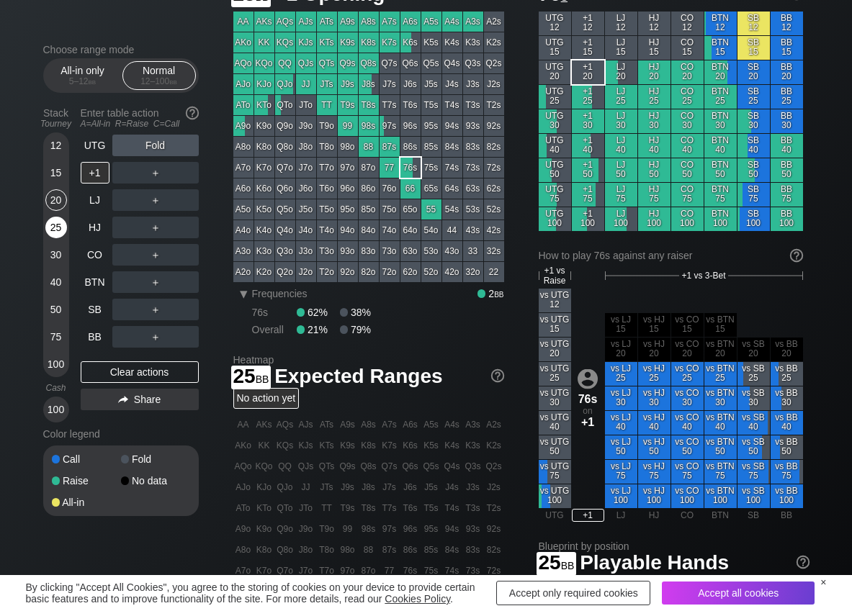
click at [53, 217] on div "25" at bounding box center [56, 228] width 22 height 22
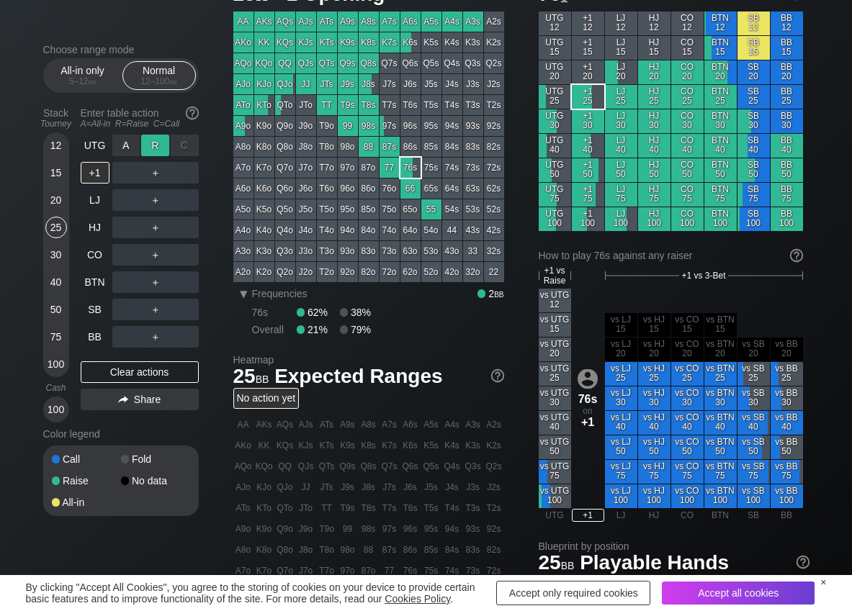
click at [161, 145] on div "R ✕" at bounding box center [155, 146] width 28 height 22
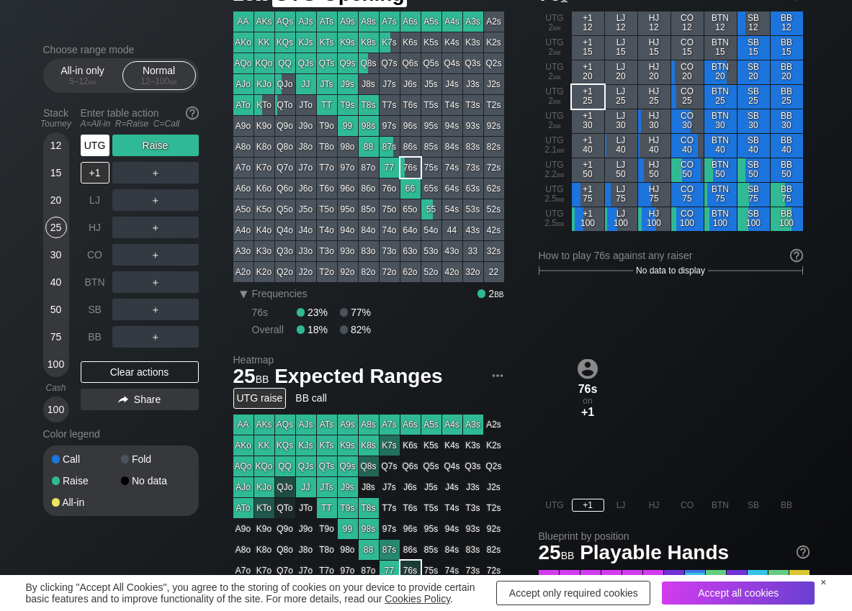
click at [91, 148] on div "UTG" at bounding box center [95, 146] width 29 height 22
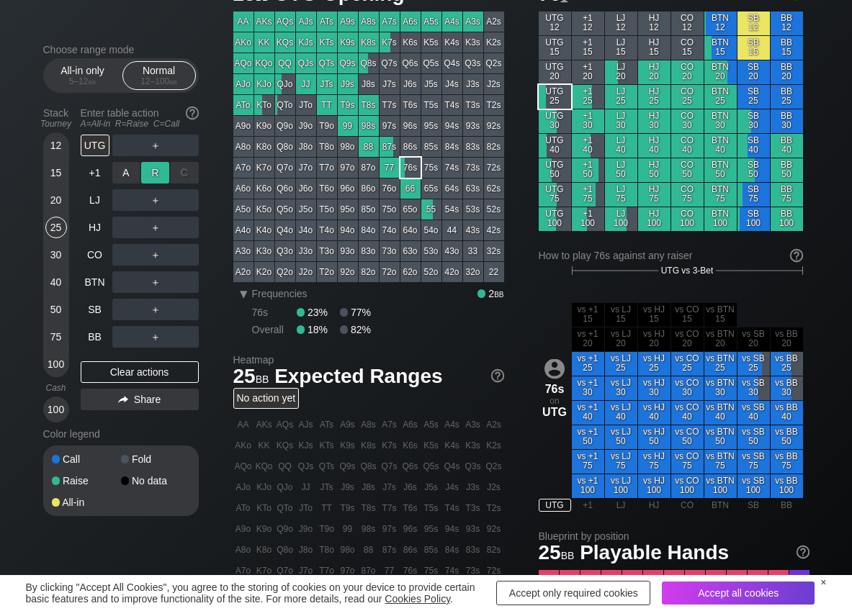
click at [153, 173] on div "R ✕" at bounding box center [155, 173] width 28 height 22
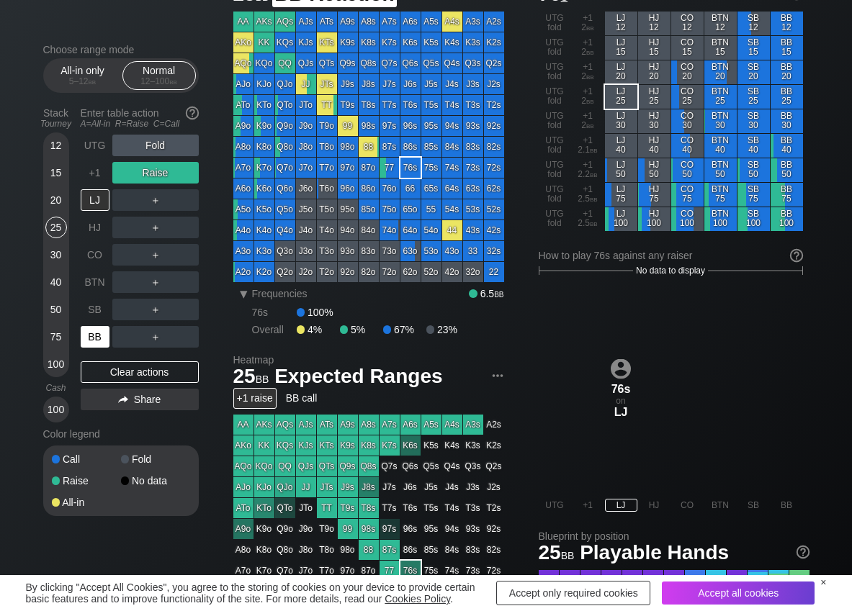
click at [83, 346] on div "BB" at bounding box center [95, 337] width 29 height 22
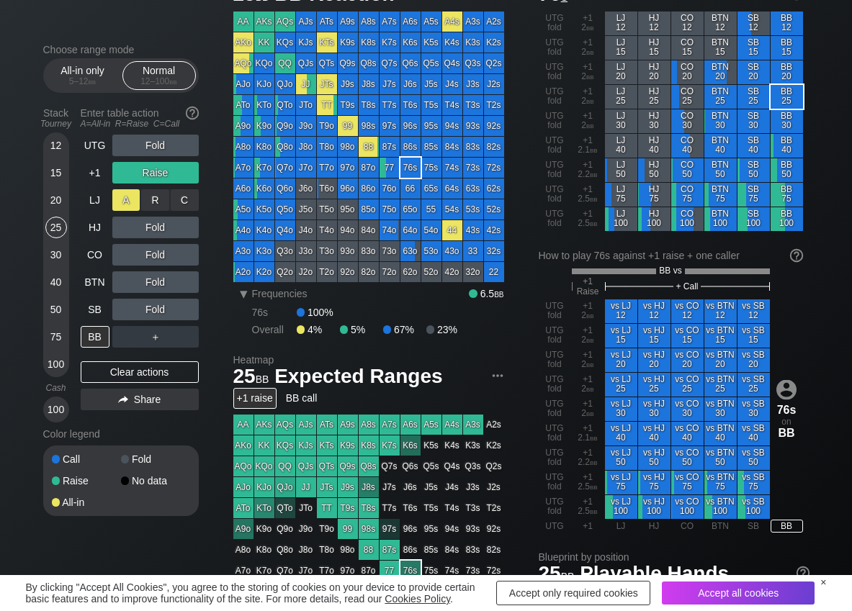
drag, startPoint x: 197, startPoint y: 196, endPoint x: 140, endPoint y: 191, distance: 57.0
click at [183, 196] on div "C ✕" at bounding box center [185, 200] width 28 height 22
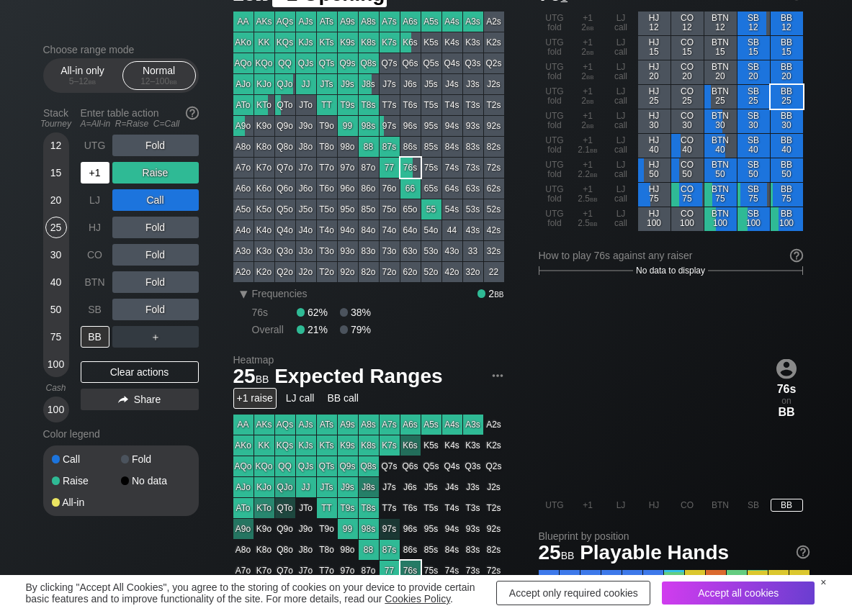
click at [99, 173] on div "+1" at bounding box center [95, 173] width 29 height 22
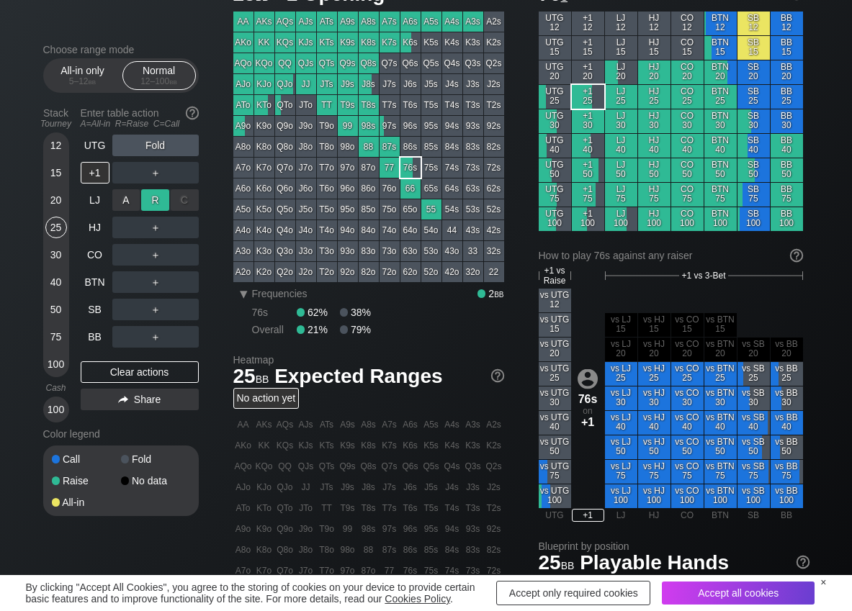
click at [162, 207] on div "R ✕" at bounding box center [155, 200] width 28 height 22
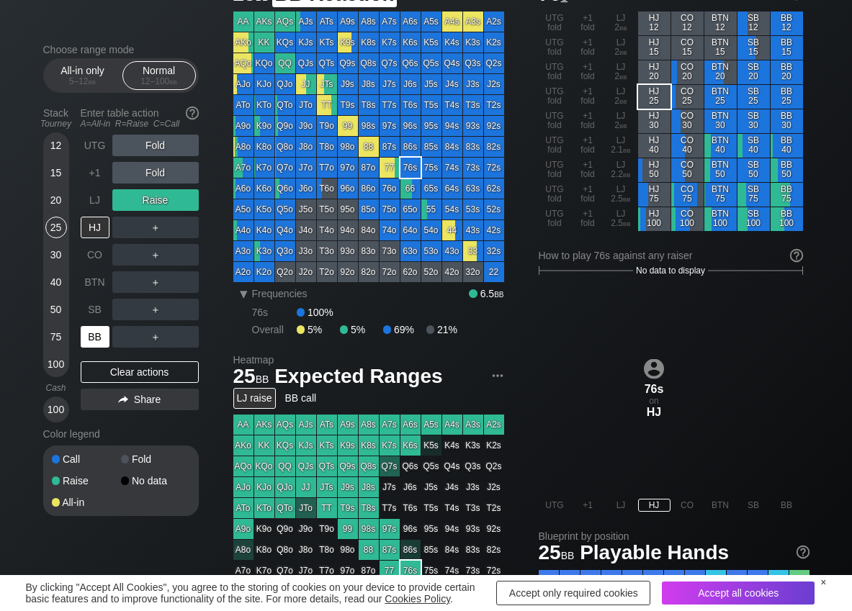
click at [94, 338] on div "BB" at bounding box center [95, 337] width 29 height 22
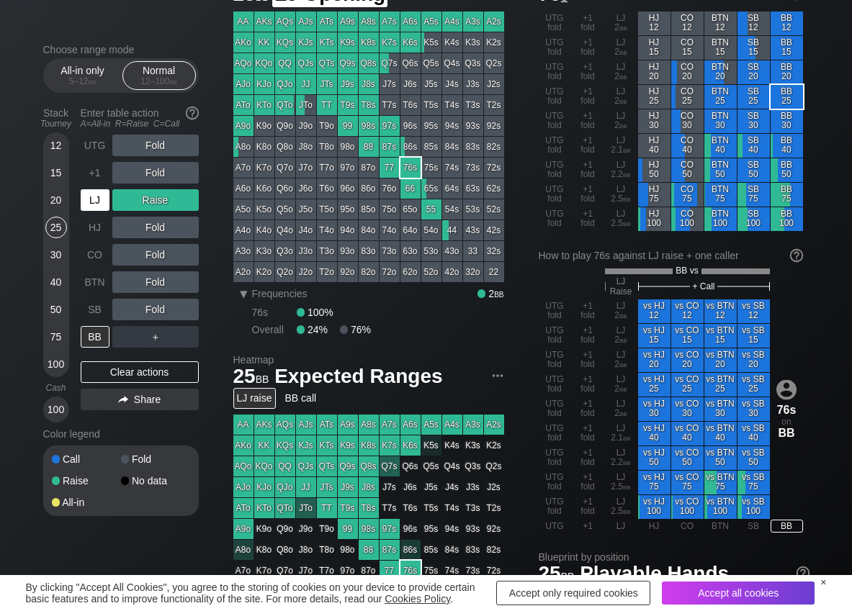
click at [96, 205] on div "LJ" at bounding box center [95, 200] width 29 height 22
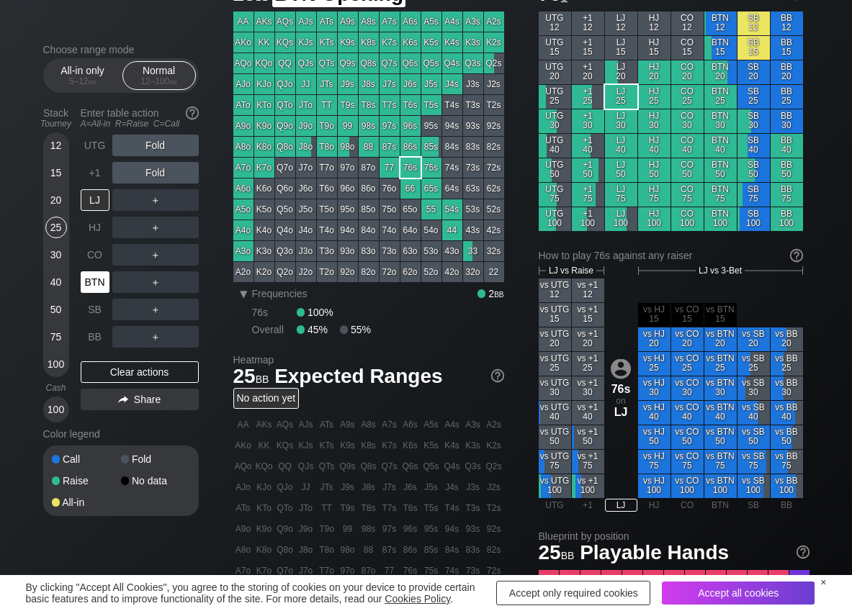
click at [94, 280] on div "BTN" at bounding box center [95, 282] width 29 height 22
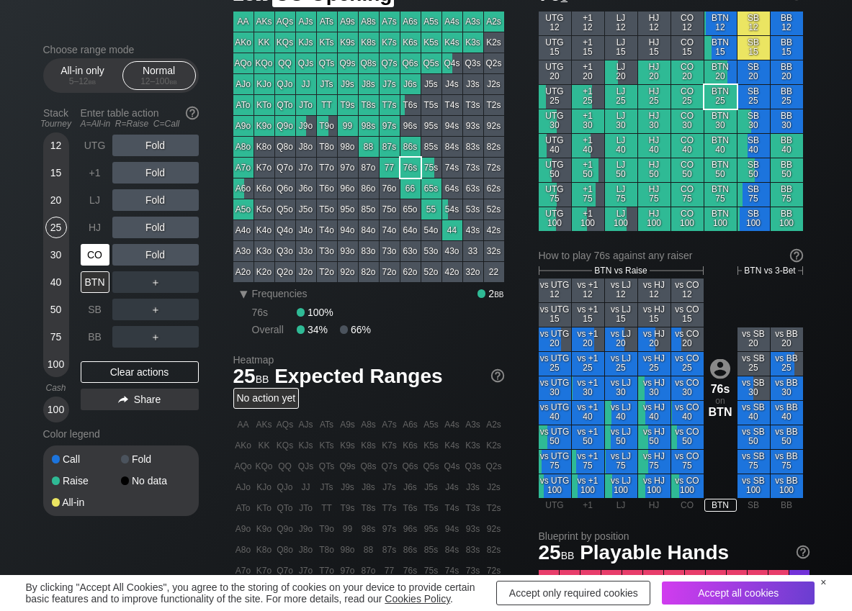
click at [86, 260] on div "CO" at bounding box center [95, 255] width 29 height 22
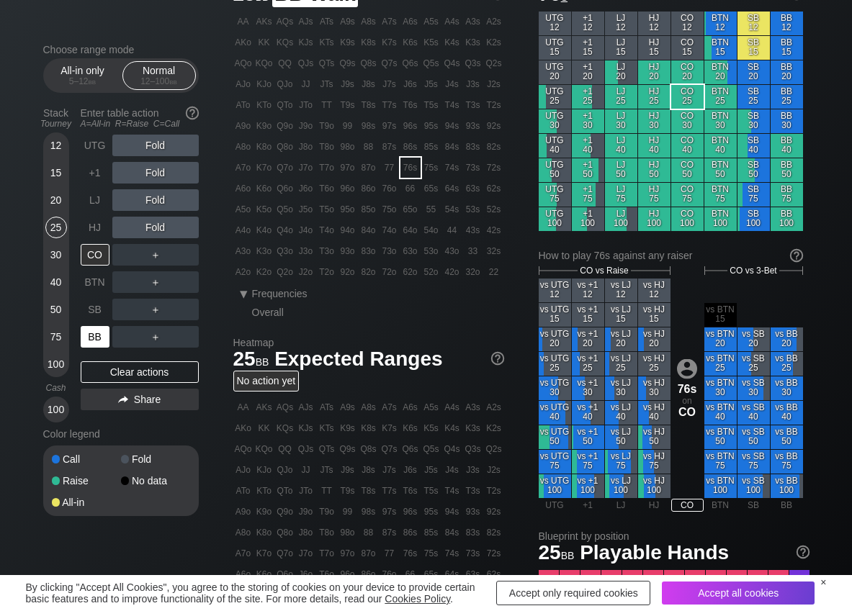
click at [94, 341] on div "BB" at bounding box center [95, 337] width 29 height 22
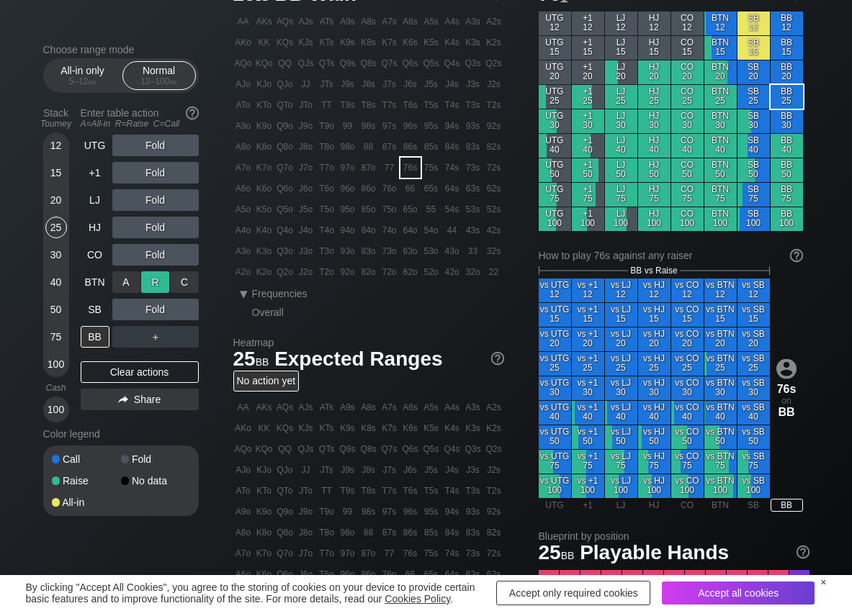
click at [148, 278] on div "R ✕" at bounding box center [155, 282] width 28 height 22
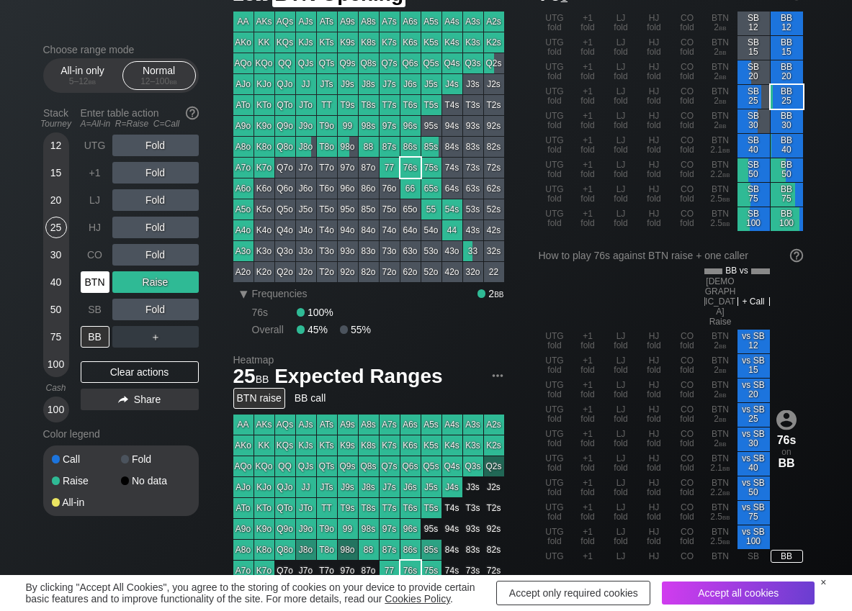
click at [94, 271] on div "BTN" at bounding box center [95, 282] width 29 height 22
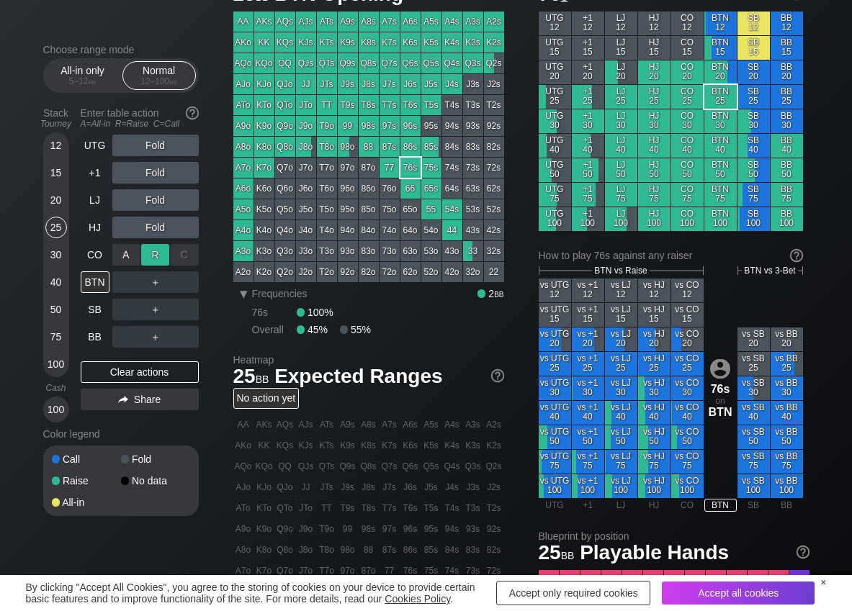
click at [161, 250] on div "R ✕" at bounding box center [155, 255] width 28 height 22
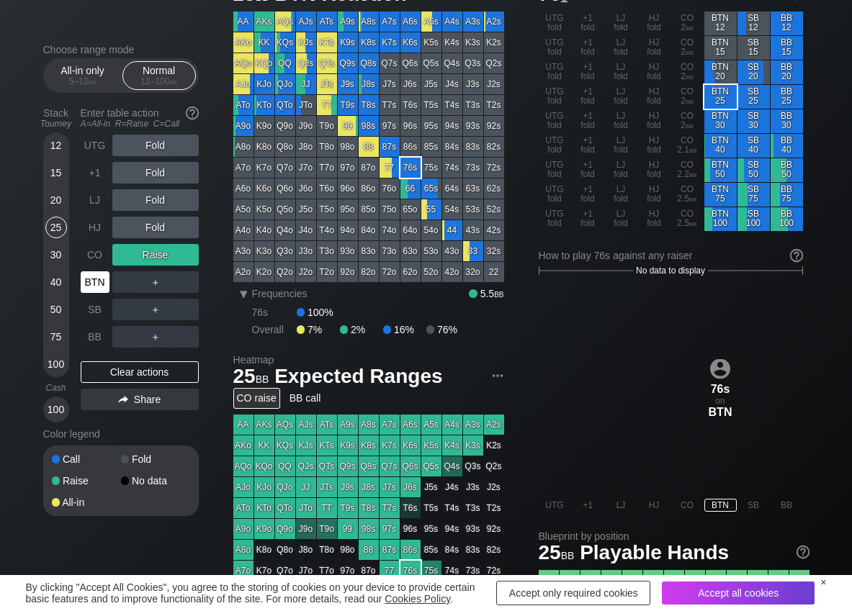
click at [89, 269] on div "BTN" at bounding box center [97, 282] width 32 height 27
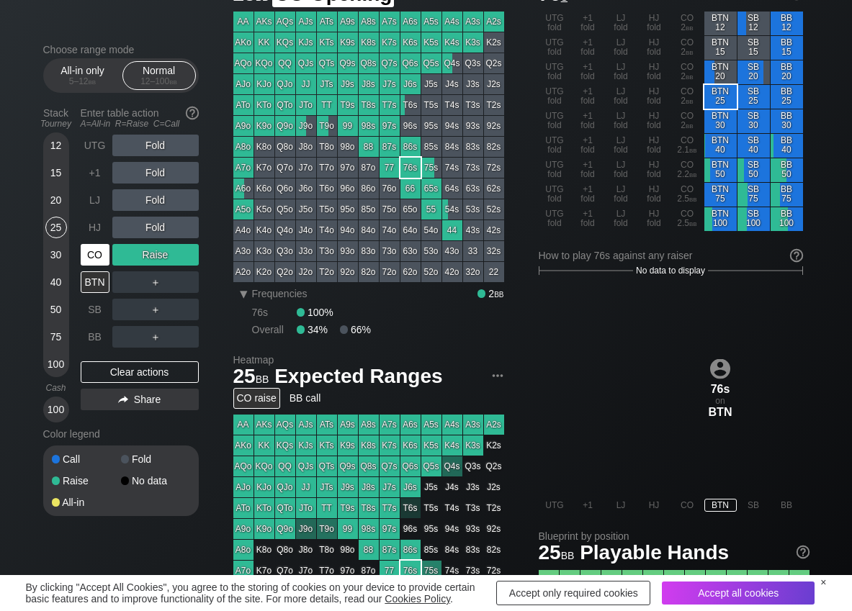
click at [86, 262] on div "CO" at bounding box center [95, 255] width 29 height 22
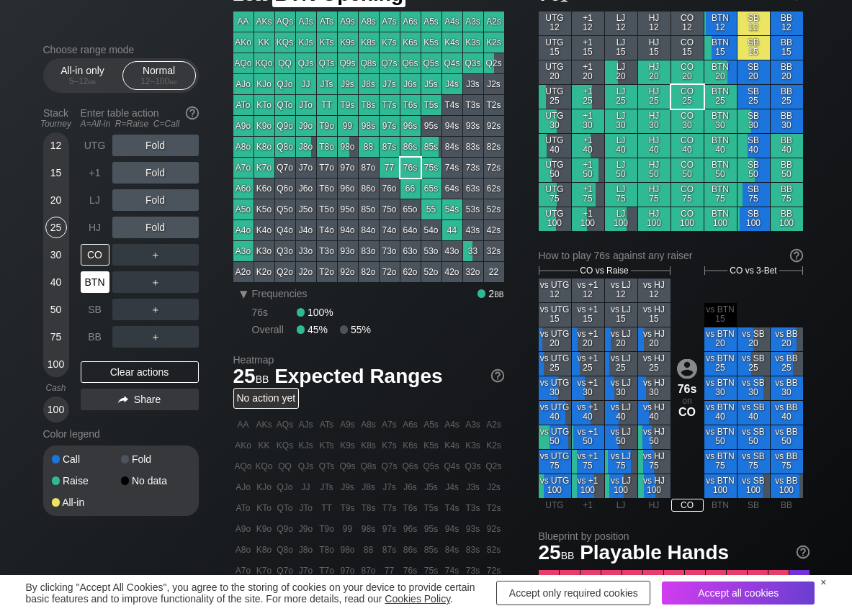
click at [107, 282] on div "BTN" at bounding box center [95, 282] width 29 height 22
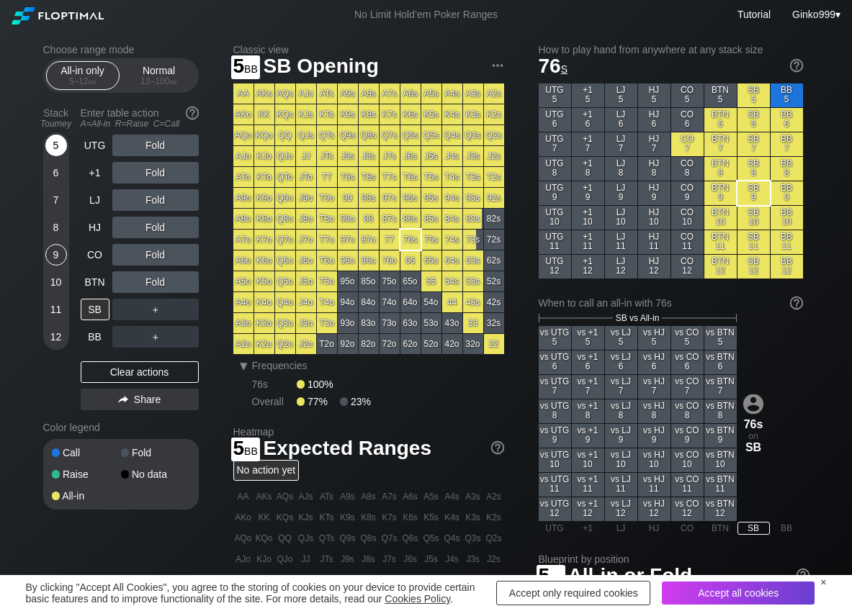
click at [59, 148] on div "5" at bounding box center [56, 146] width 22 height 22
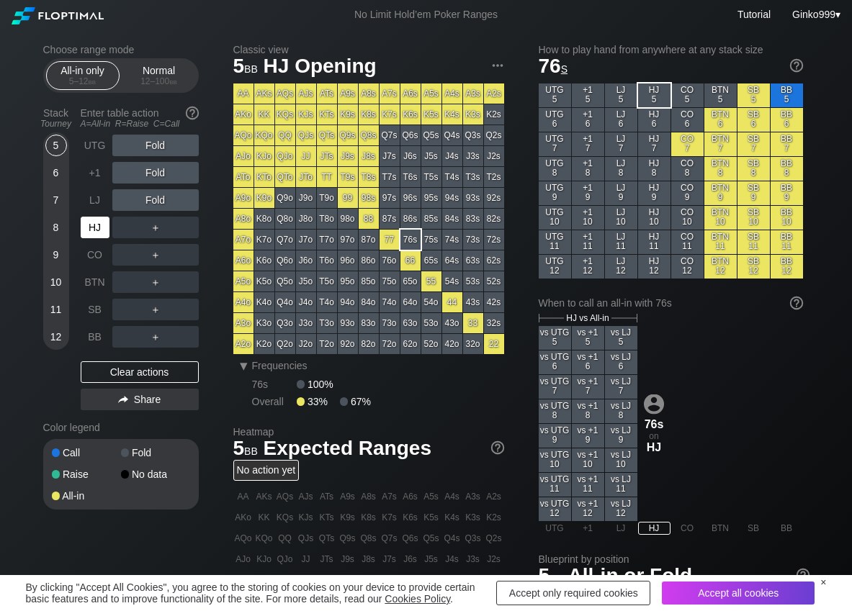
click at [82, 225] on div "HJ" at bounding box center [95, 228] width 29 height 22
drag, startPoint x: 189, startPoint y: 302, endPoint x: 34, endPoint y: 204, distance: 183.8
click at [169, 294] on div "A ✕ R ✕ C ✕ ＋" at bounding box center [155, 309] width 86 height 33
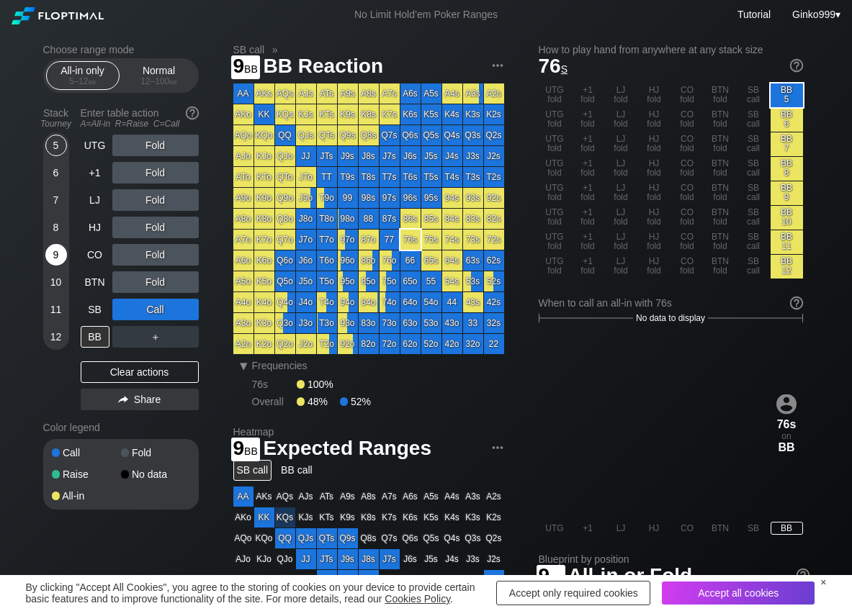
click at [54, 253] on div "9" at bounding box center [56, 255] width 22 height 22
